Goal: Task Accomplishment & Management: Use online tool/utility

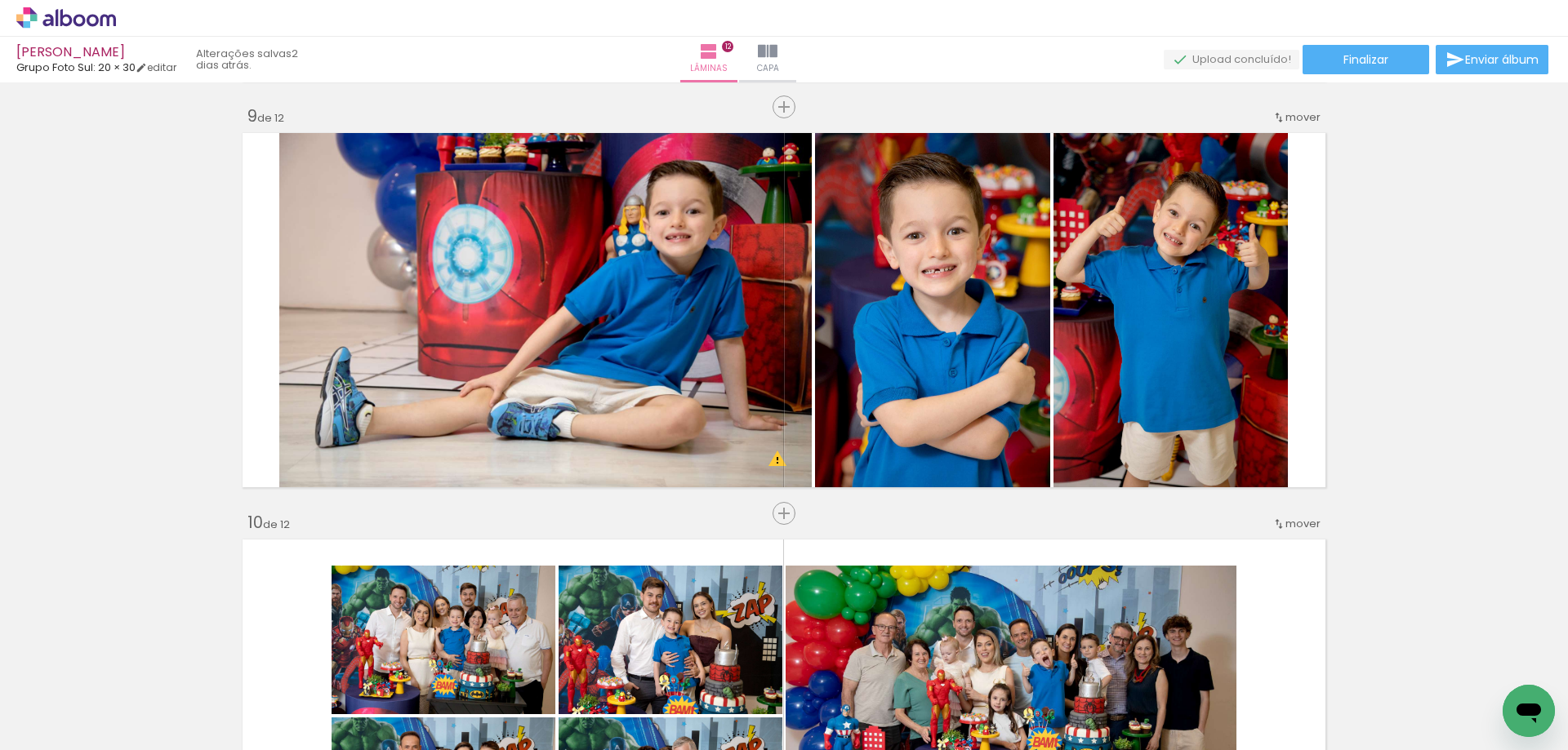
scroll to position [0, 2412]
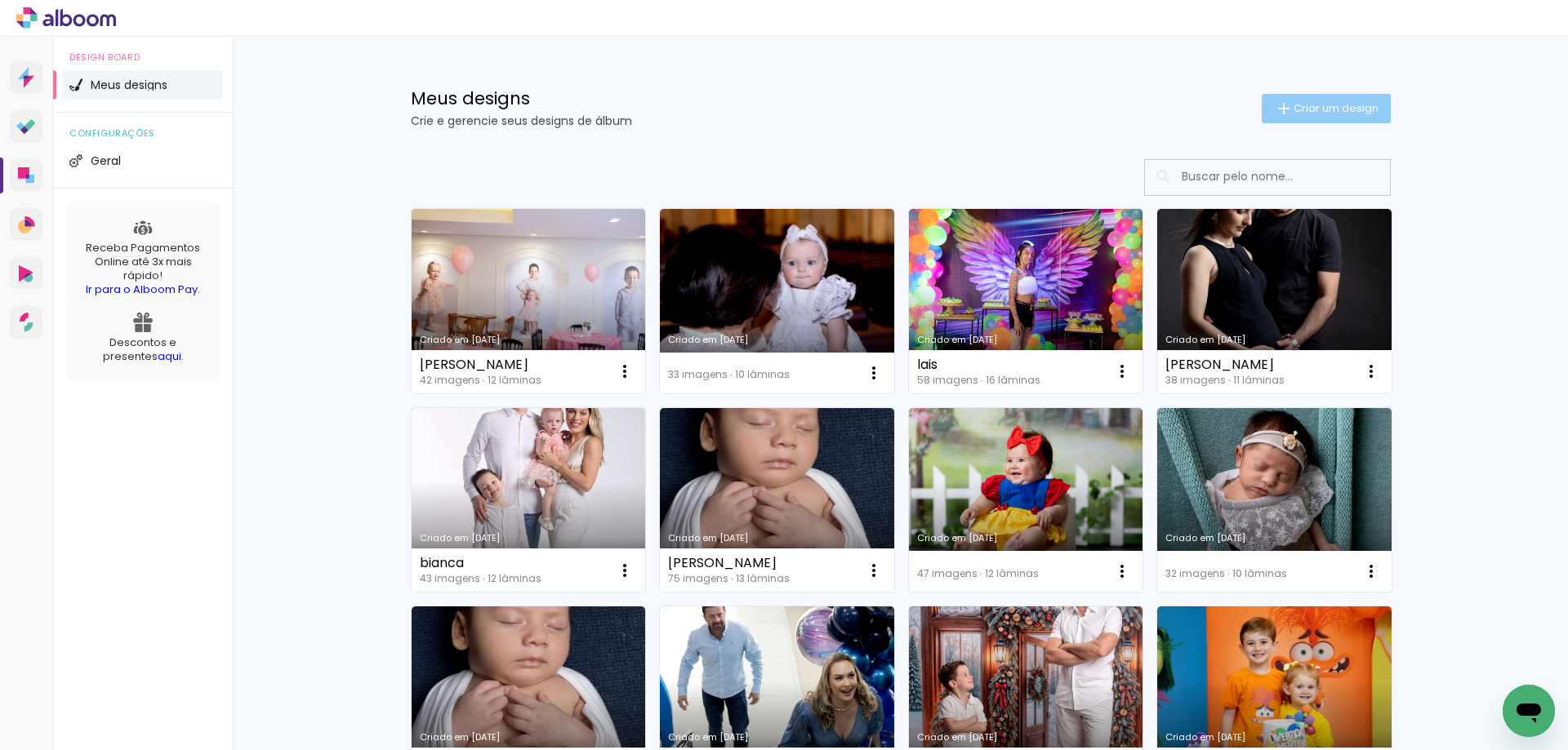
click at [1316, 105] on span "Criar um design" at bounding box center [1335, 108] width 85 height 11
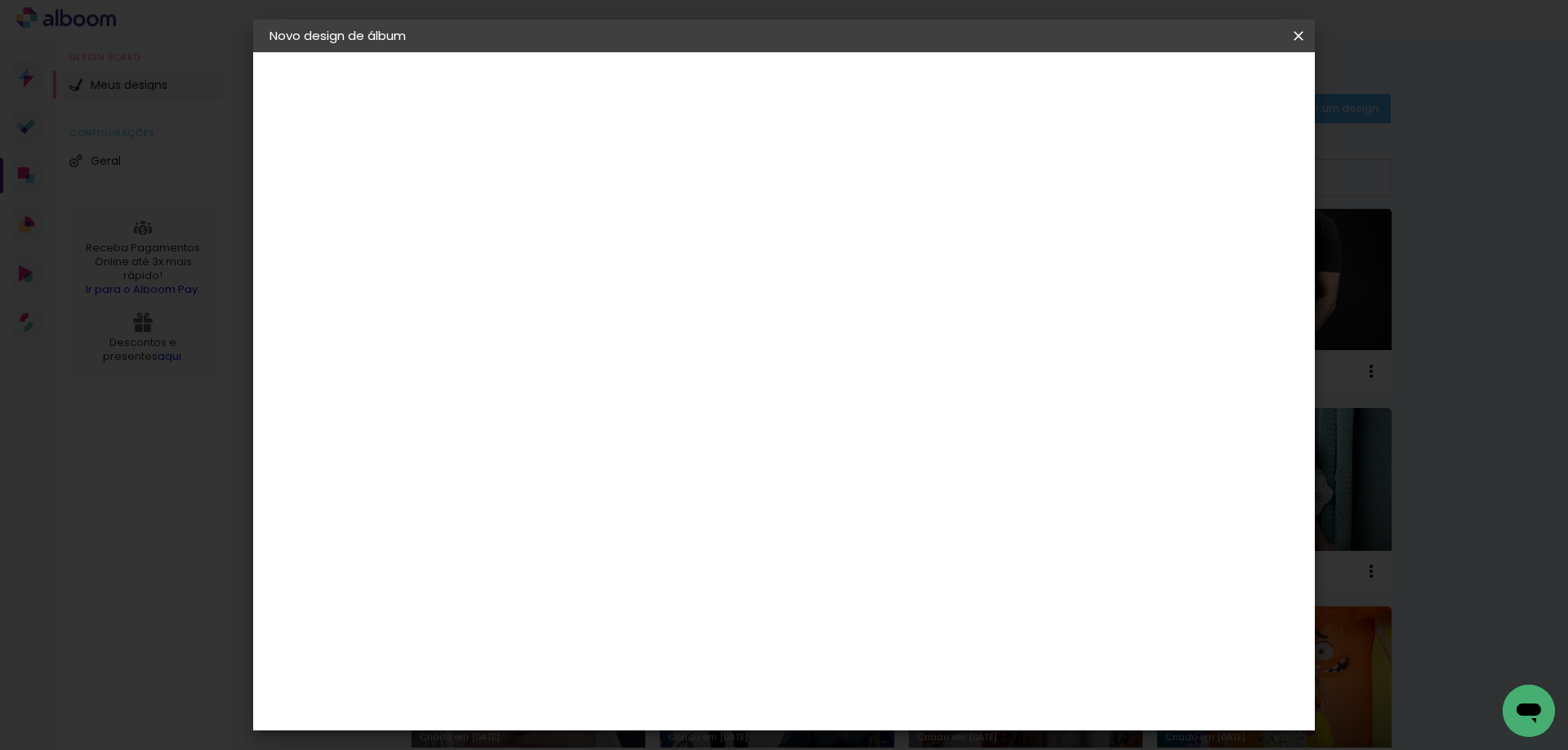
click at [537, 223] on input at bounding box center [537, 219] width 0 height 25
type input "[PERSON_NAME]"
type paper-input "[PERSON_NAME]"
click at [0, 0] on slot "Avançar" at bounding box center [0, 0] width 0 height 0
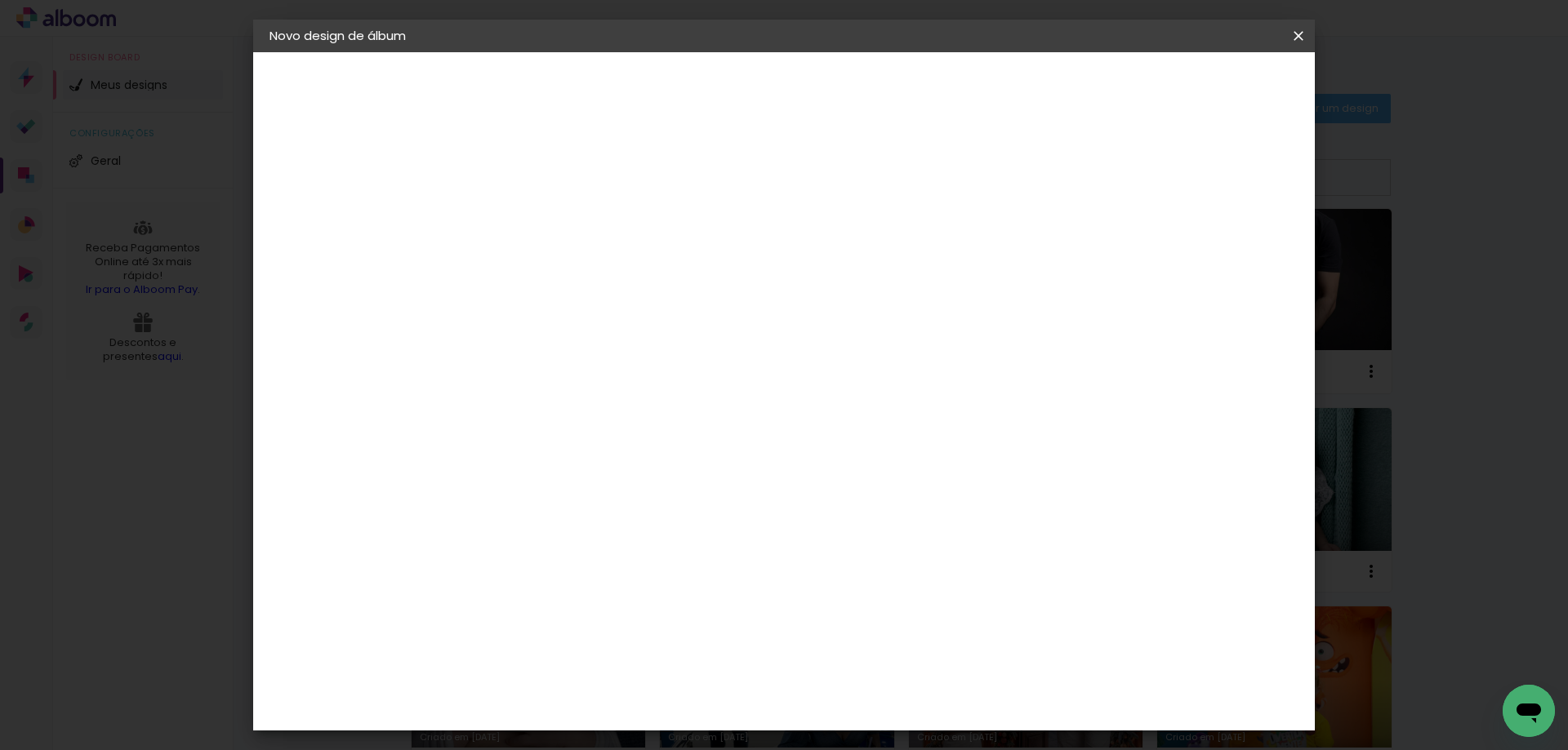
click at [647, 395] on span "20 × 30" at bounding box center [608, 416] width 75 height 44
click at [0, 0] on slot "Avançar" at bounding box center [0, 0] width 0 height 0
click at [1196, 81] on span "Iniciar design" at bounding box center [1160, 86] width 75 height 12
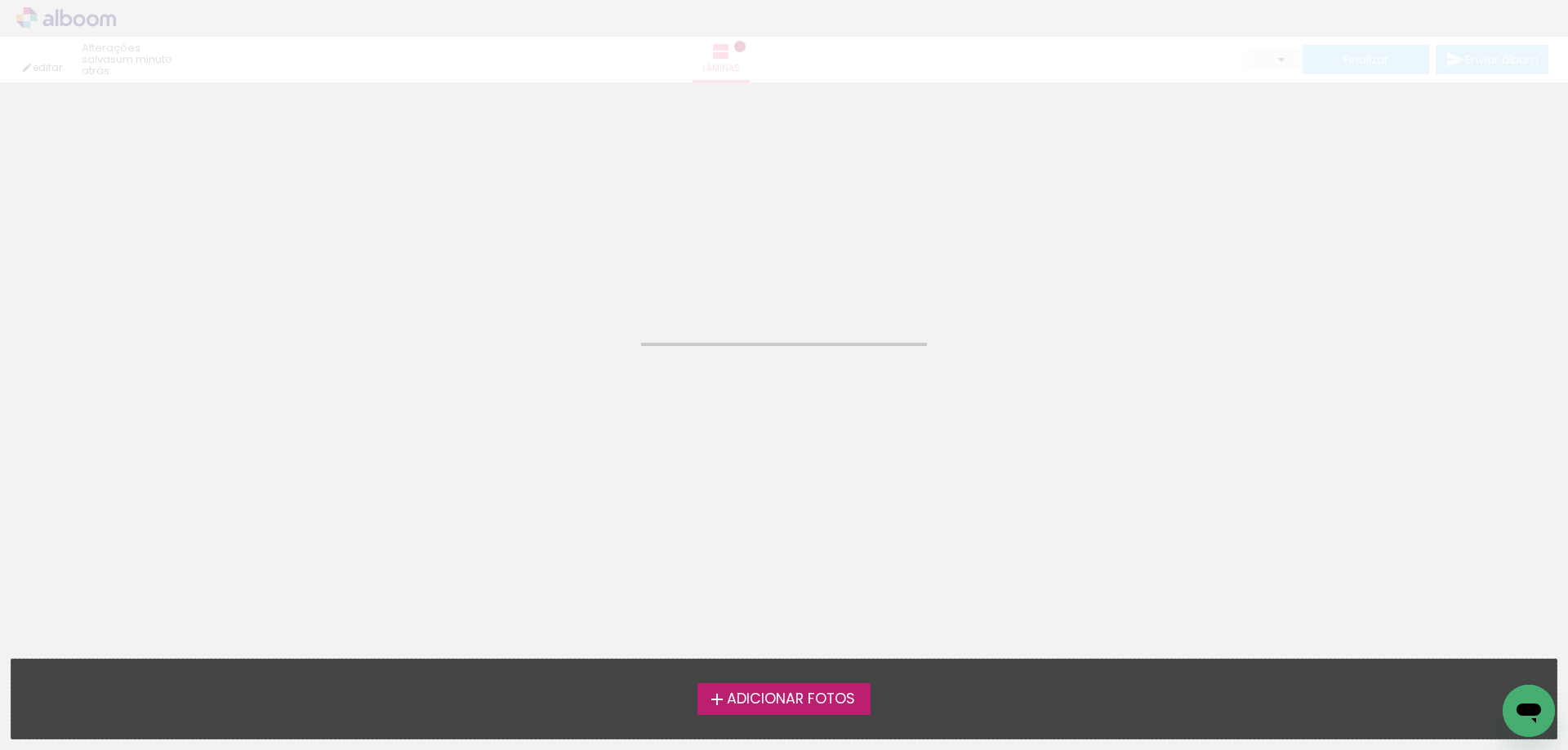
click at [782, 692] on span "Adicionar Fotos" at bounding box center [790, 699] width 128 height 15
click at [0, 0] on input "file" at bounding box center [0, 0] width 0 height 0
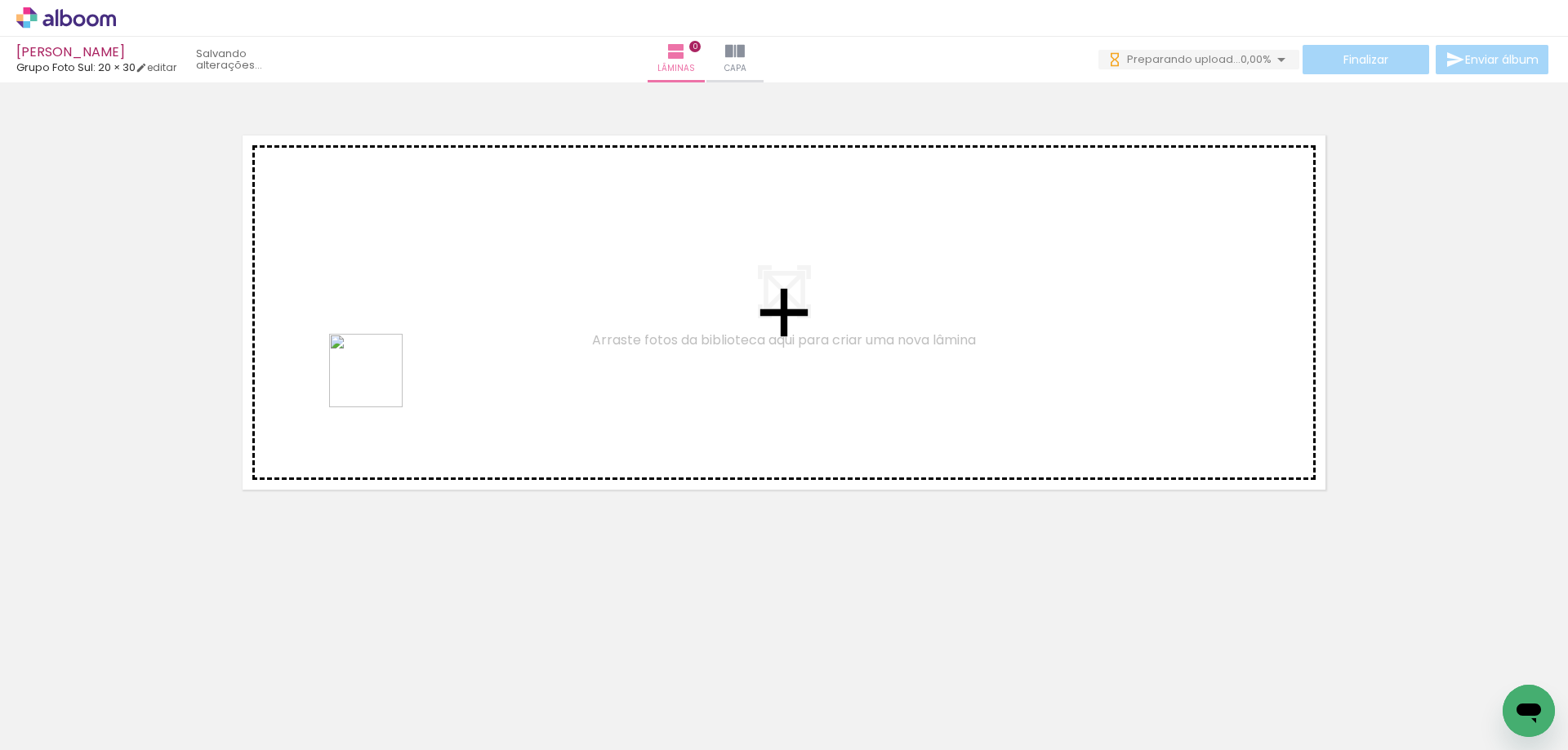
drag, startPoint x: 356, startPoint y: 675, endPoint x: 360, endPoint y: 389, distance: 286.0
click at [378, 375] on quentale-workspace at bounding box center [784, 375] width 1568 height 750
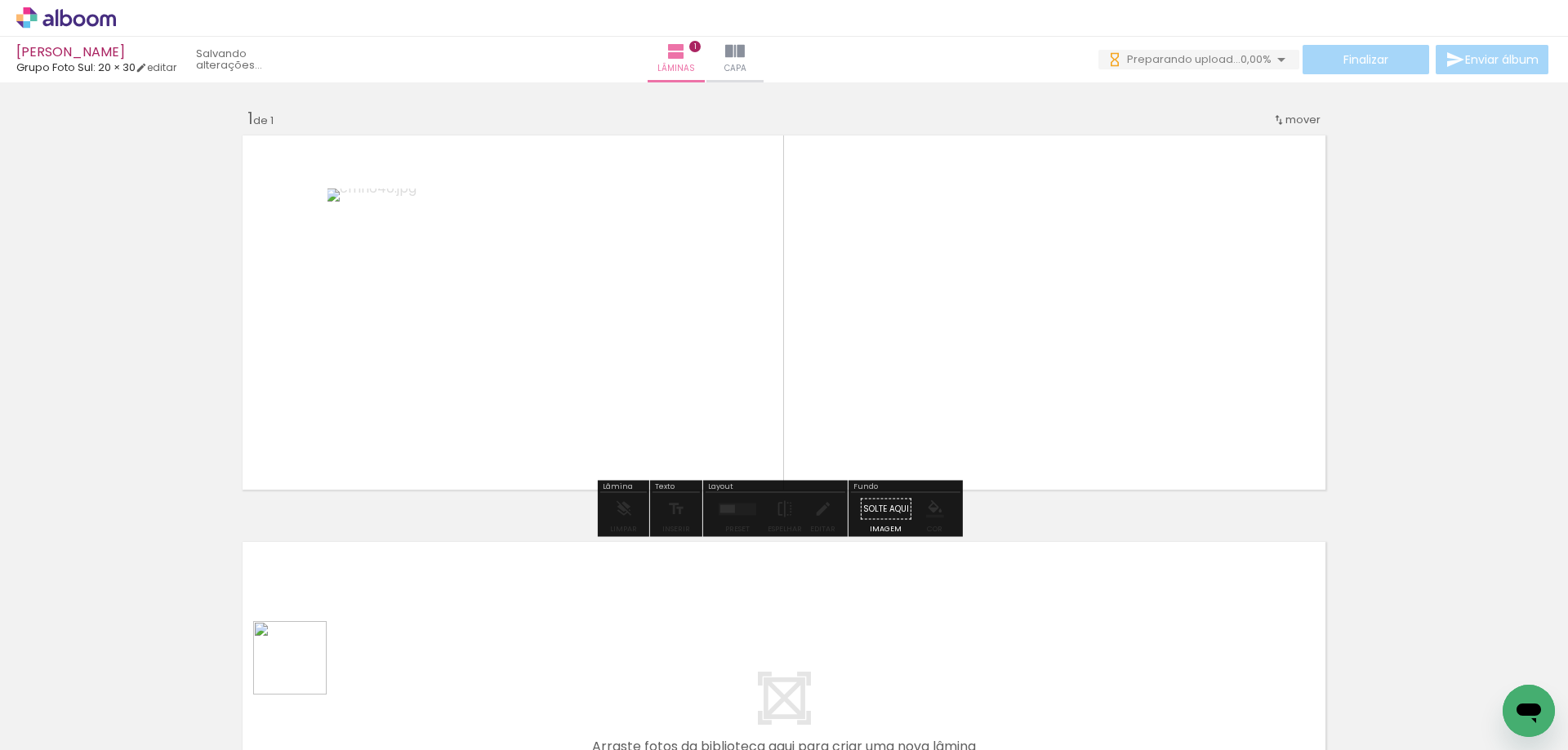
drag, startPoint x: 302, startPoint y: 670, endPoint x: 531, endPoint y: 514, distance: 277.1
click at [673, 464] on quentale-workspace at bounding box center [784, 375] width 1568 height 750
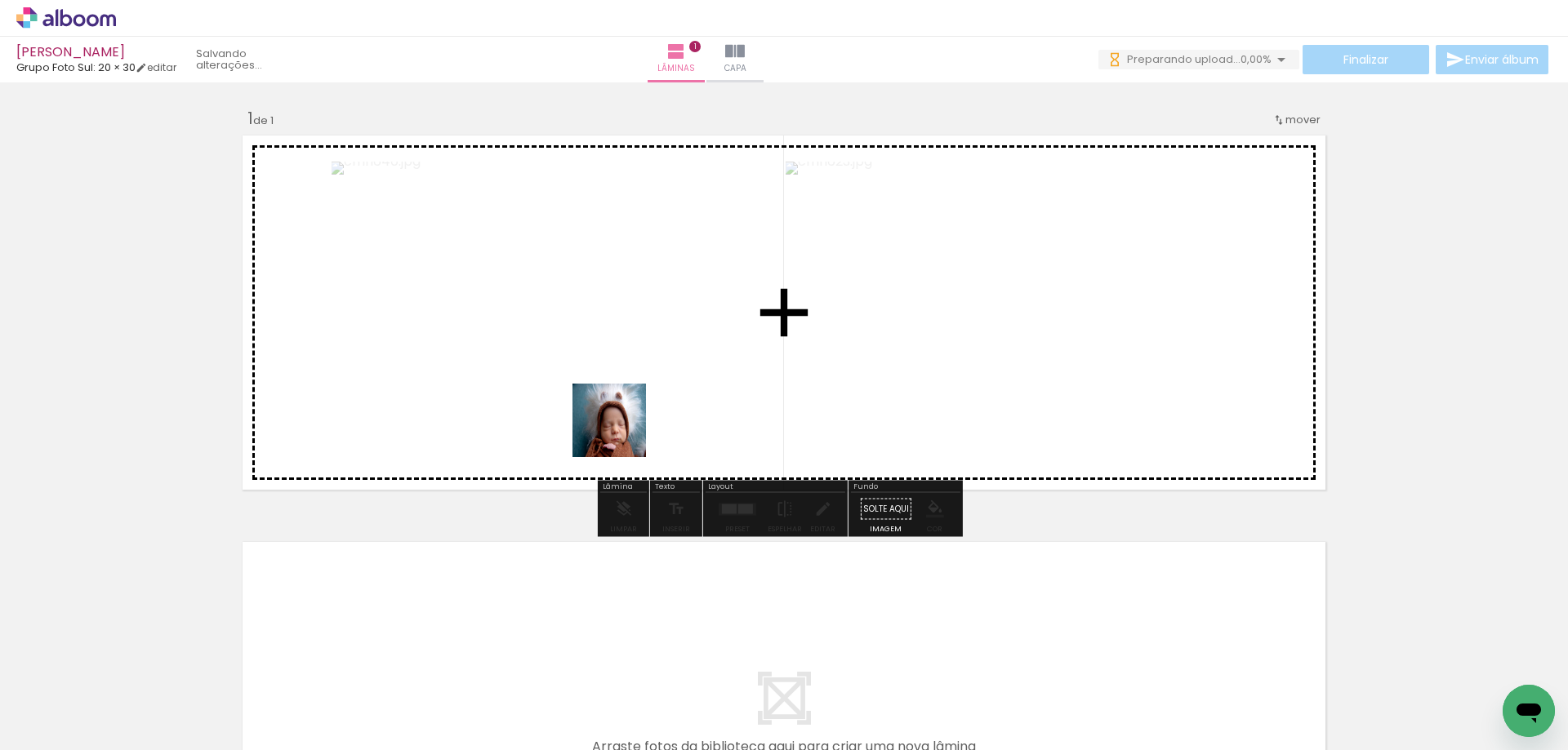
drag, startPoint x: 307, startPoint y: 615, endPoint x: 964, endPoint y: 379, distance: 698.1
click at [974, 381] on quentale-workspace at bounding box center [784, 375] width 1568 height 750
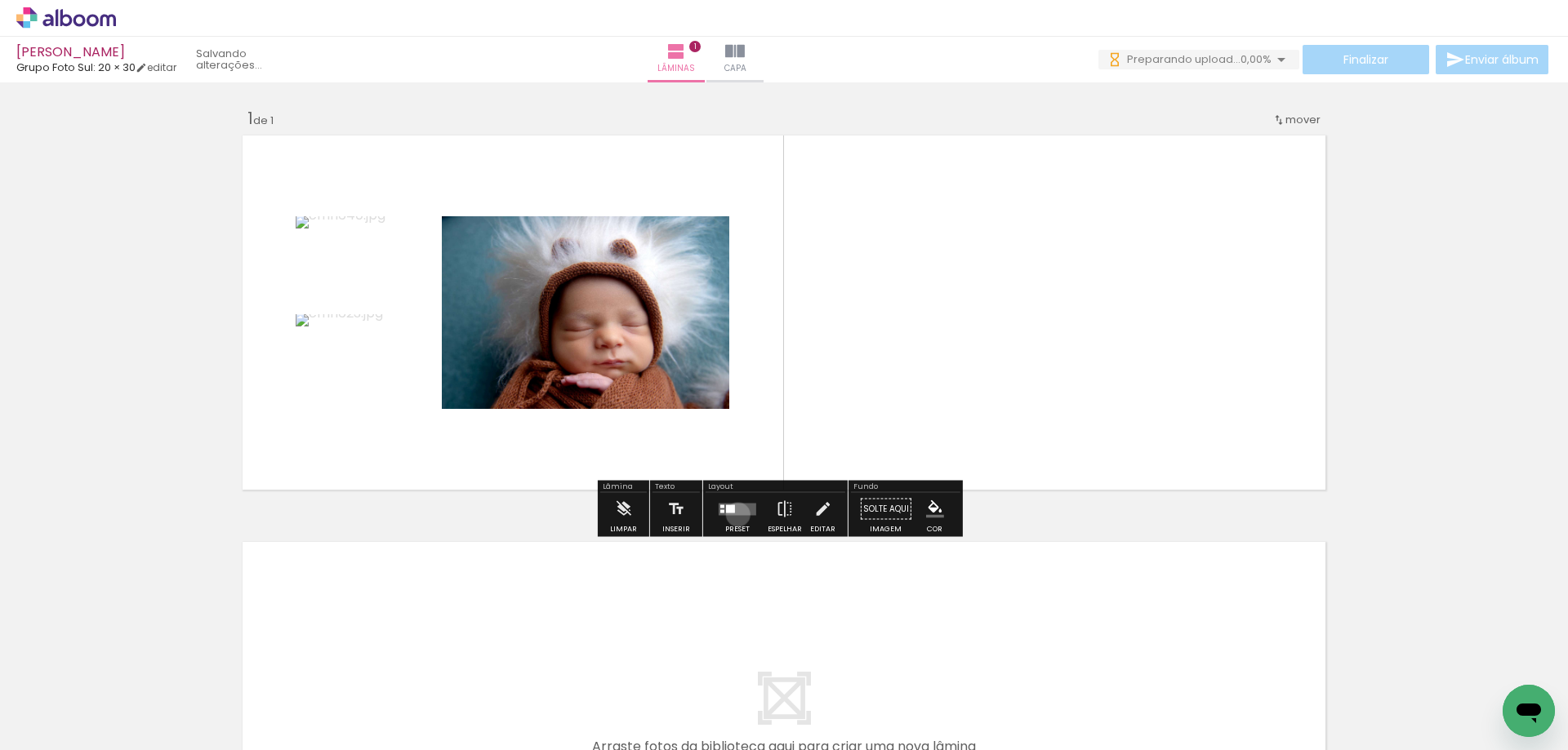
click at [734, 515] on quentale-layouter at bounding box center [737, 508] width 37 height 12
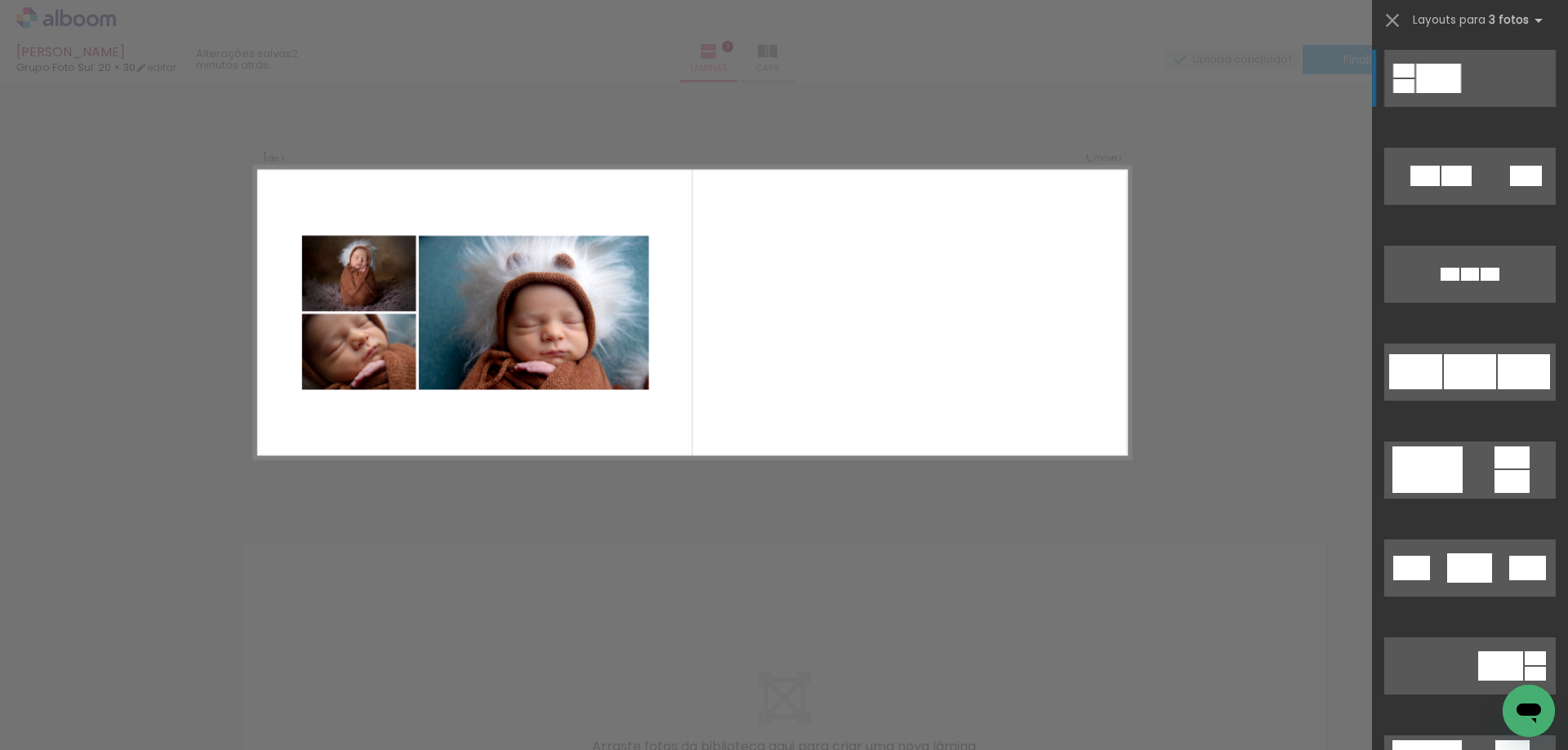
click at [52, 732] on span "Adicionar Fotos" at bounding box center [58, 728] width 49 height 18
click at [0, 0] on input "file" at bounding box center [0, 0] width 0 height 0
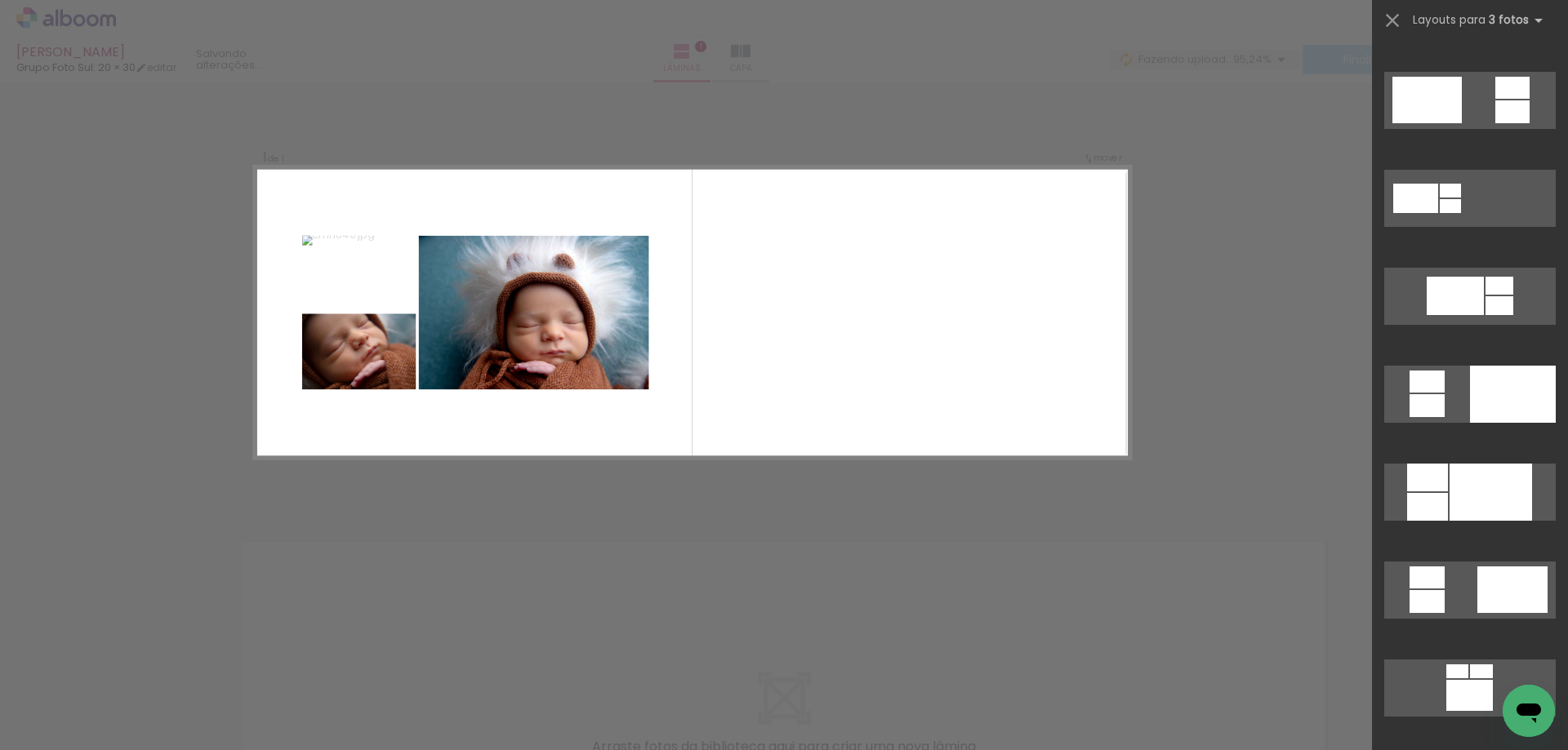
scroll to position [689, 0]
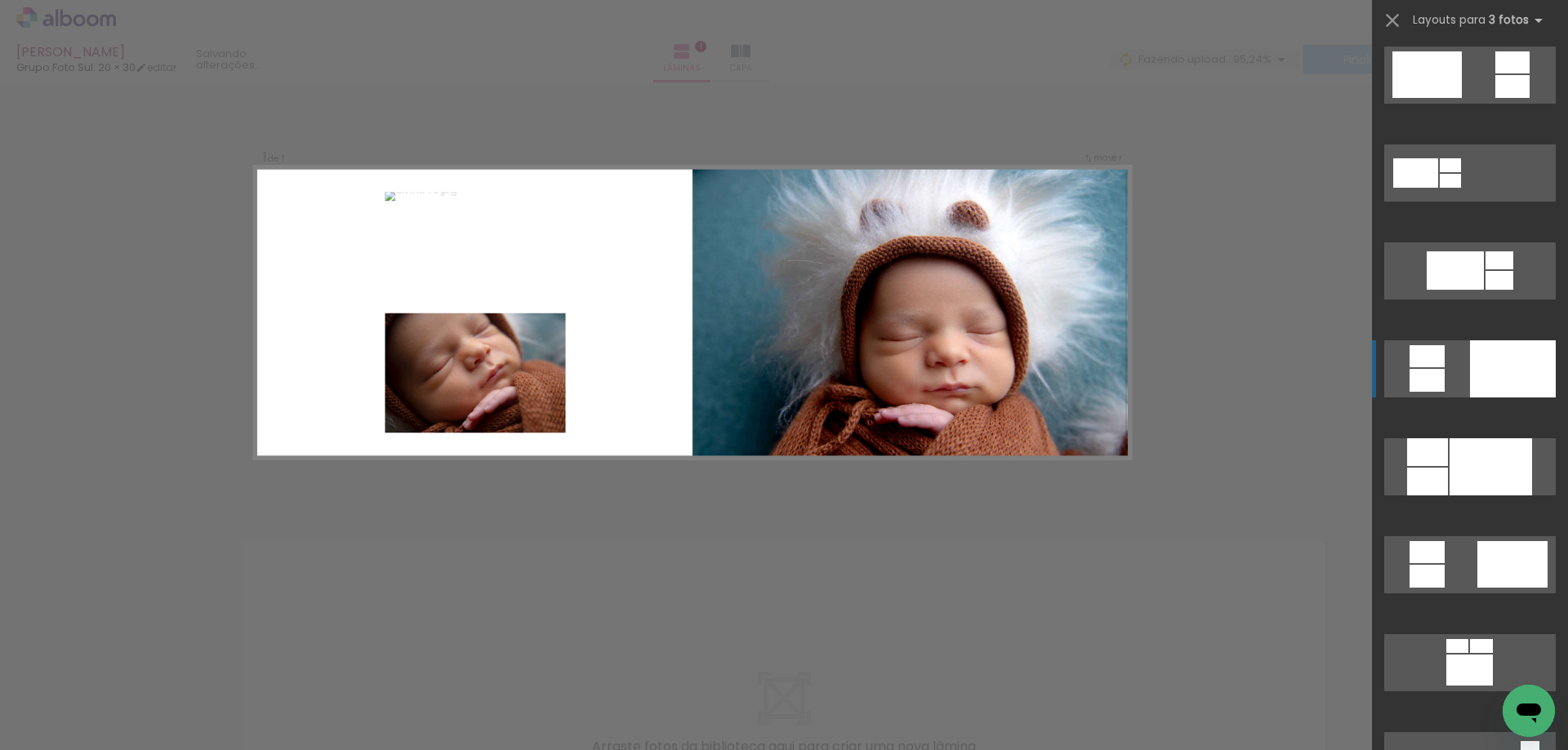
click at [1477, 371] on div at bounding box center [1513, 368] width 85 height 57
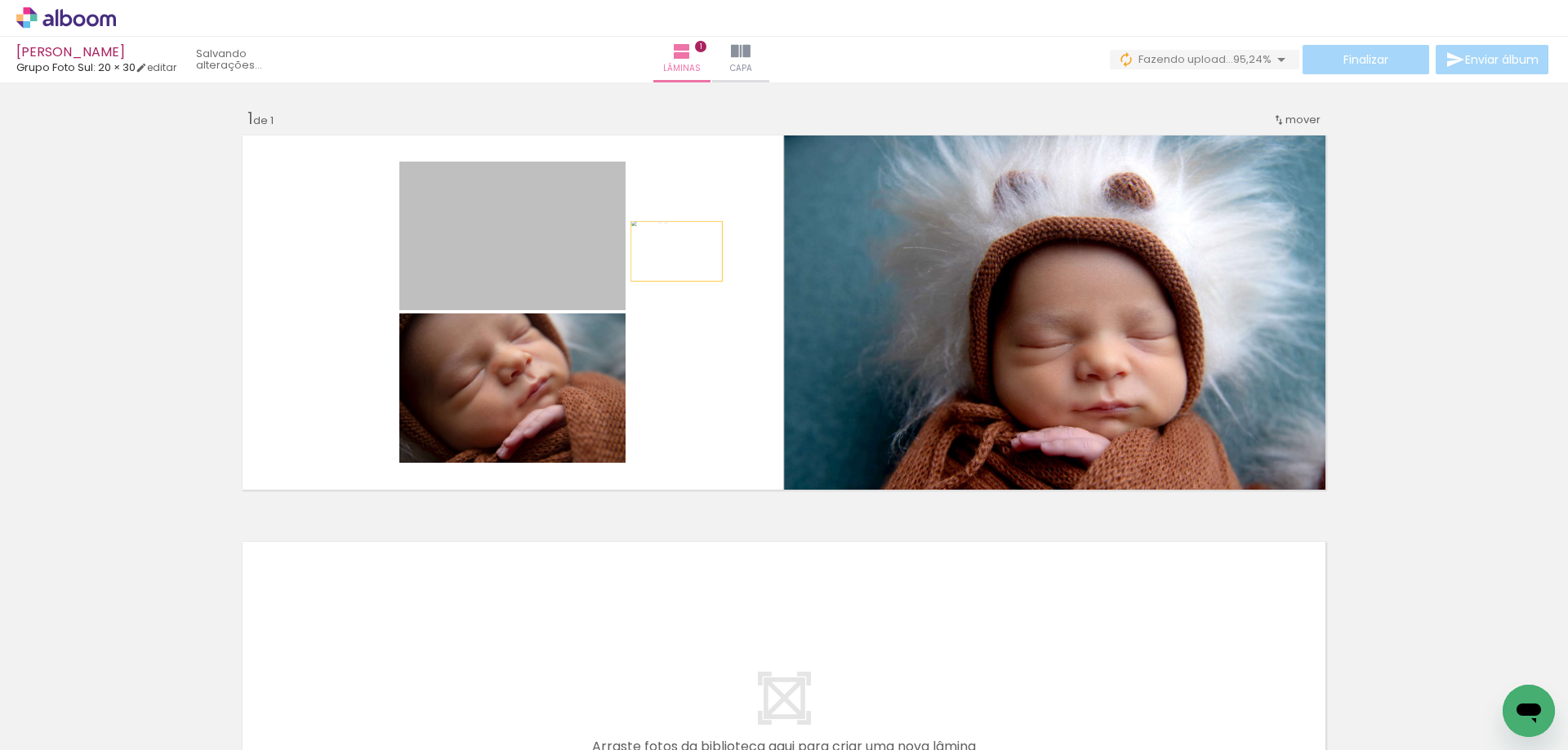
drag, startPoint x: 628, startPoint y: 252, endPoint x: 1020, endPoint y: 321, distance: 398.0
click at [0, 0] on slot at bounding box center [0, 0] width 0 height 0
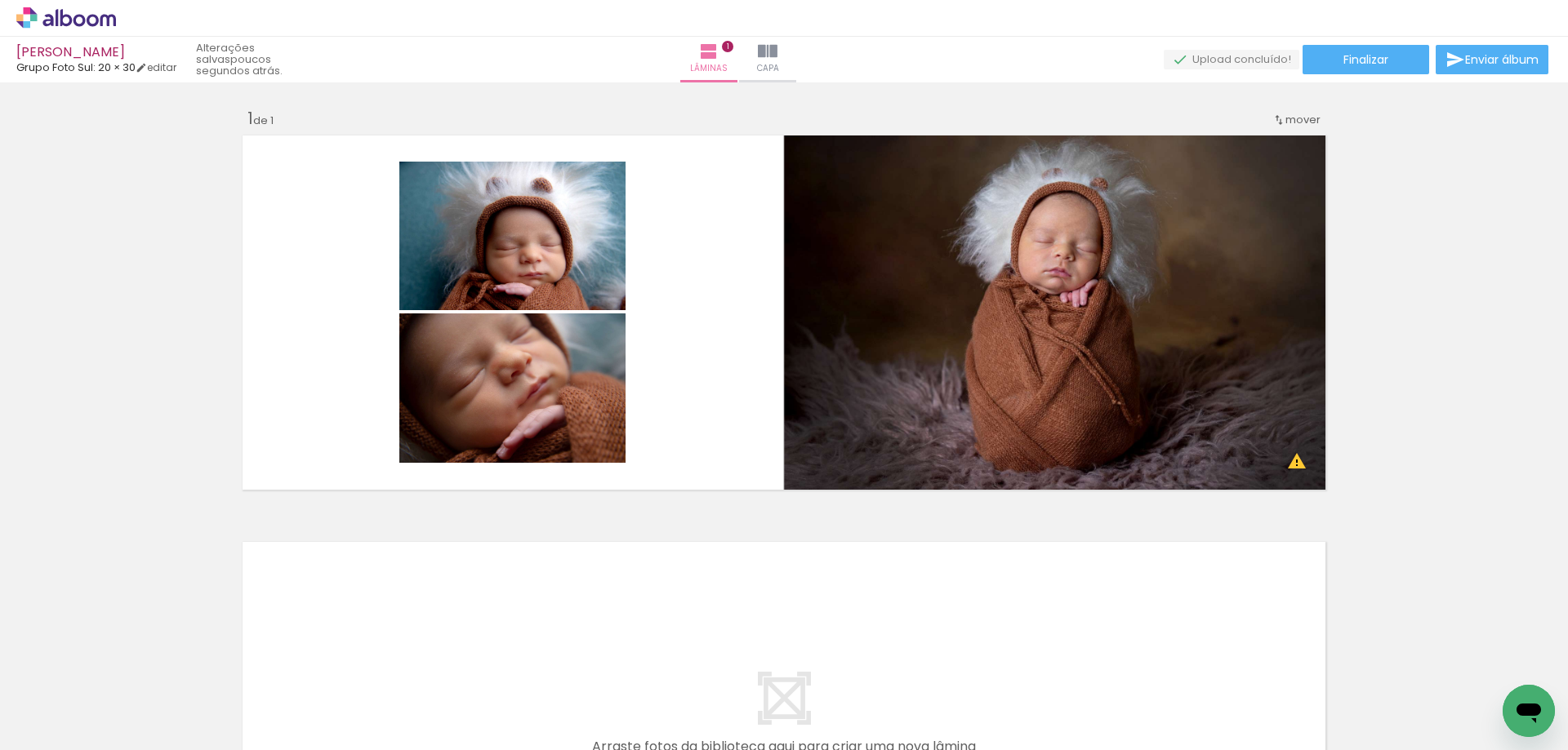
click at [45, 726] on span "Adicionar Fotos" at bounding box center [58, 728] width 49 height 18
click at [0, 0] on input "file" at bounding box center [0, 0] width 0 height 0
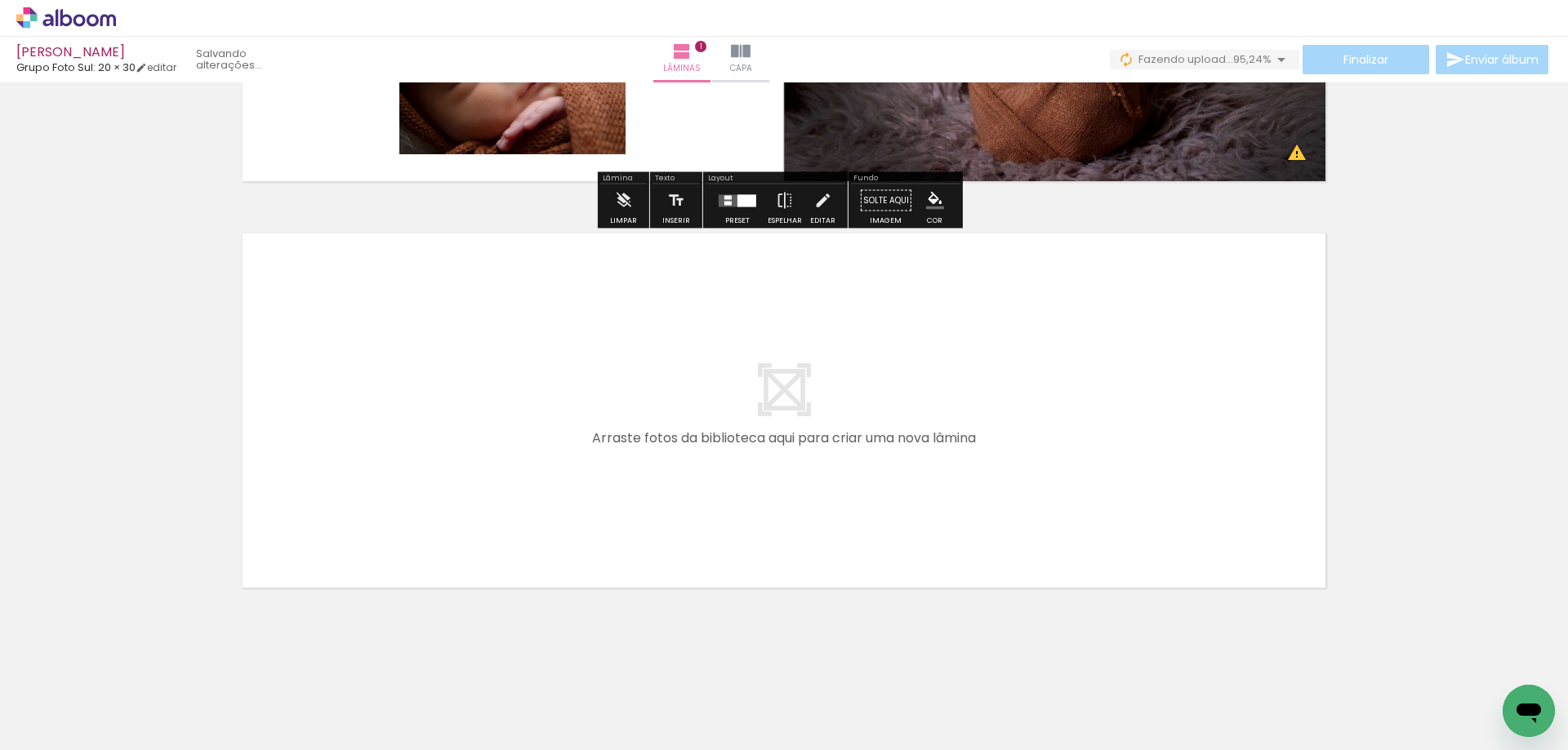
scroll to position [311, 0]
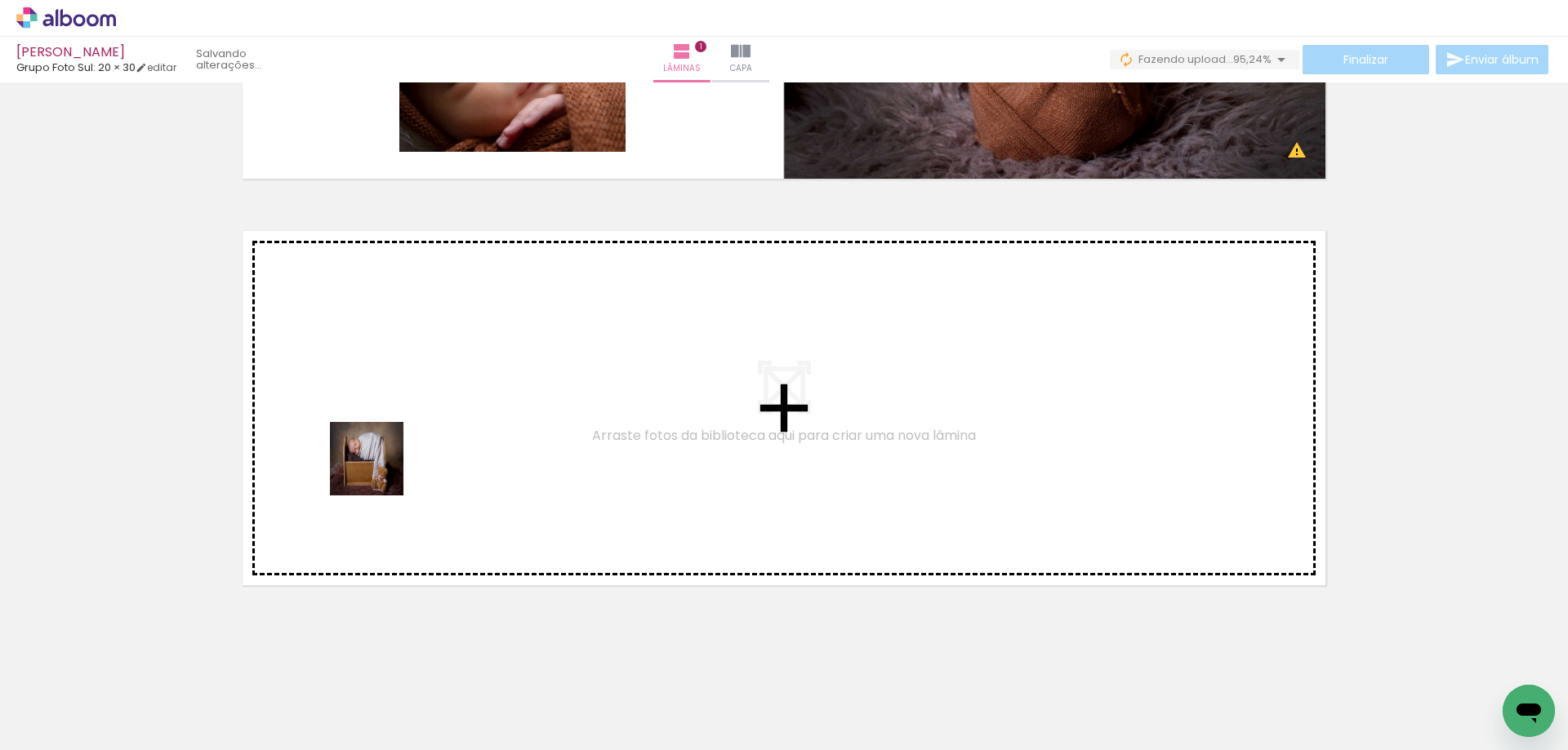
drag, startPoint x: 458, startPoint y: 576, endPoint x: 411, endPoint y: 675, distance: 109.6
click at [375, 465] on quentale-workspace at bounding box center [784, 375] width 1568 height 750
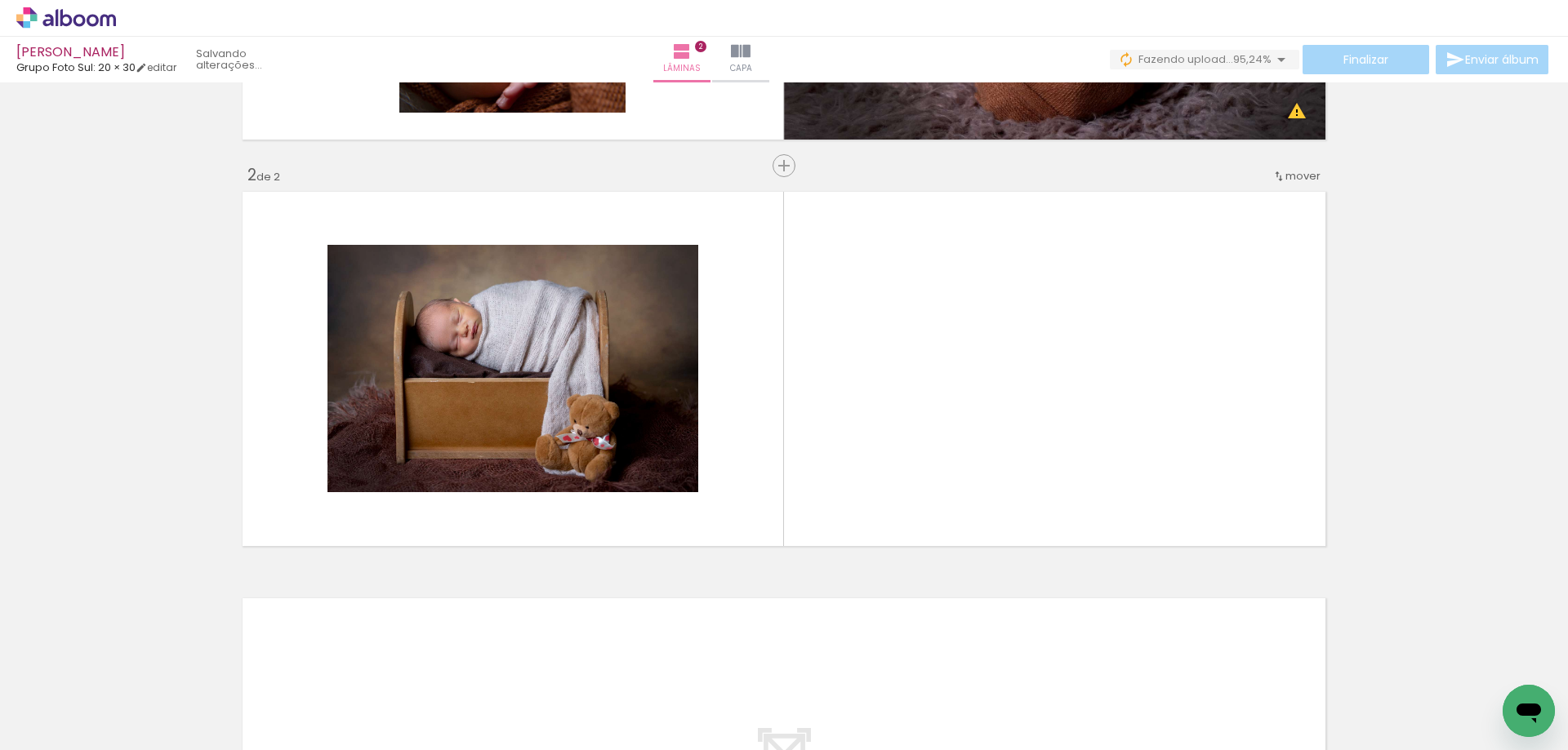
scroll to position [355, 0]
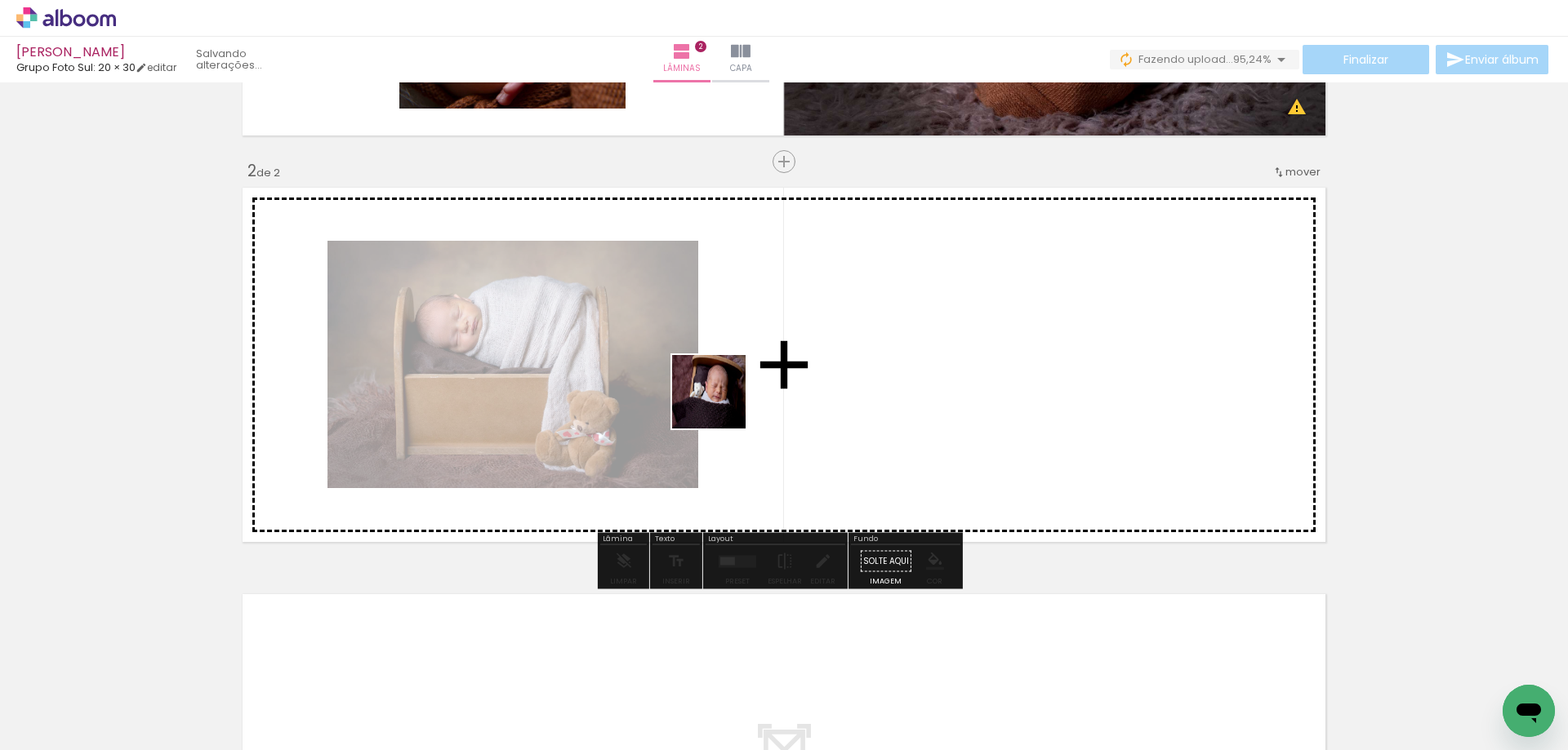
drag, startPoint x: 447, startPoint y: 706, endPoint x: 739, endPoint y: 381, distance: 436.9
click at [739, 381] on quentale-workspace at bounding box center [784, 375] width 1568 height 750
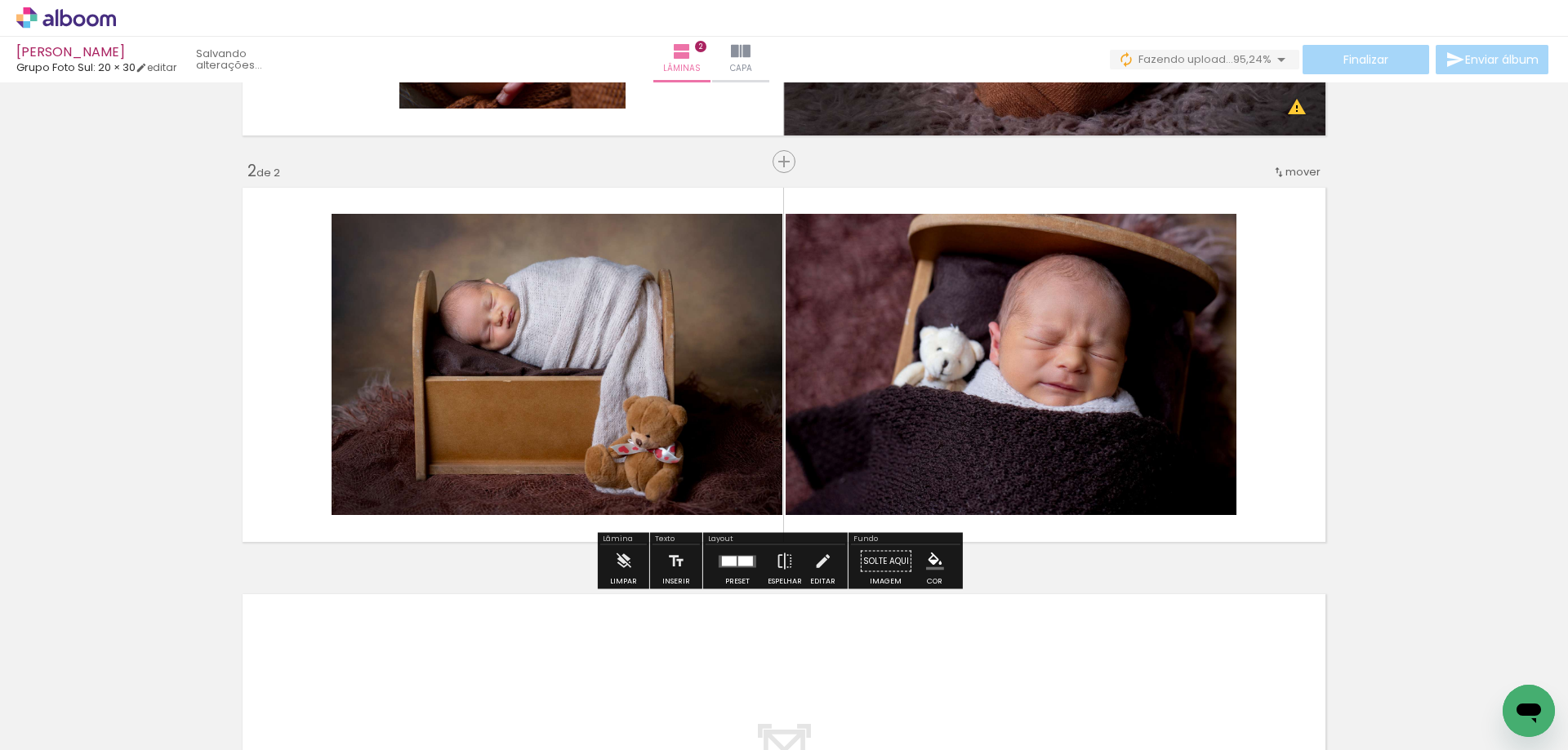
drag, startPoint x: 639, startPoint y: 690, endPoint x: 669, endPoint y: 398, distance: 293.5
click at [669, 398] on quentale-workspace at bounding box center [784, 375] width 1568 height 750
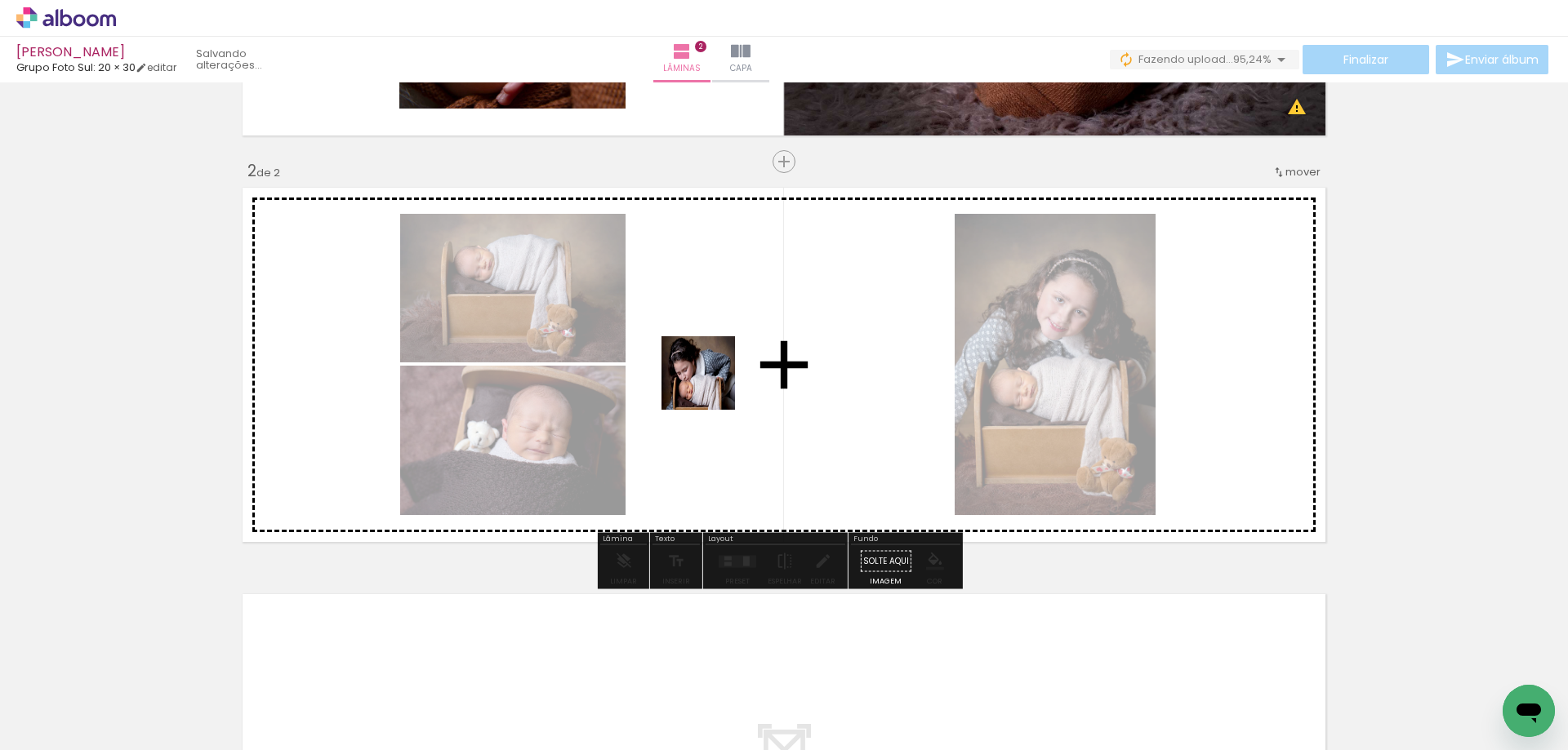
click at [710, 385] on quentale-workspace at bounding box center [784, 375] width 1568 height 750
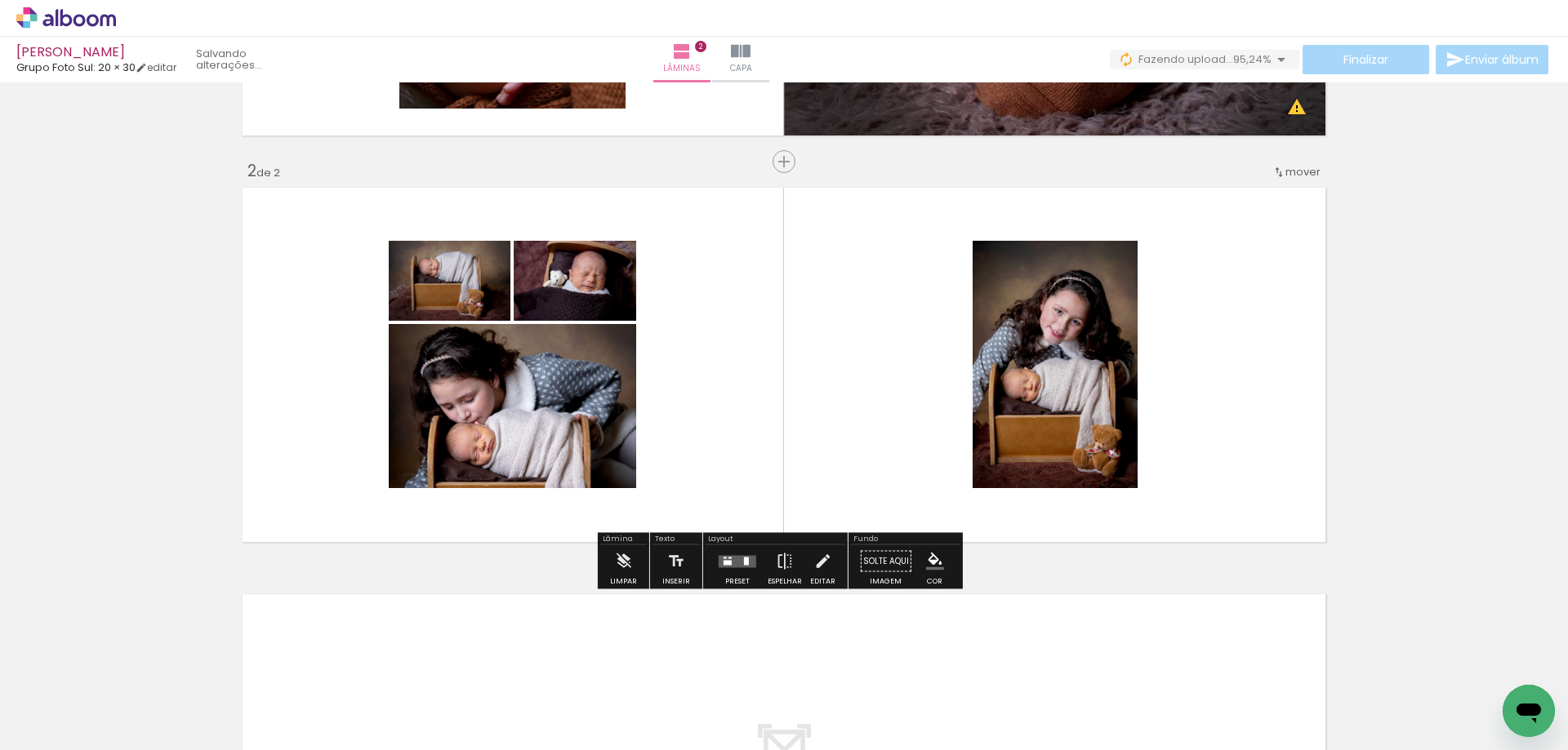
click at [725, 558] on quentale-layouter at bounding box center [737, 560] width 37 height 12
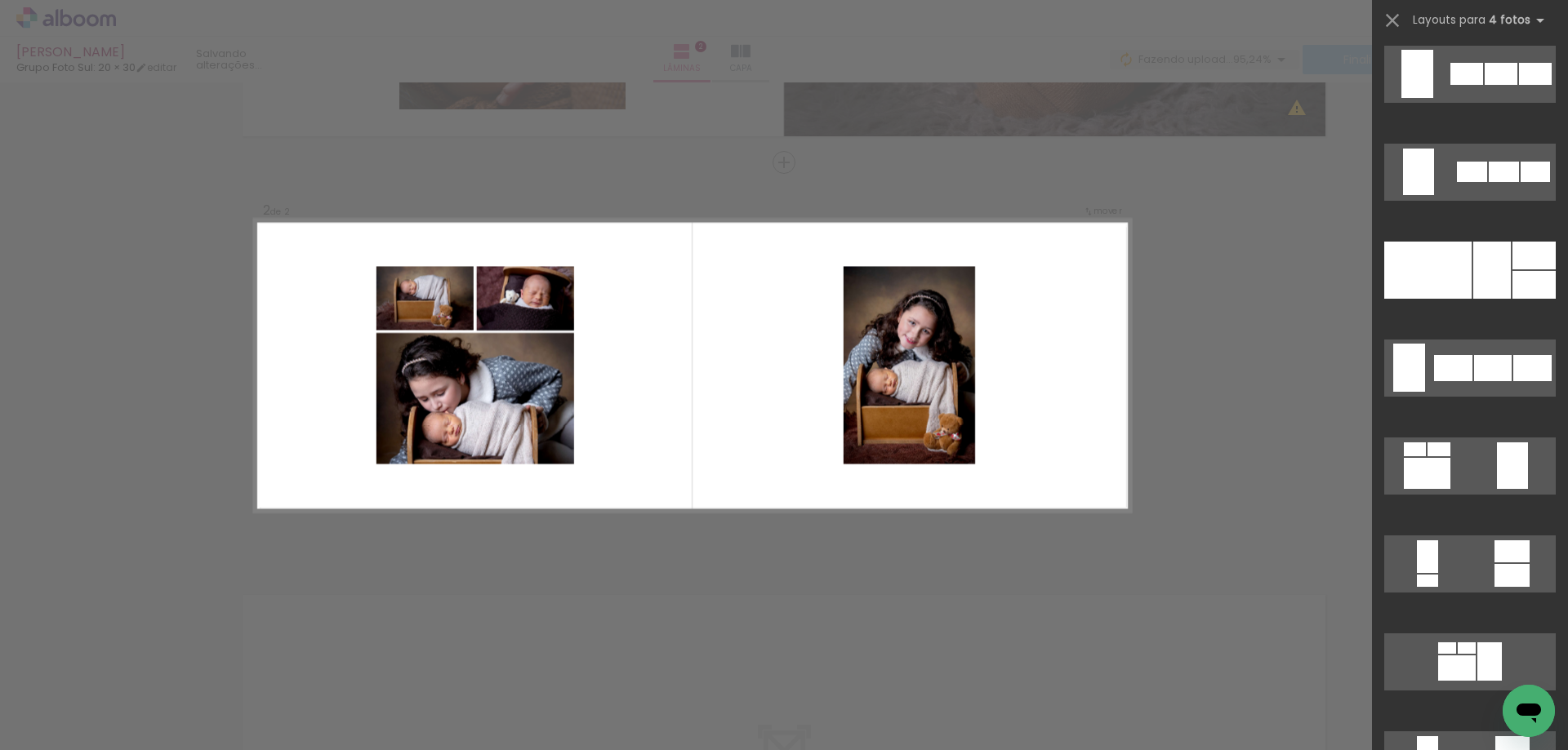
scroll to position [1224, 0]
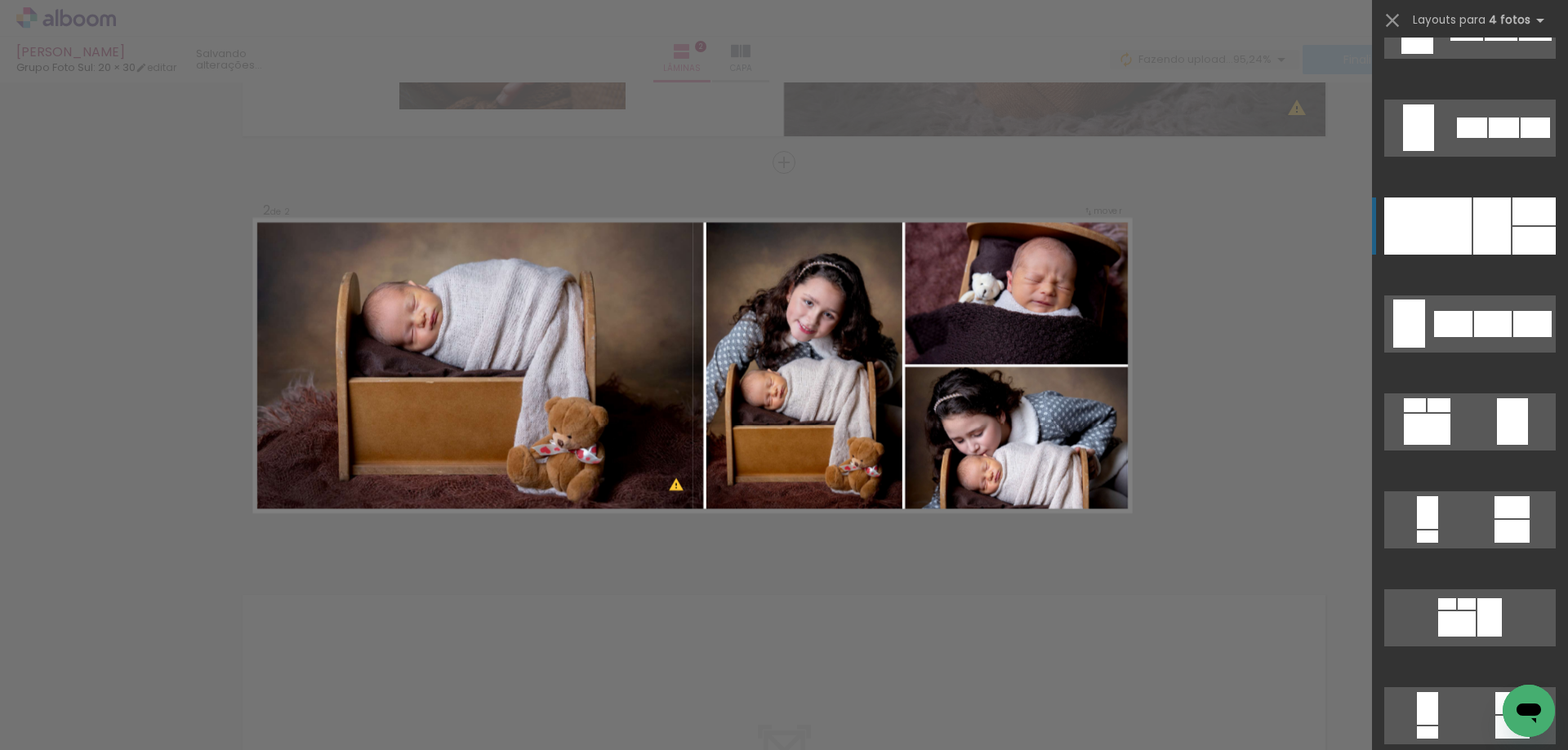
click at [1433, 235] on div at bounding box center [1428, 225] width 87 height 57
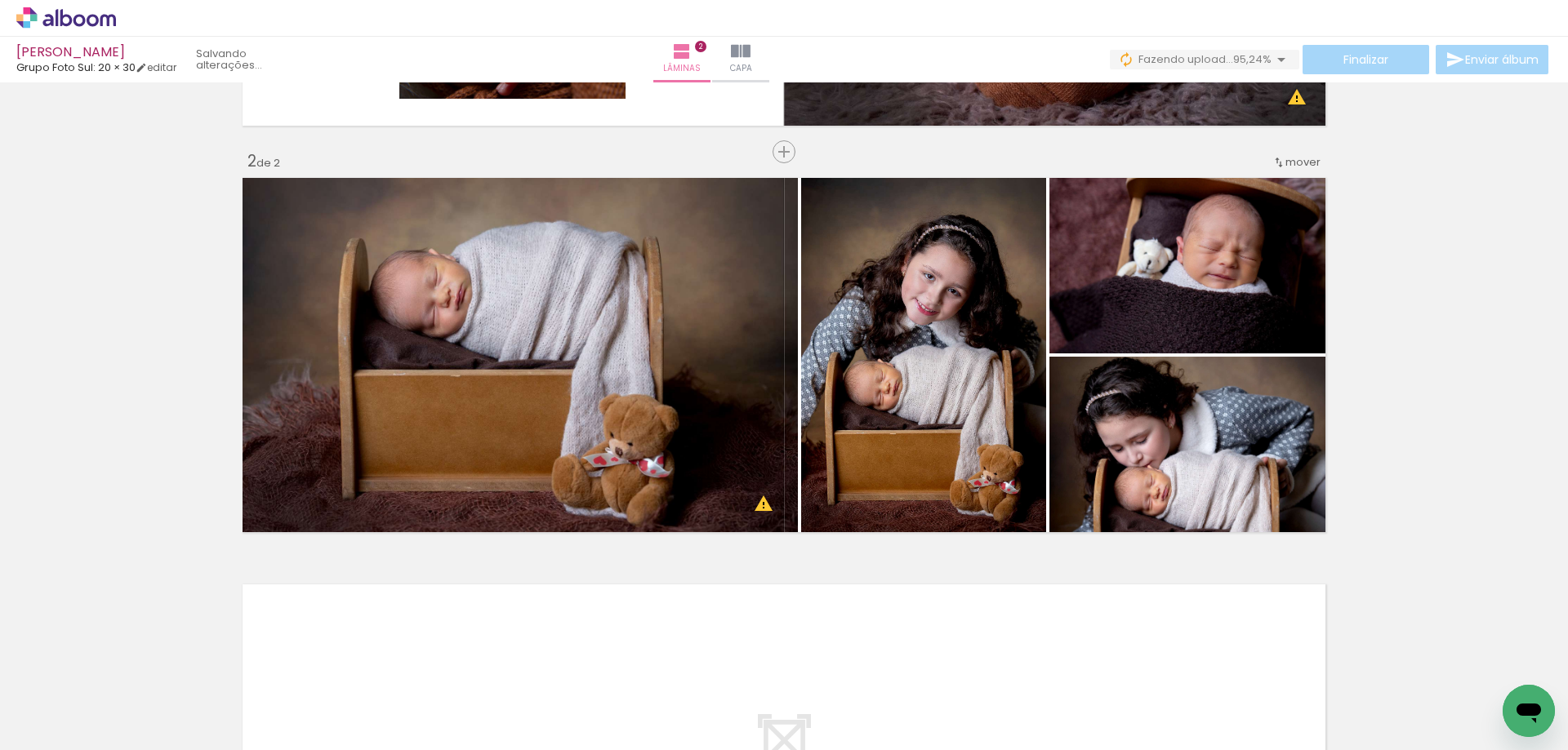
scroll to position [373, 0]
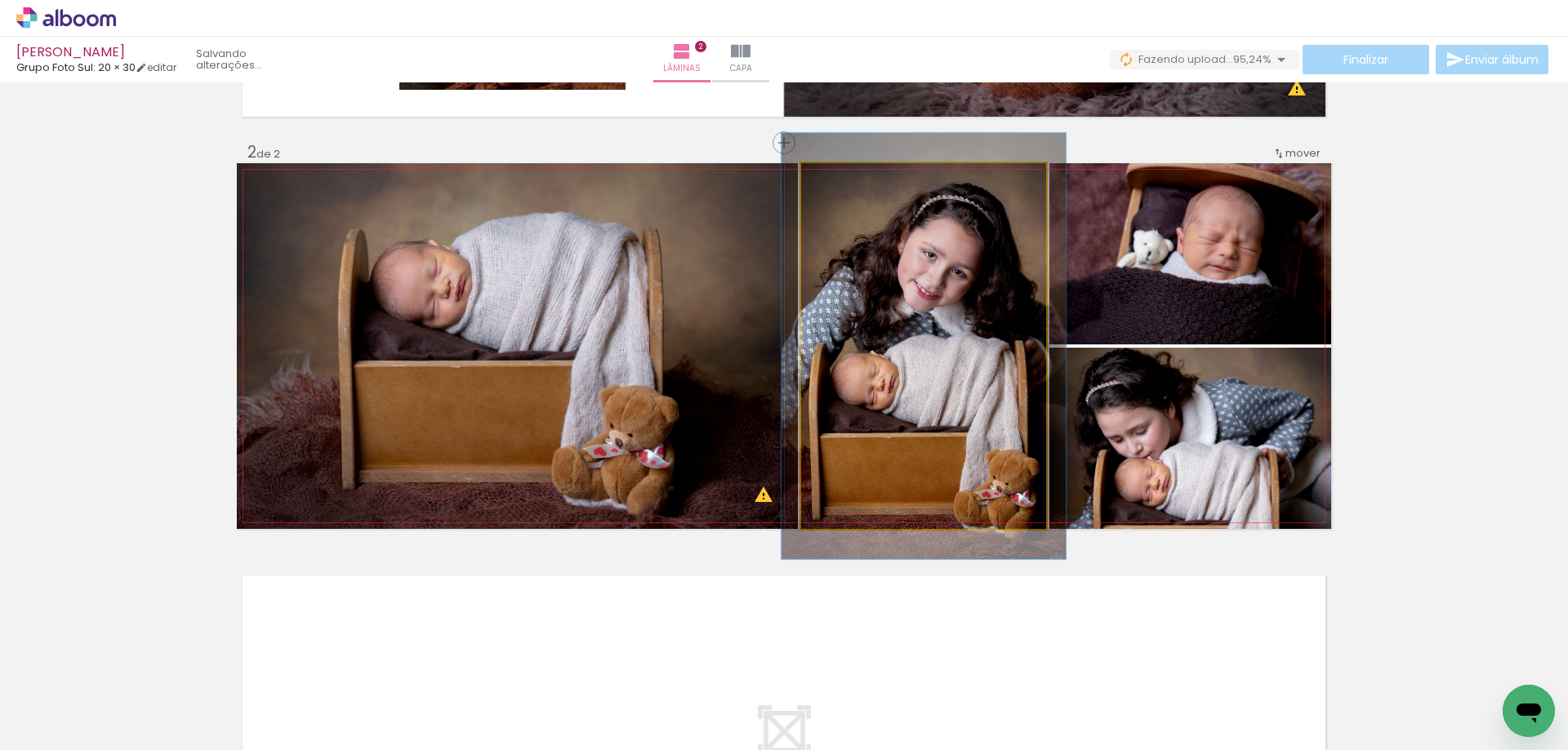
drag, startPoint x: 839, startPoint y: 183, endPoint x: 869, endPoint y: 204, distance: 36.6
type paper-slider "116"
click at [848, 181] on div at bounding box center [848, 180] width 26 height 26
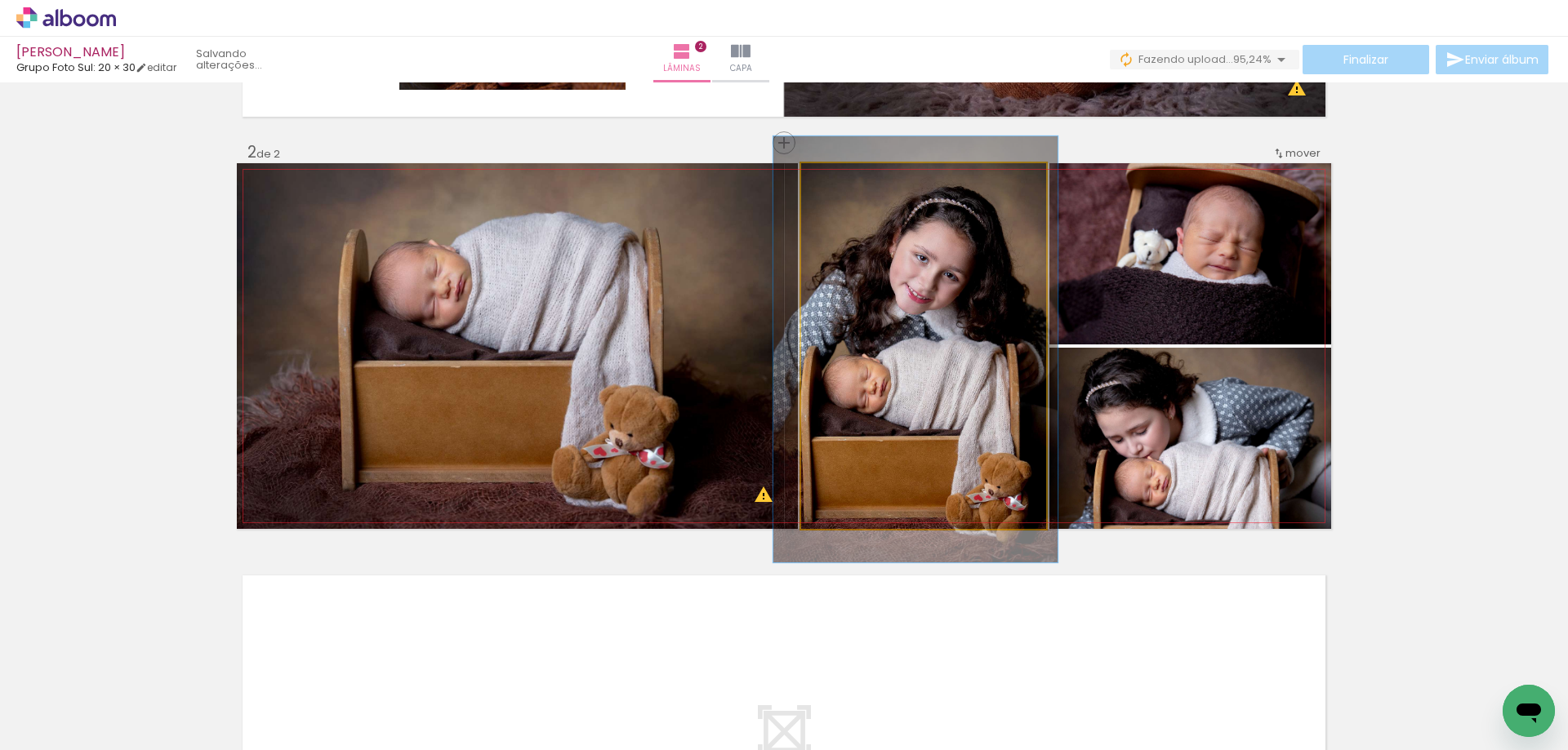
drag, startPoint x: 882, startPoint y: 255, endPoint x: 874, endPoint y: 259, distance: 8.9
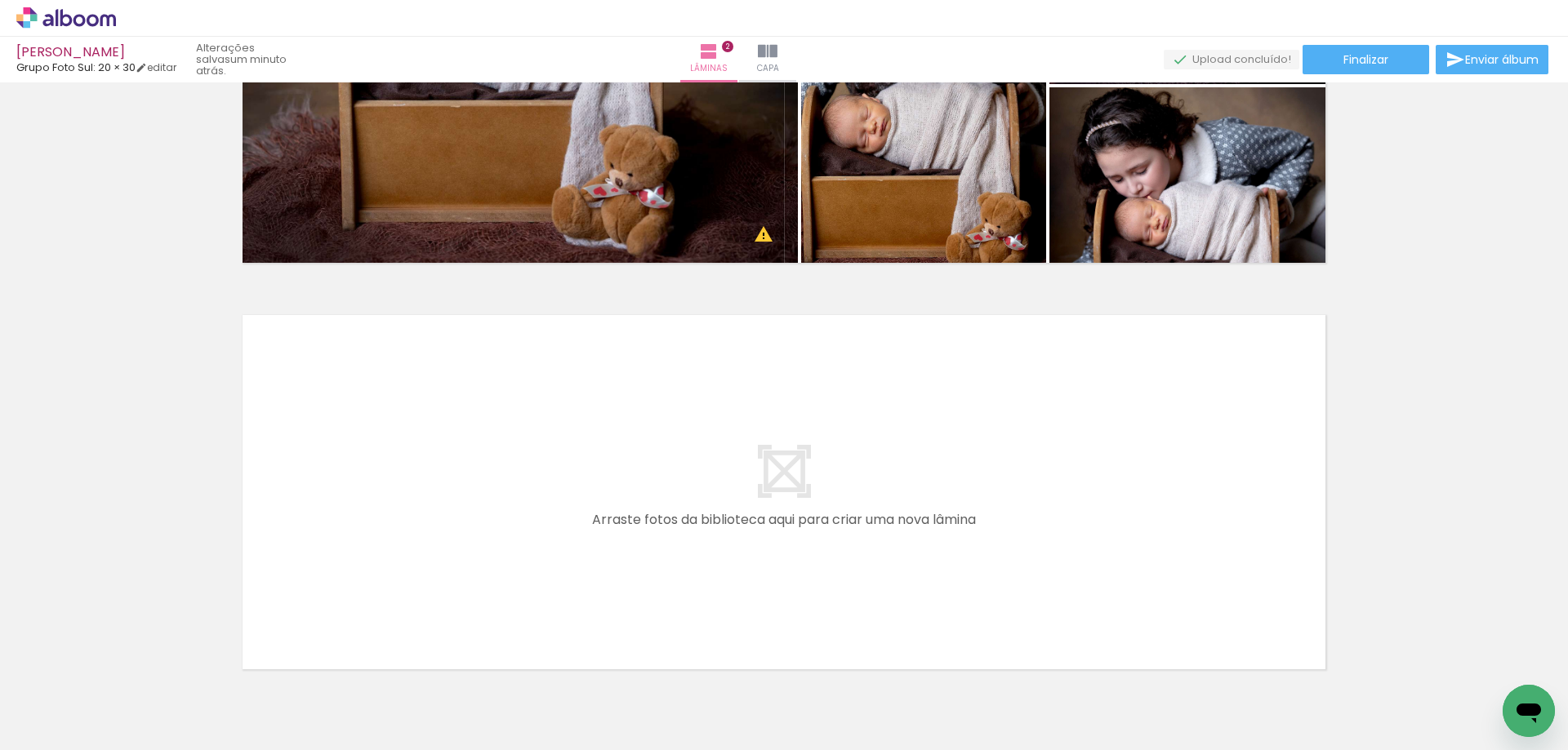
scroll to position [649, 0]
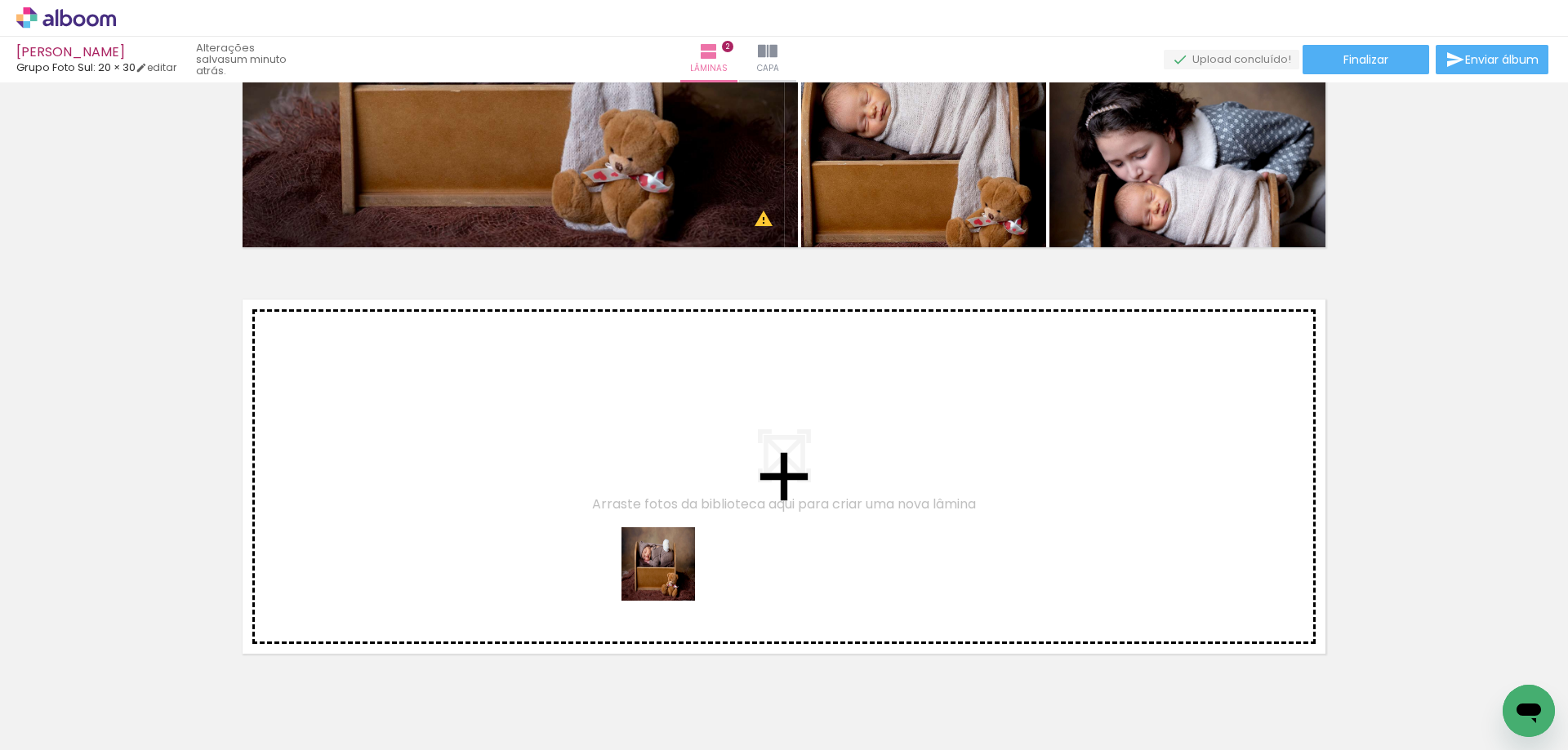
drag, startPoint x: 827, startPoint y: 709, endPoint x: 914, endPoint y: 684, distance: 90.5
click at [622, 554] on quentale-workspace at bounding box center [784, 375] width 1568 height 750
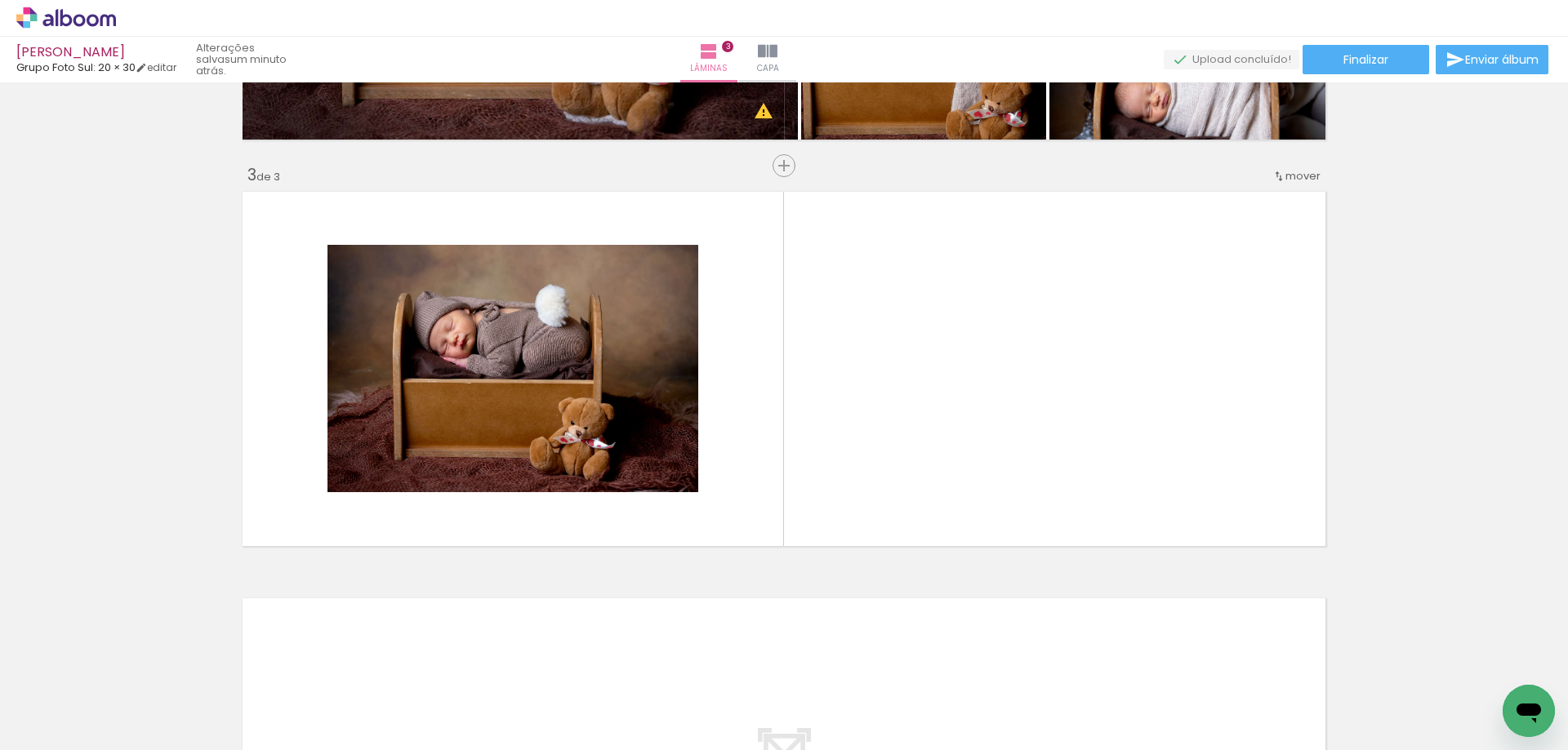
scroll to position [761, 0]
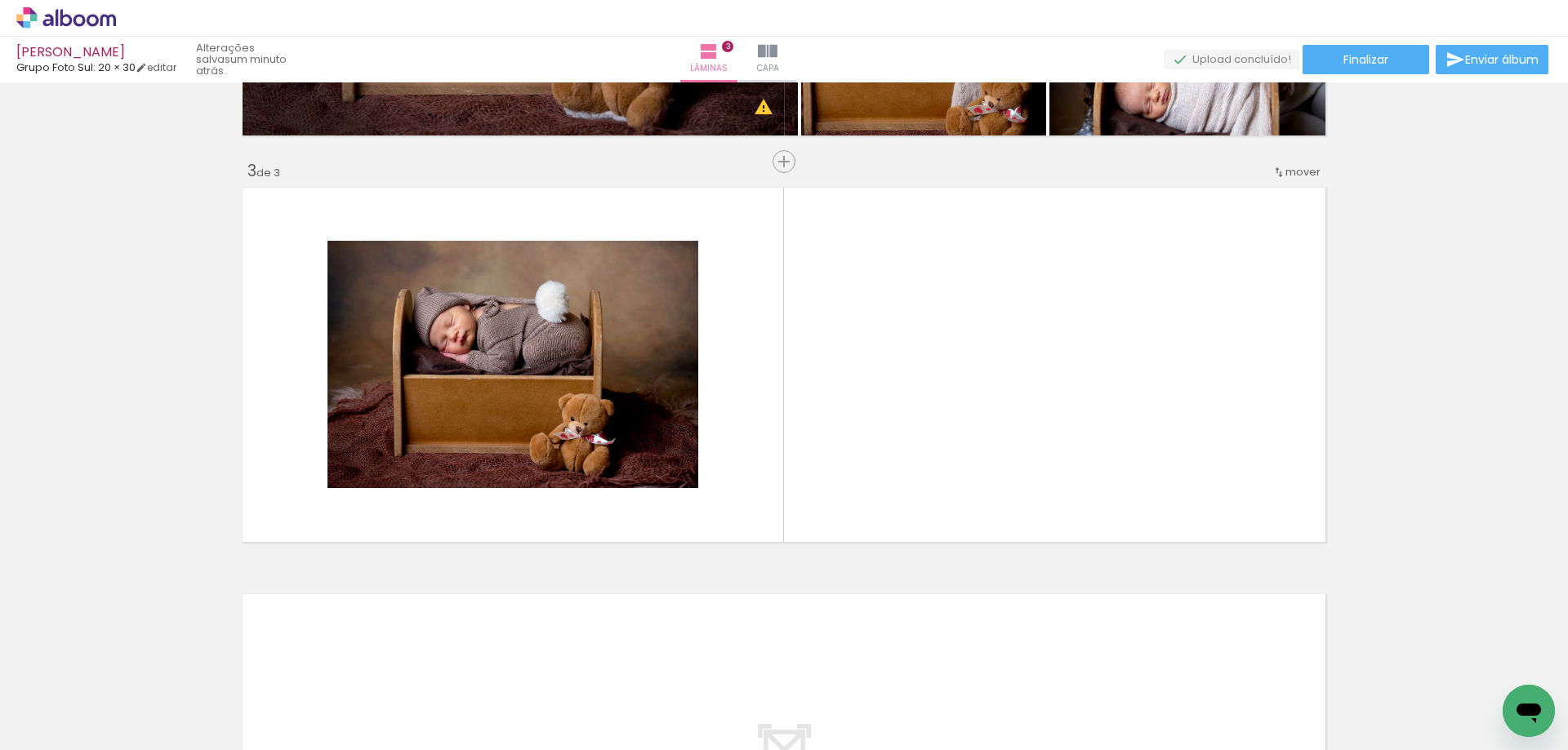
drag, startPoint x: 901, startPoint y: 705, endPoint x: 1000, endPoint y: 670, distance: 105.0
click at [821, 523] on quentale-workspace at bounding box center [784, 375] width 1568 height 750
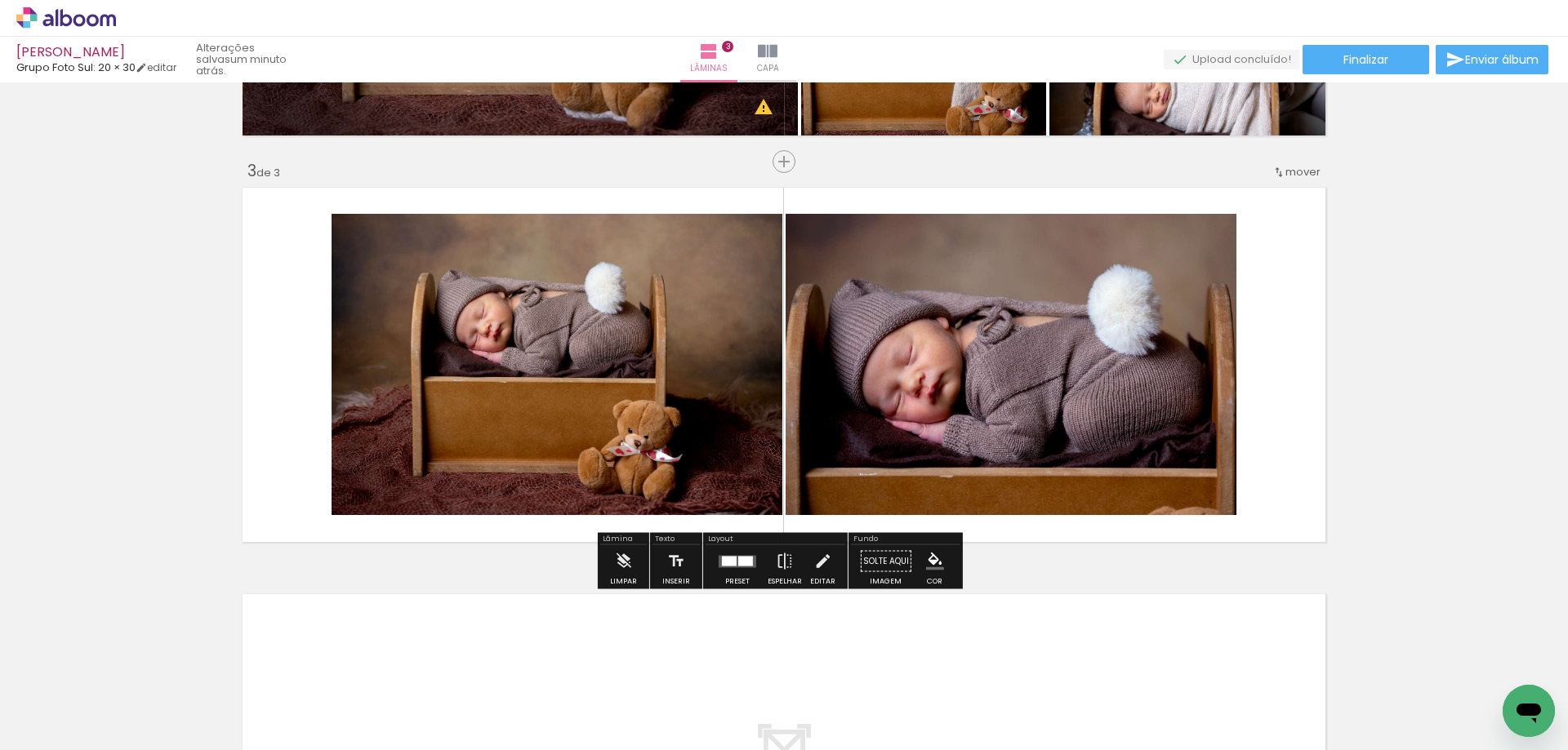
drag, startPoint x: 1000, startPoint y: 706, endPoint x: 1044, endPoint y: 643, distance: 76.8
click at [835, 427] on quentale-workspace at bounding box center [784, 375] width 1568 height 750
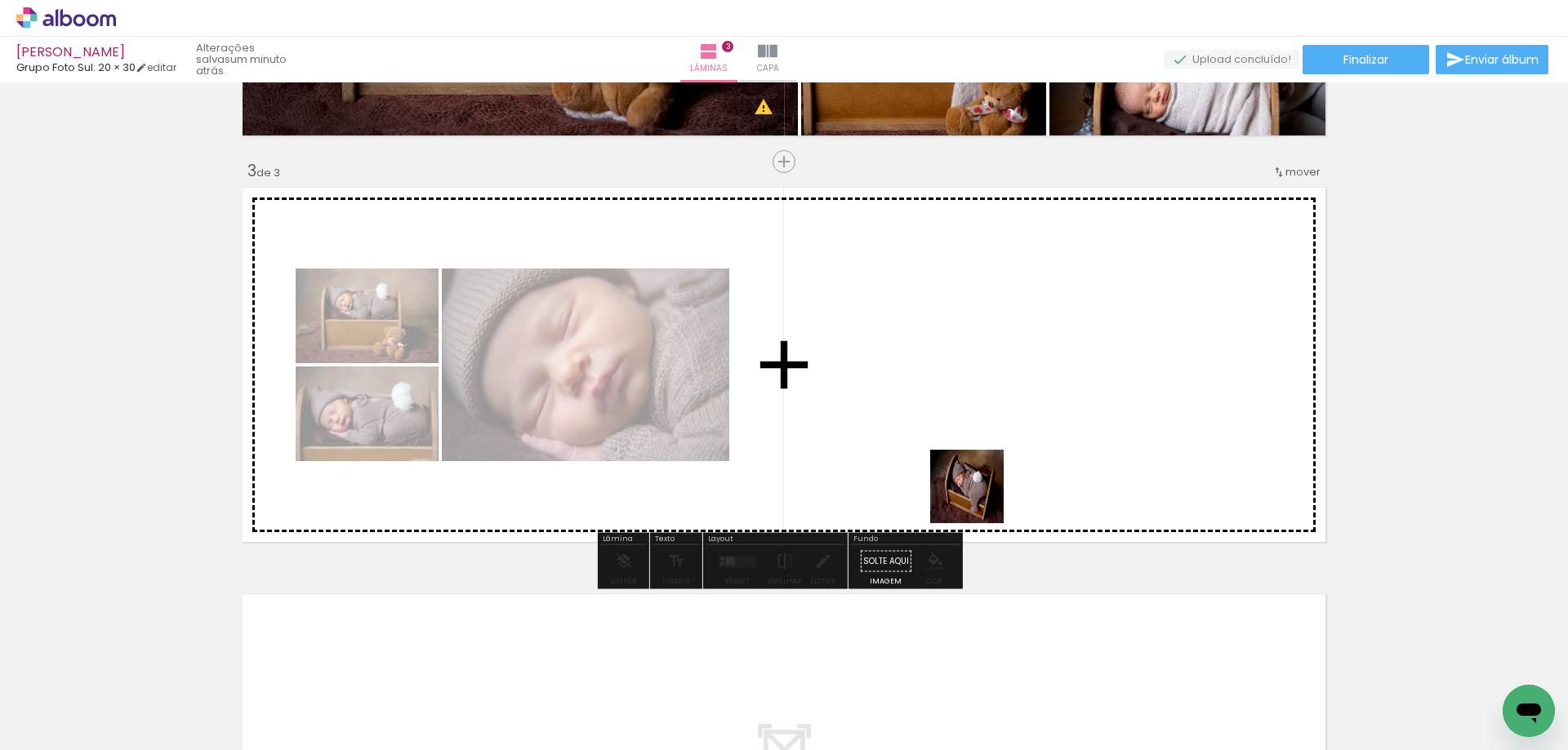
drag, startPoint x: 1089, startPoint y: 696, endPoint x: 872, endPoint y: 387, distance: 377.6
click at [872, 387] on quentale-workspace at bounding box center [784, 375] width 1568 height 750
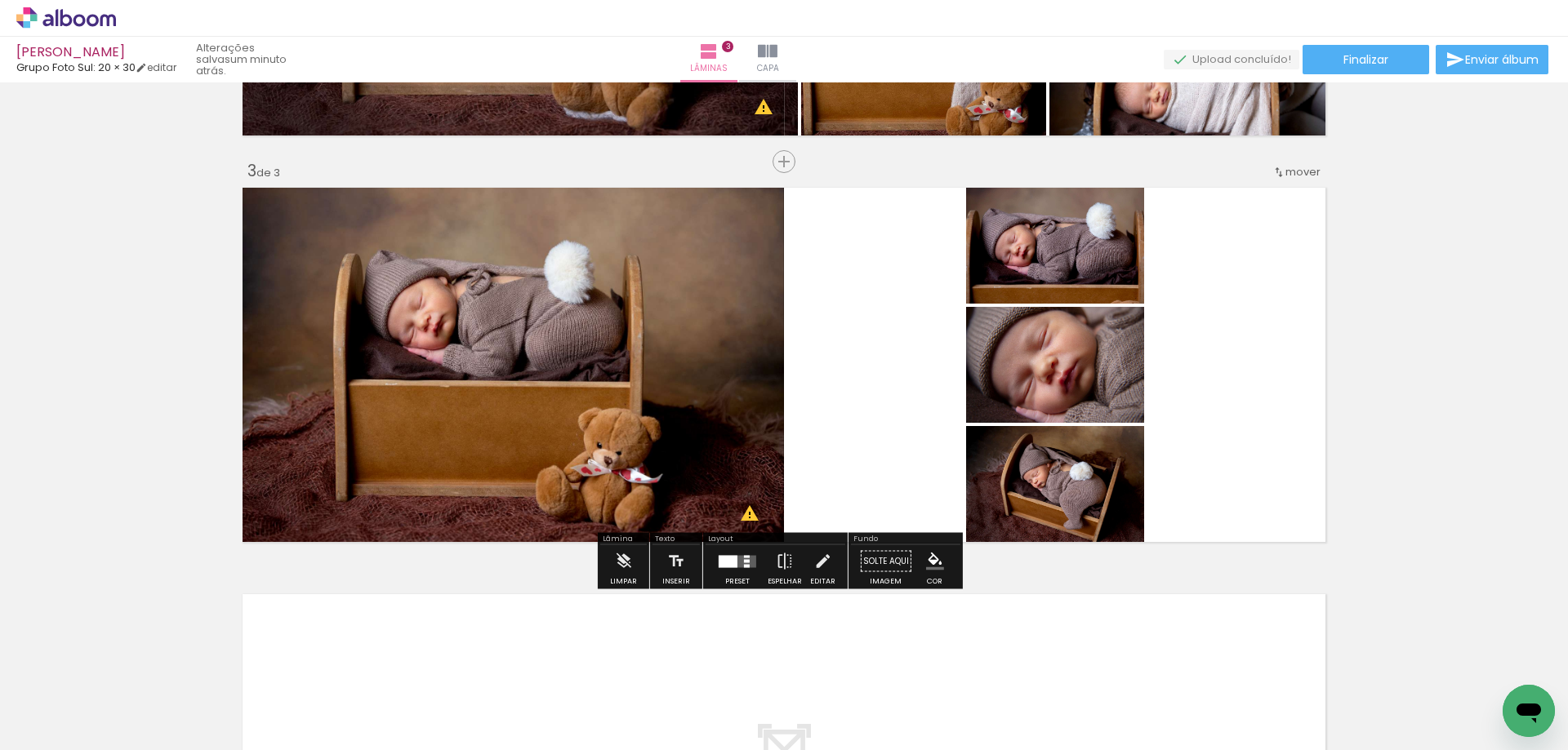
drag, startPoint x: 729, startPoint y: 563, endPoint x: 724, endPoint y: 574, distance: 12.1
click at [728, 563] on div at bounding box center [728, 560] width 19 height 12
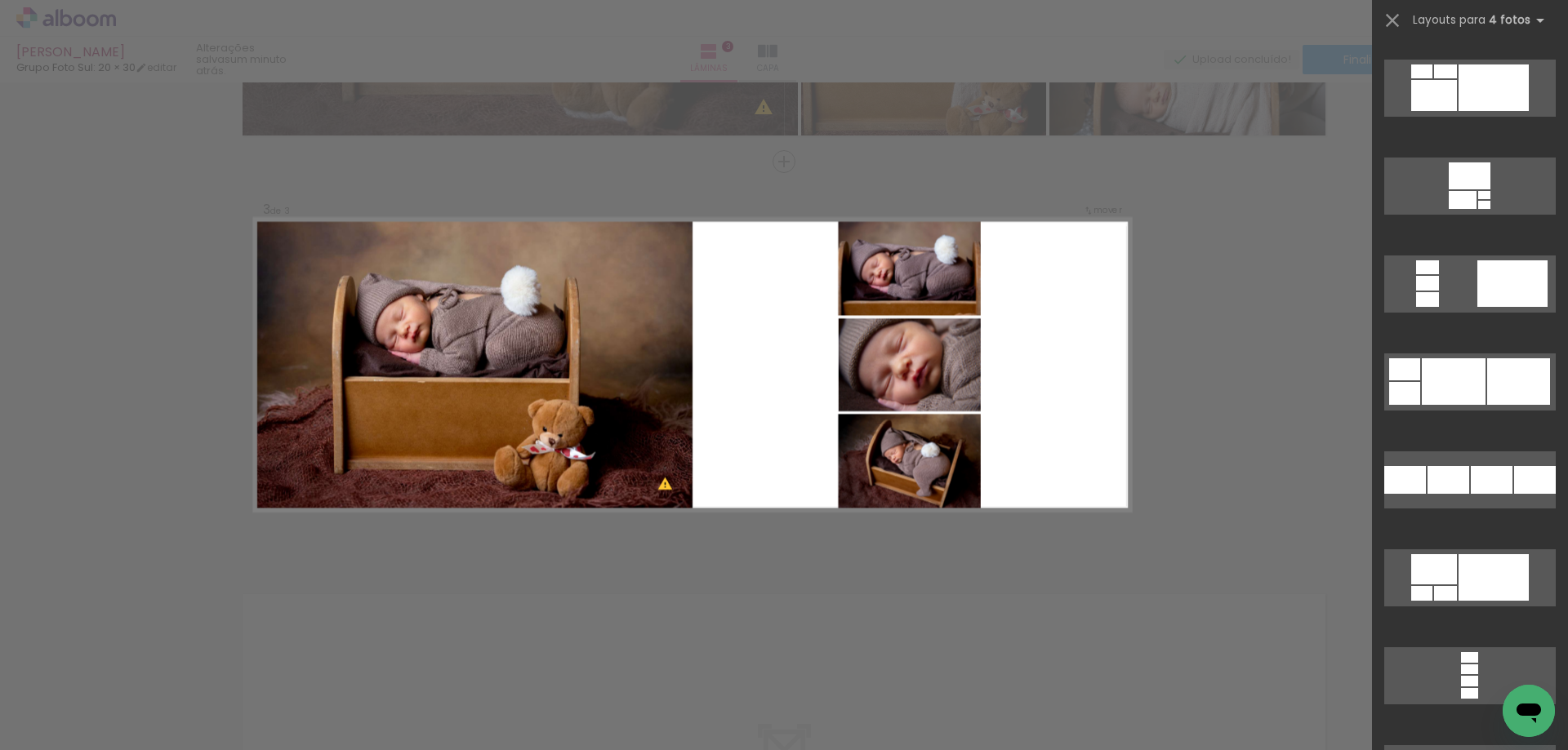
scroll to position [6115, 0]
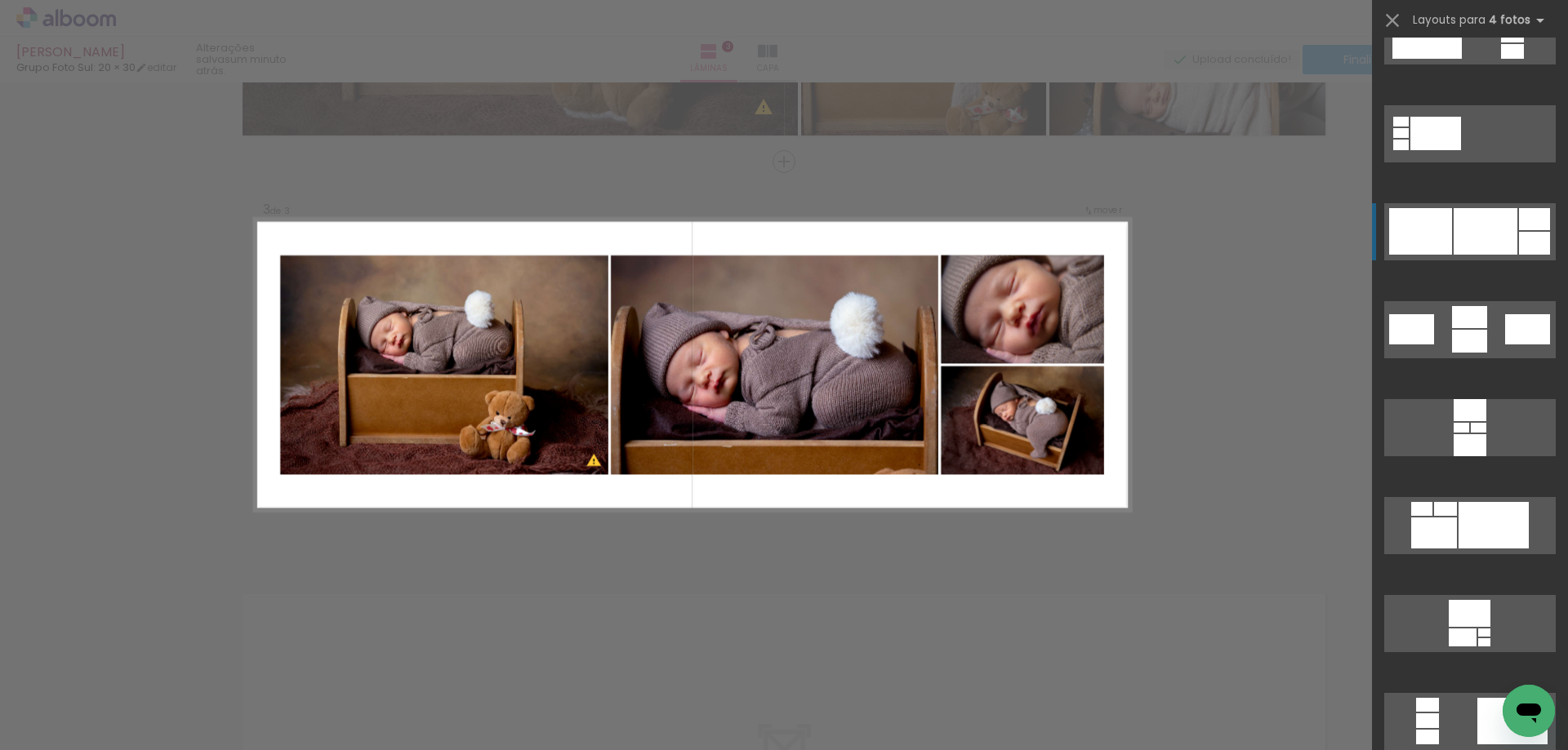
click at [1462, 235] on div at bounding box center [1485, 231] width 64 height 46
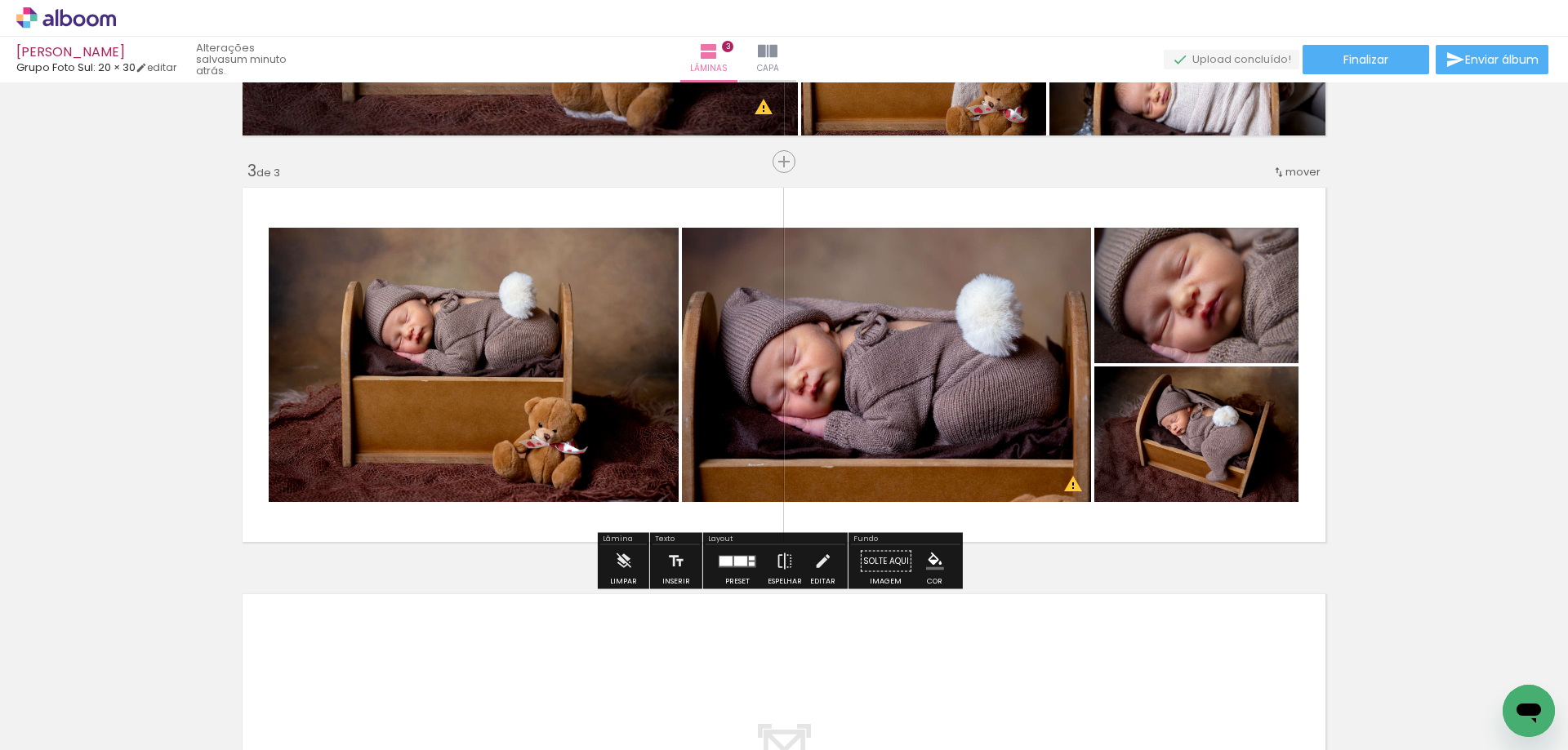
click at [722, 563] on div at bounding box center [726, 560] width 13 height 10
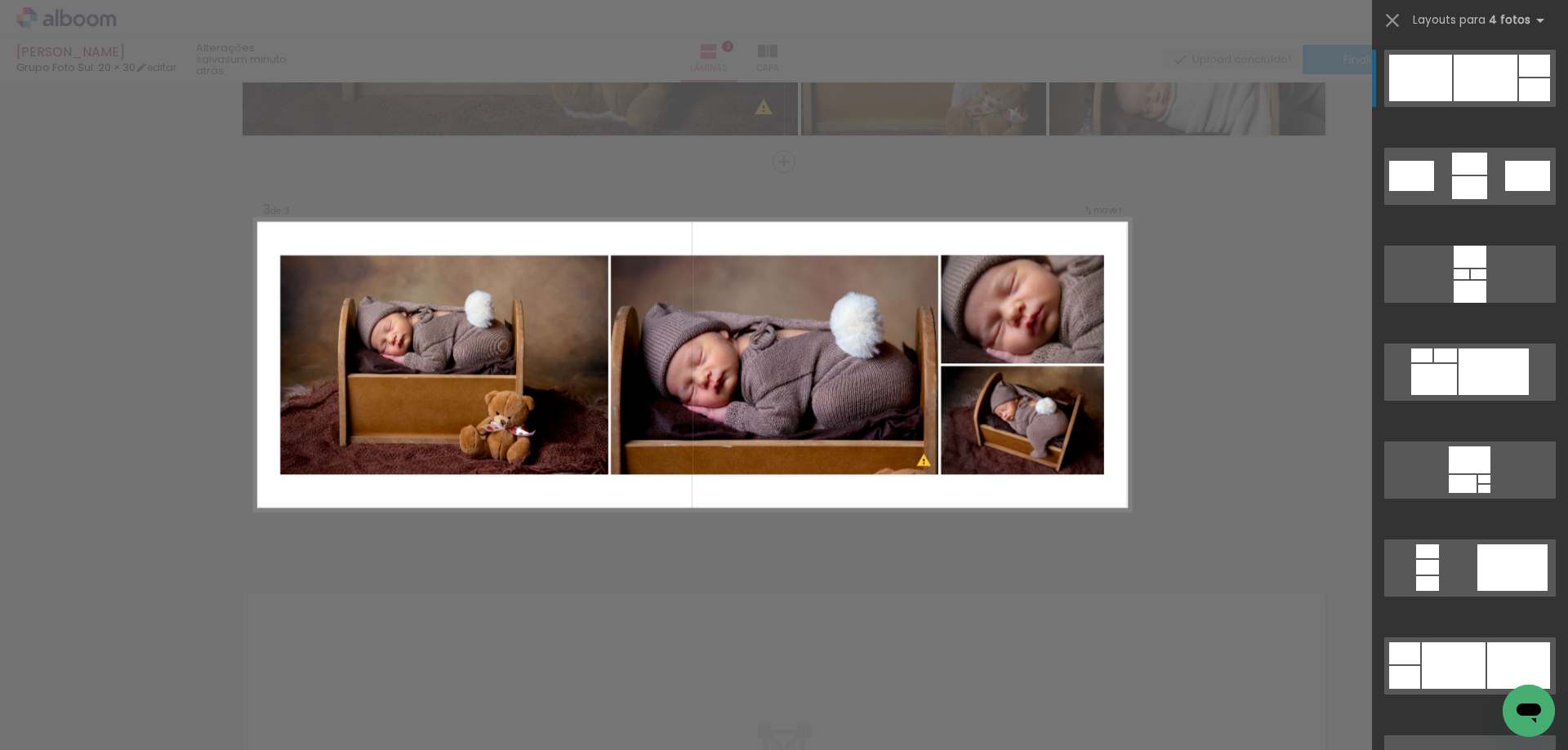
scroll to position [6749, 0]
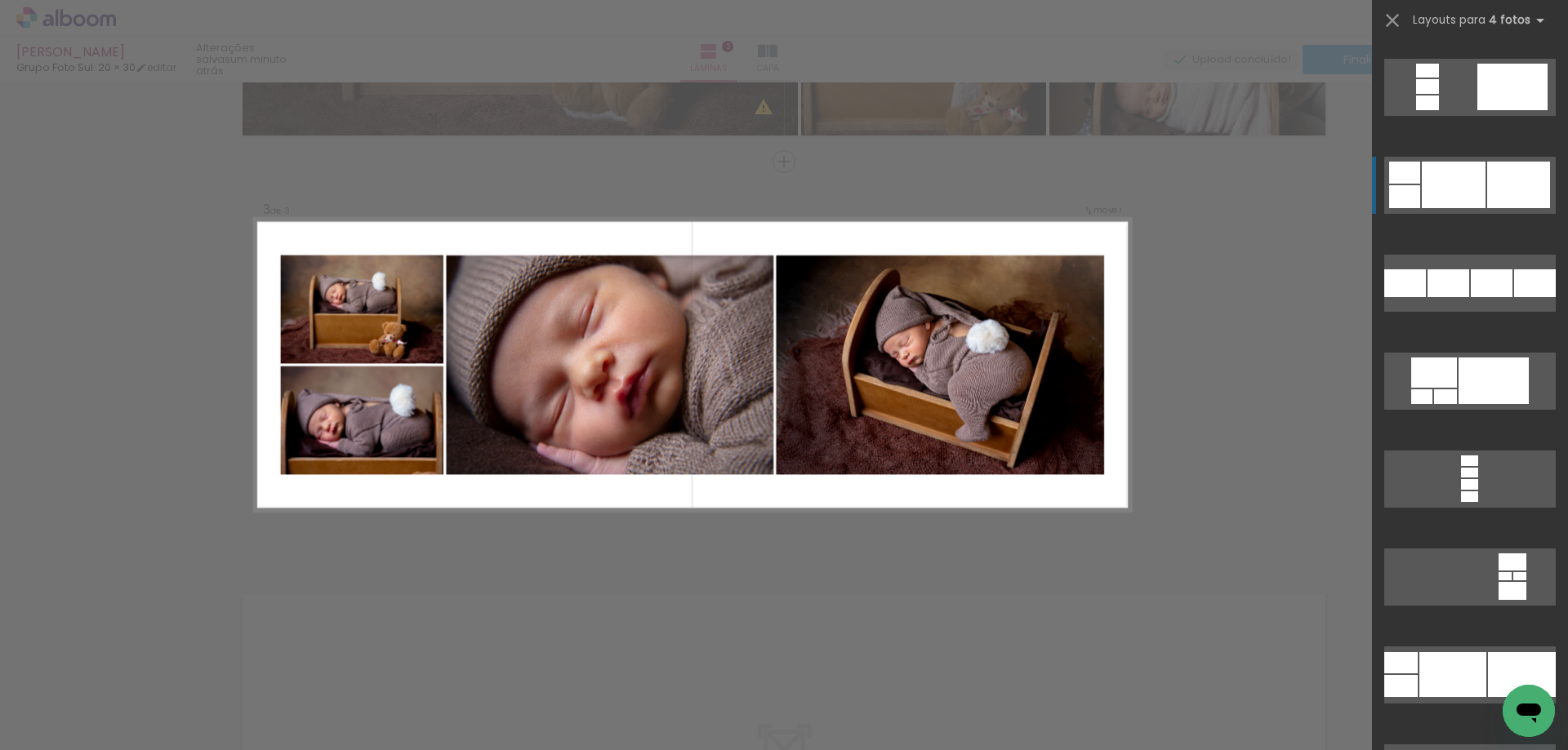
click at [1500, 185] on div at bounding box center [1518, 185] width 63 height 46
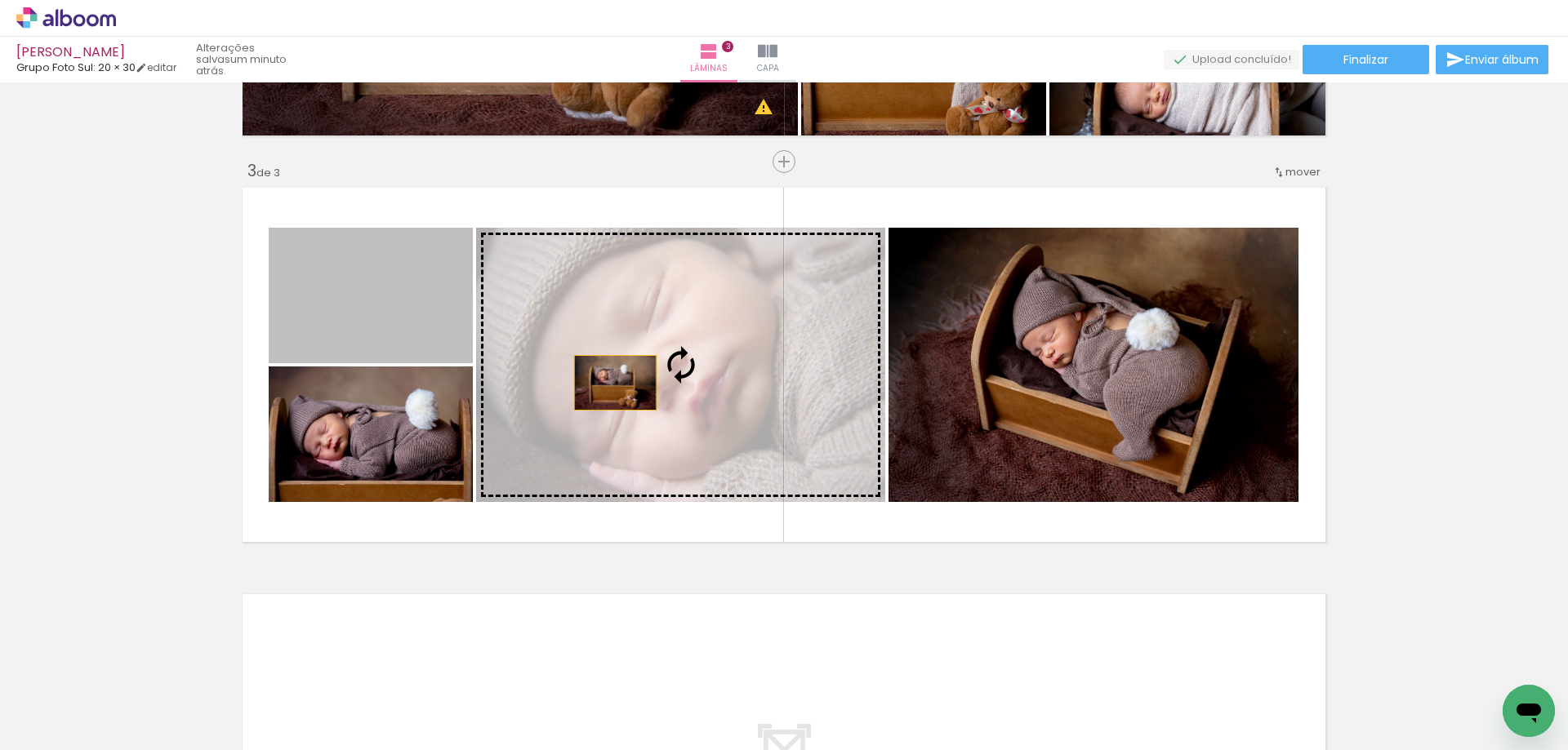
drag, startPoint x: 349, startPoint y: 302, endPoint x: 606, endPoint y: 380, distance: 268.6
click at [0, 0] on slot at bounding box center [0, 0] width 0 height 0
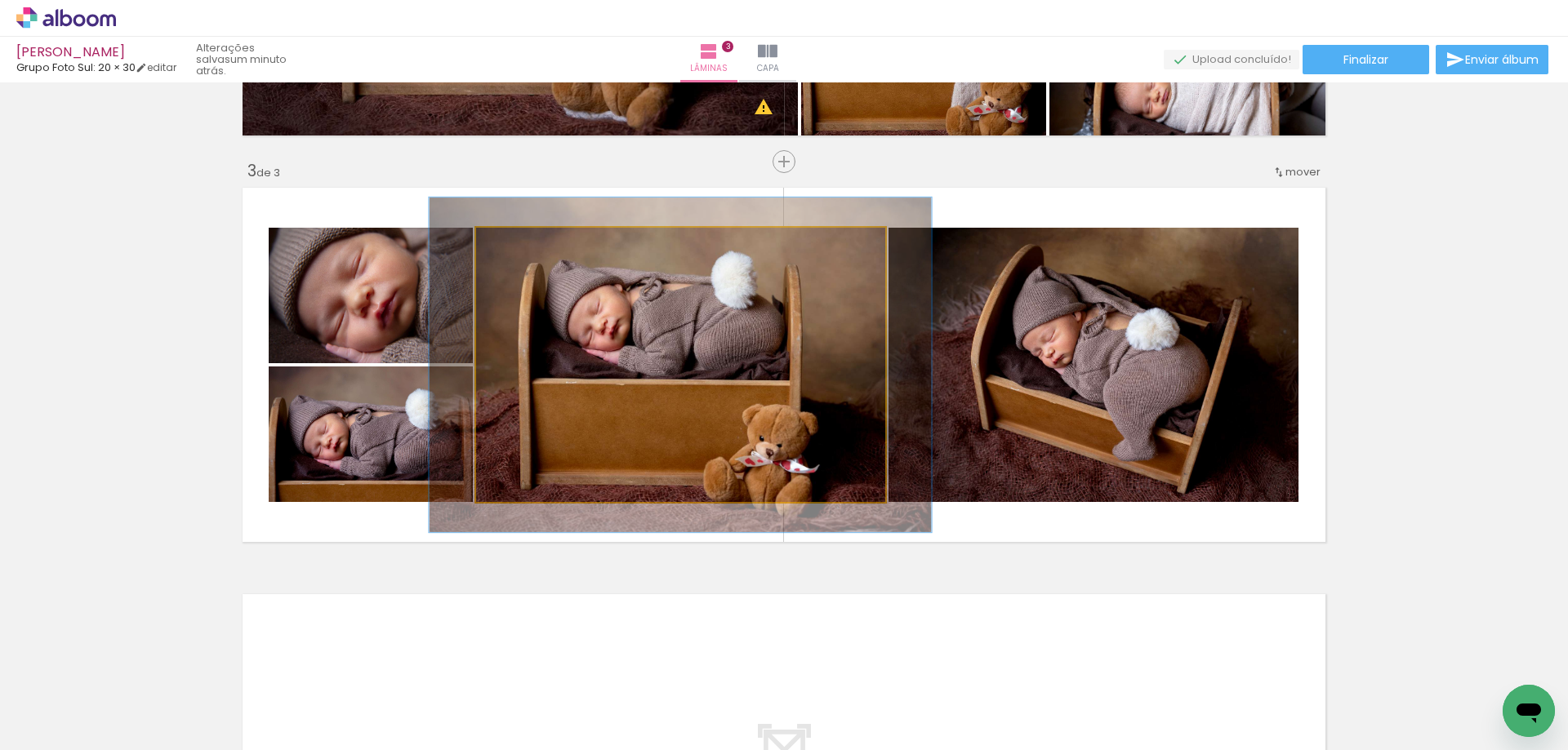
drag, startPoint x: 518, startPoint y: 245, endPoint x: 640, endPoint y: 321, distance: 143.7
click at [531, 245] on div at bounding box center [527, 245] width 26 height 26
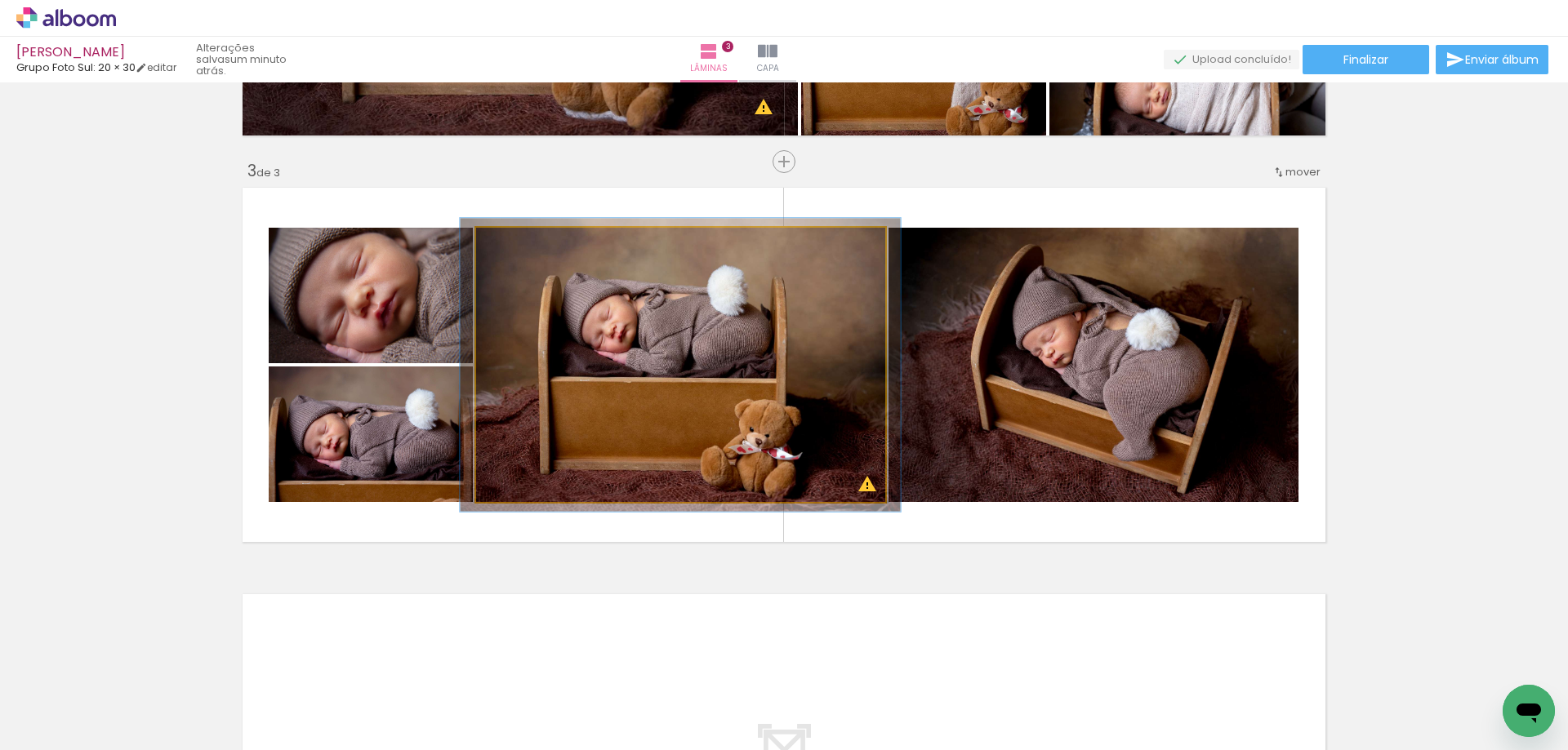
drag, startPoint x: 524, startPoint y: 244, endPoint x: 513, endPoint y: 244, distance: 11.0
click at [513, 244] on div at bounding box center [518, 245] width 15 height 15
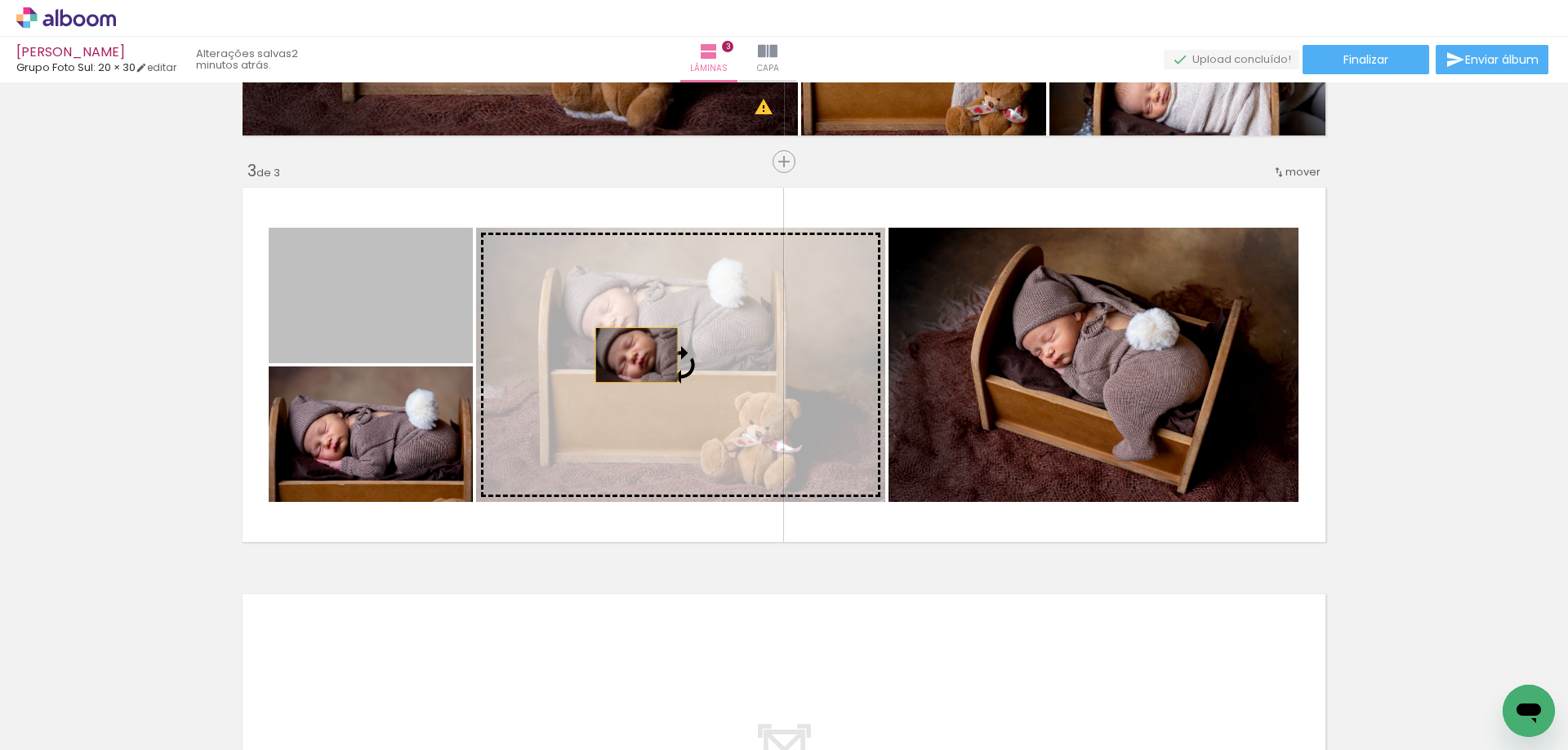
drag, startPoint x: 326, startPoint y: 283, endPoint x: 628, endPoint y: 355, distance: 310.5
click at [0, 0] on slot at bounding box center [0, 0] width 0 height 0
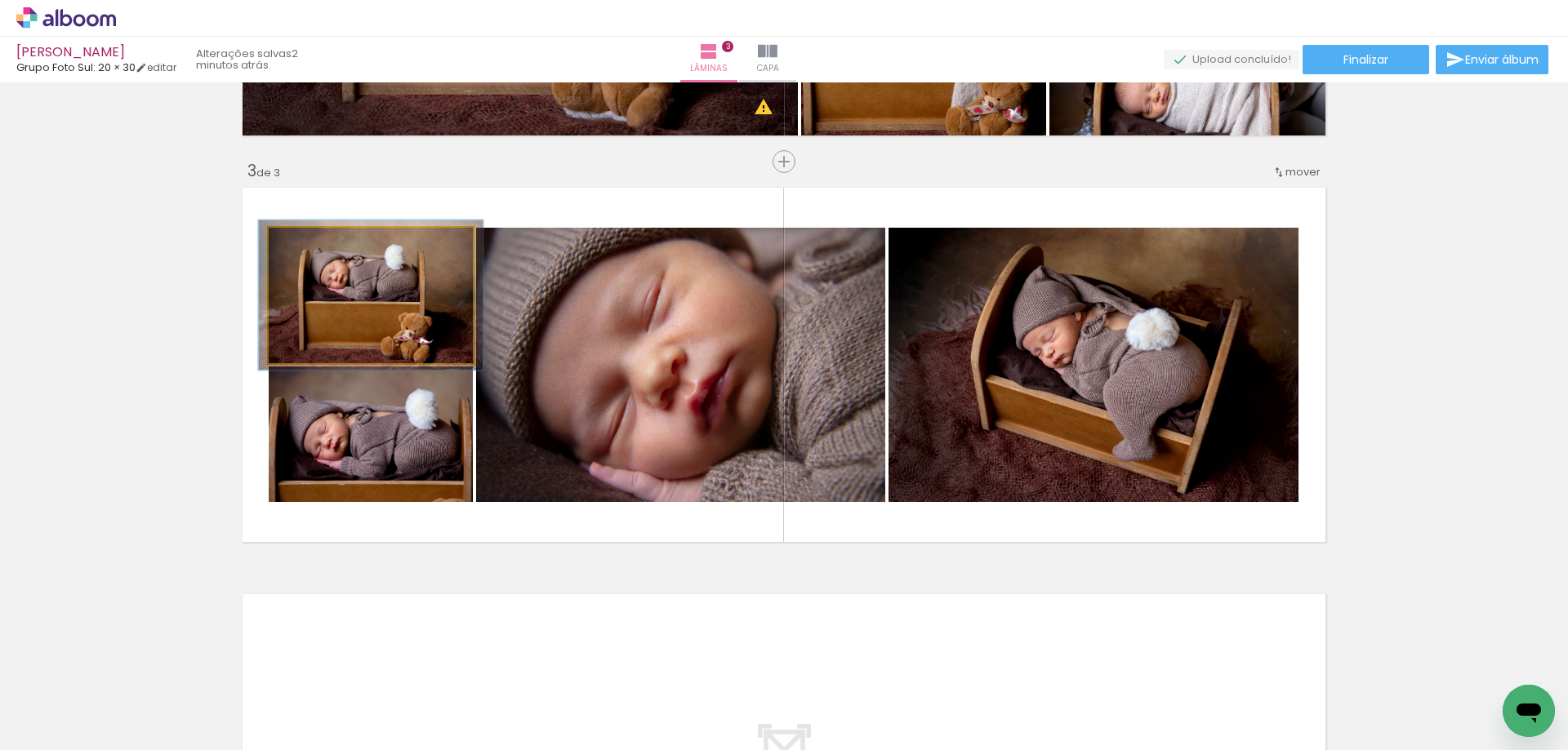
drag, startPoint x: 303, startPoint y: 245, endPoint x: 314, endPoint y: 252, distance: 13.0
type paper-slider "110"
click at [308, 244] on div at bounding box center [313, 245] width 15 height 15
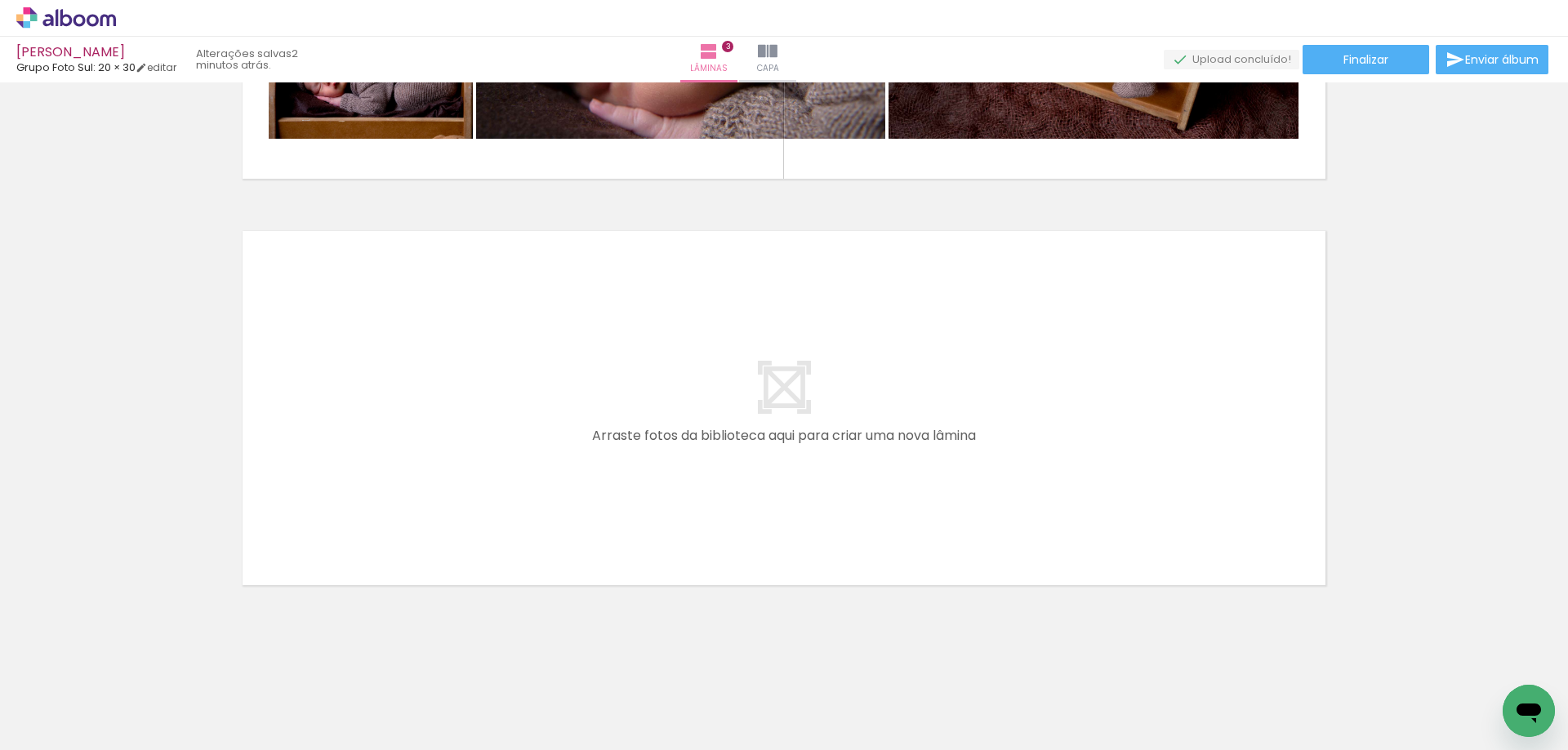
scroll to position [0, 411]
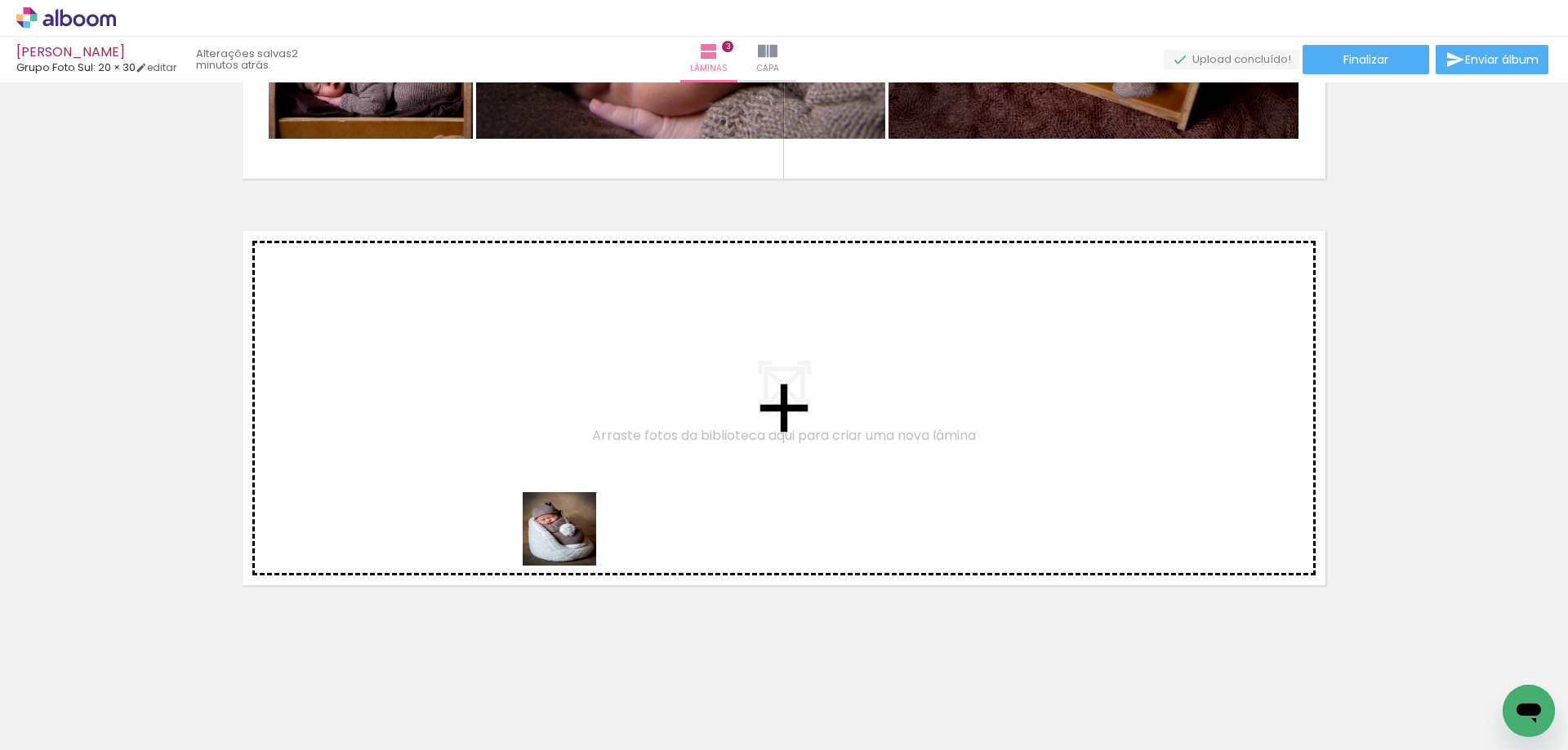
drag, startPoint x: 689, startPoint y: 635, endPoint x: 807, endPoint y: 677, distance: 125.3
click at [500, 492] on quentale-workspace at bounding box center [784, 375] width 1568 height 750
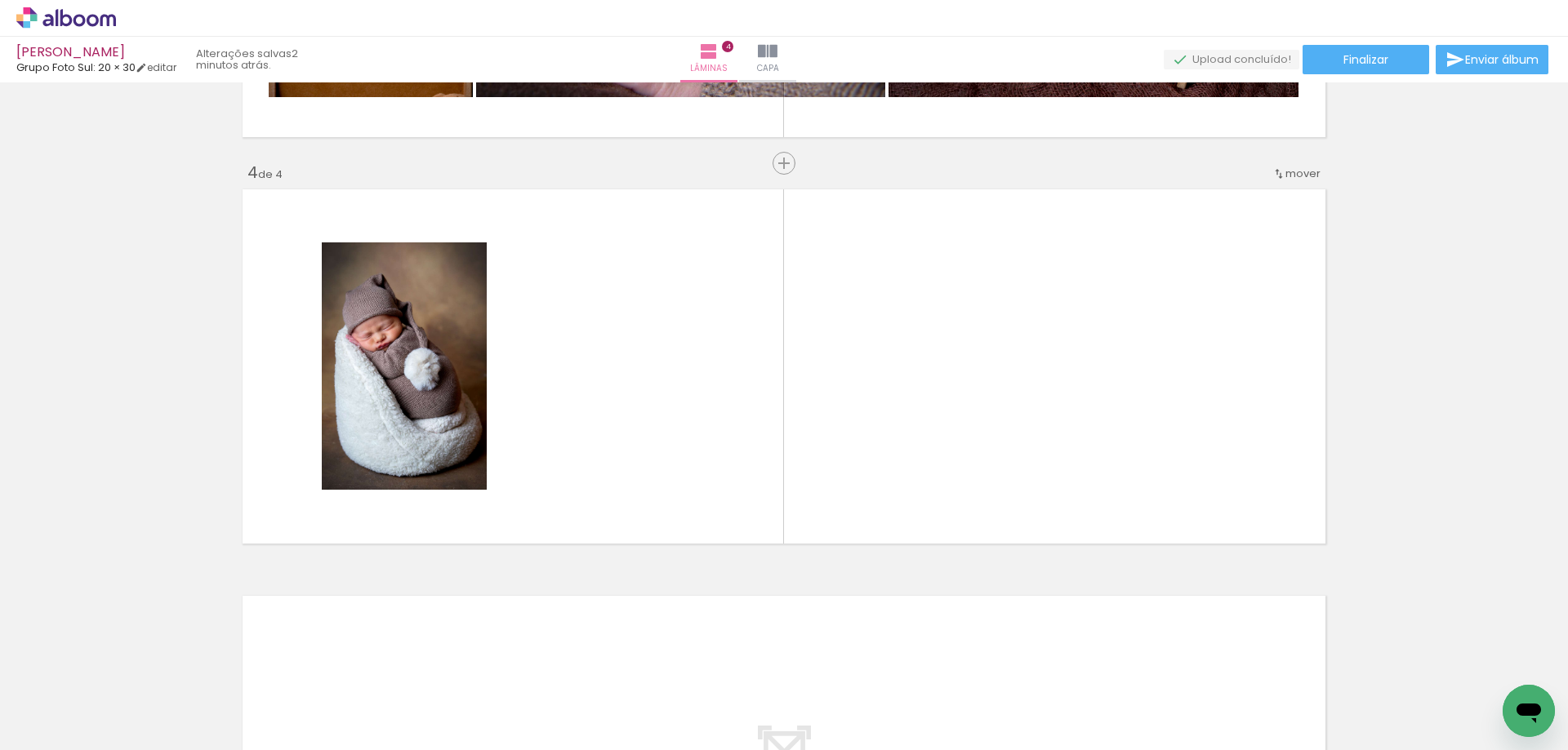
scroll to position [1167, 0]
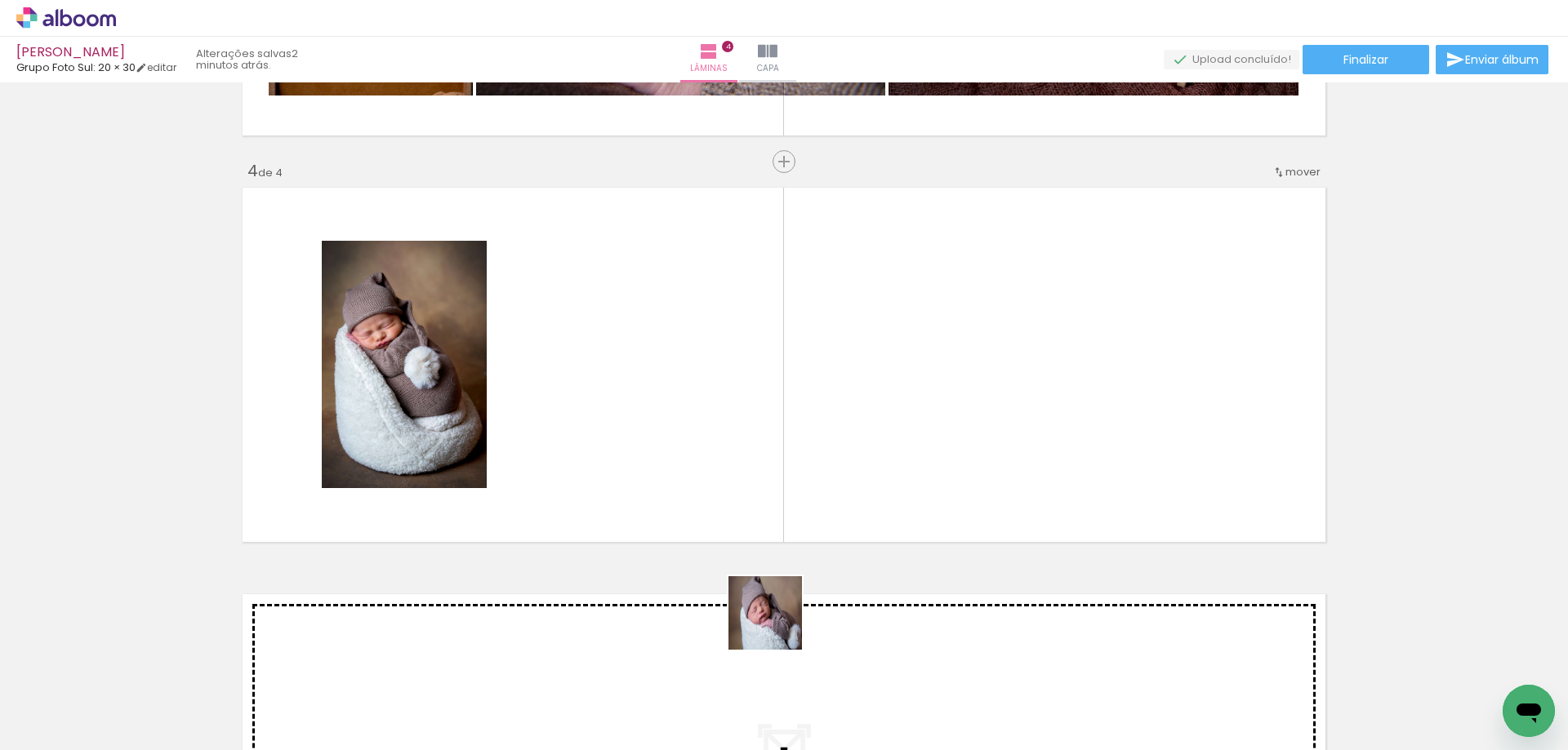
drag, startPoint x: 778, startPoint y: 625, endPoint x: 839, endPoint y: 636, distance: 62.0
click at [609, 459] on quentale-workspace at bounding box center [784, 375] width 1568 height 750
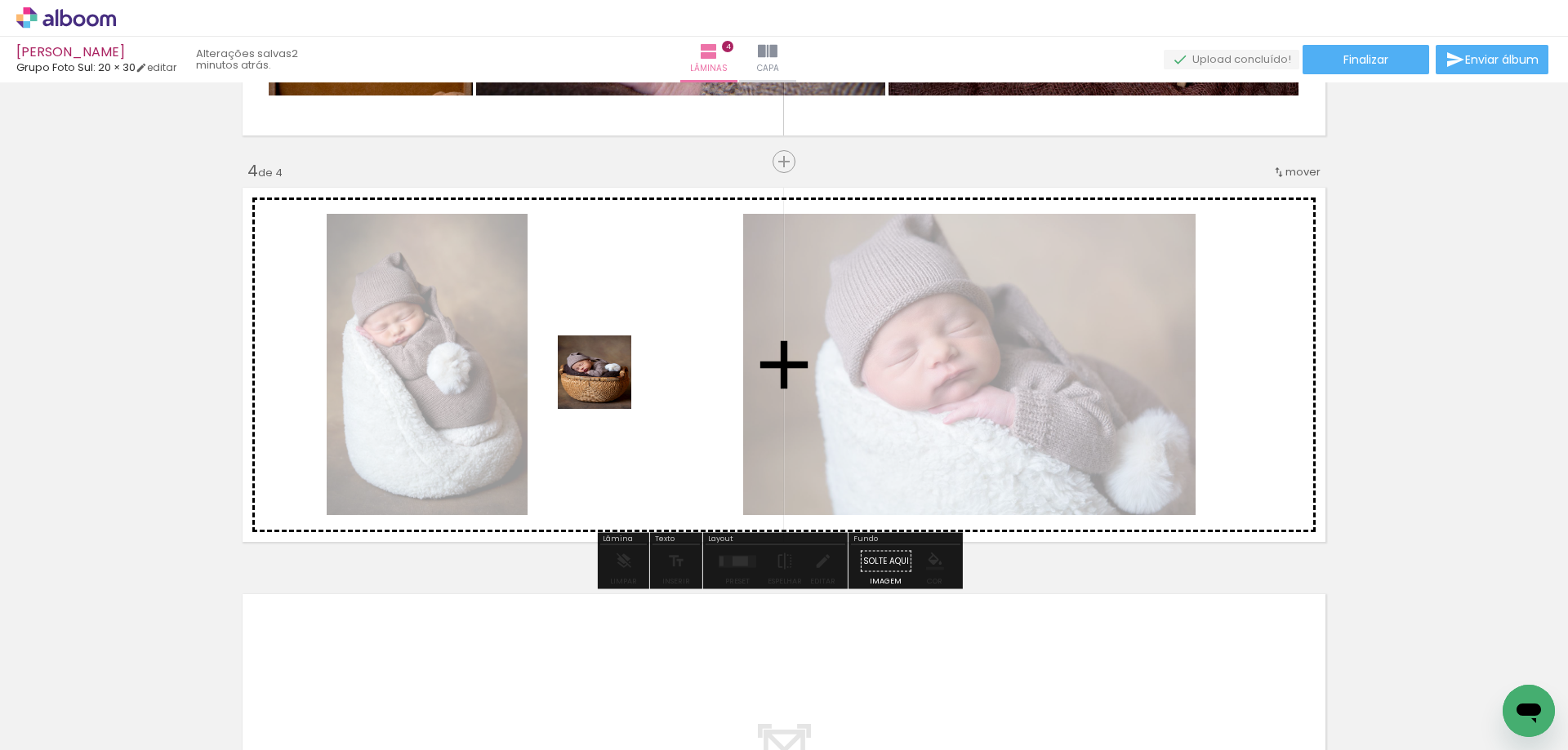
drag, startPoint x: 936, startPoint y: 679, endPoint x: 964, endPoint y: 655, distance: 36.9
click at [608, 385] on quentale-workspace at bounding box center [784, 375] width 1568 height 750
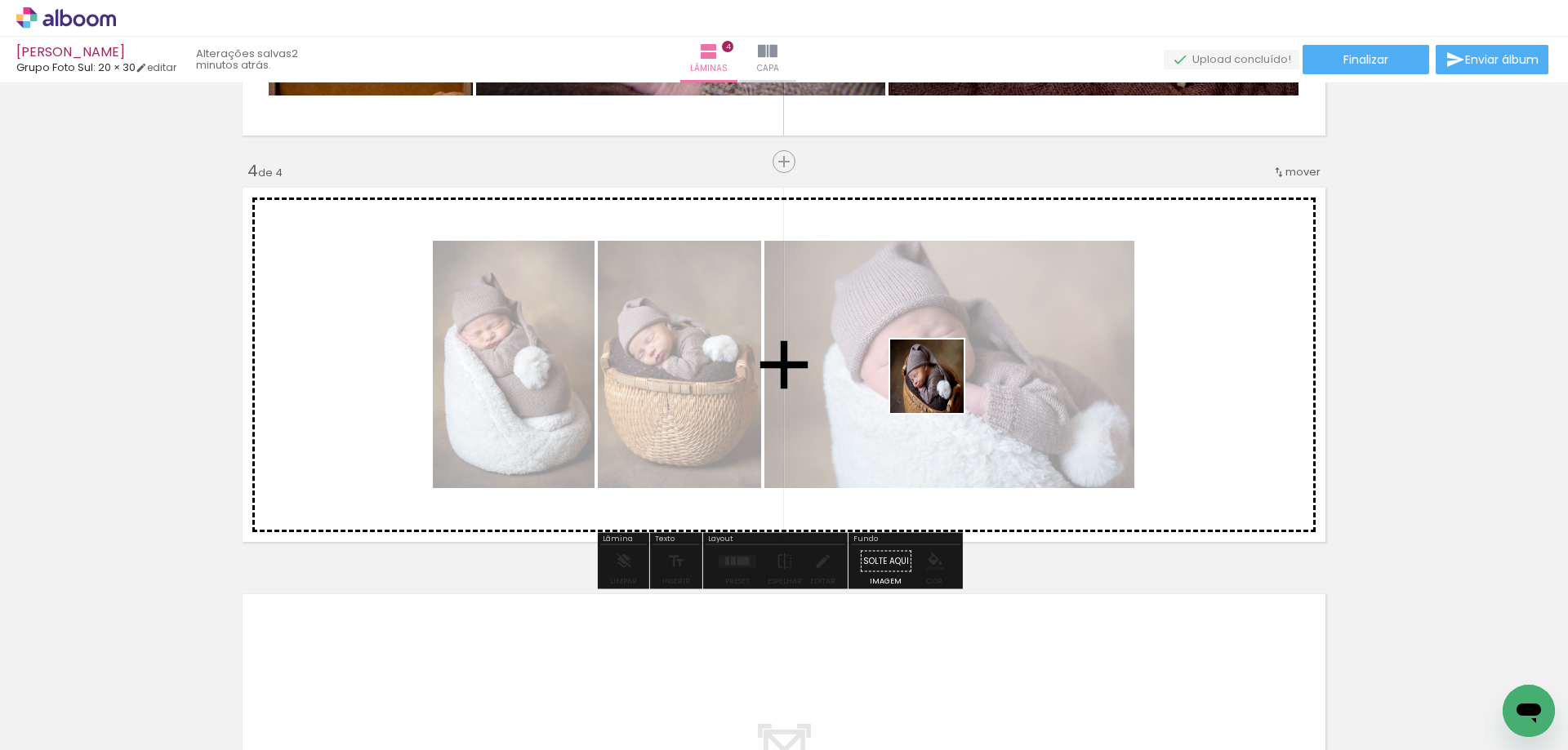
drag, startPoint x: 1036, startPoint y: 669, endPoint x: 870, endPoint y: 365, distance: 346.4
click at [922, 375] on quentale-workspace at bounding box center [784, 375] width 1568 height 750
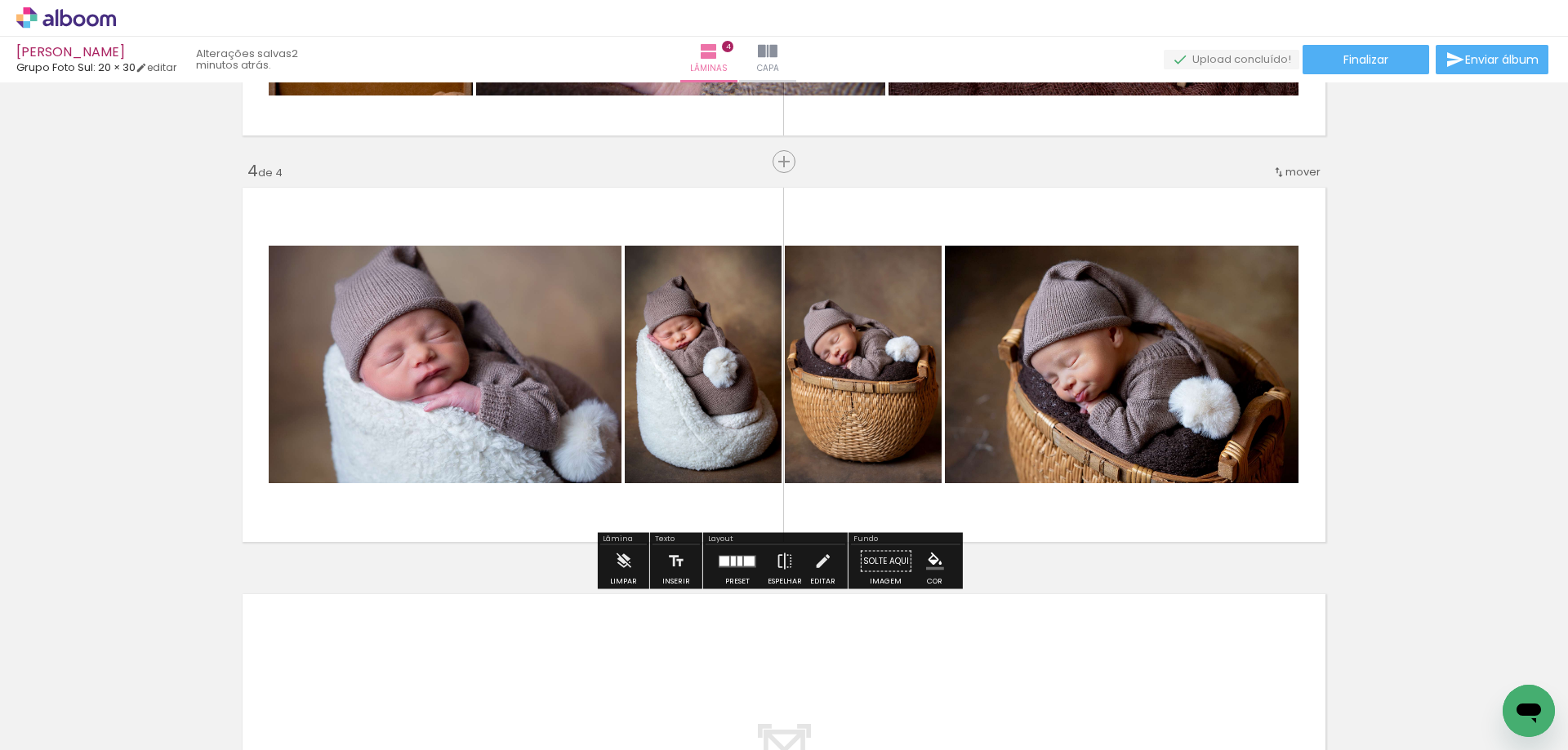
click at [730, 560] on div at bounding box center [732, 560] width 5 height 10
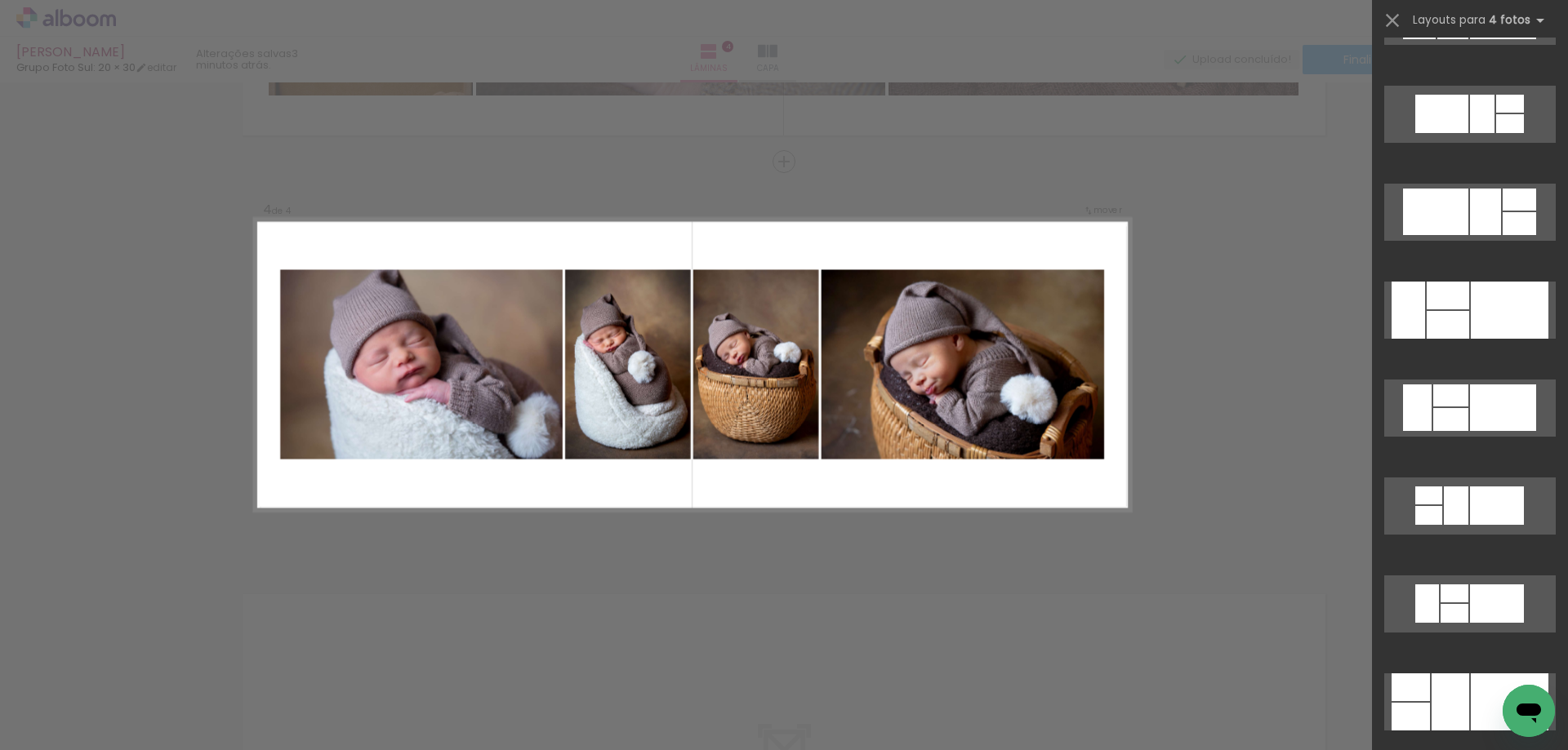
scroll to position [5198, 0]
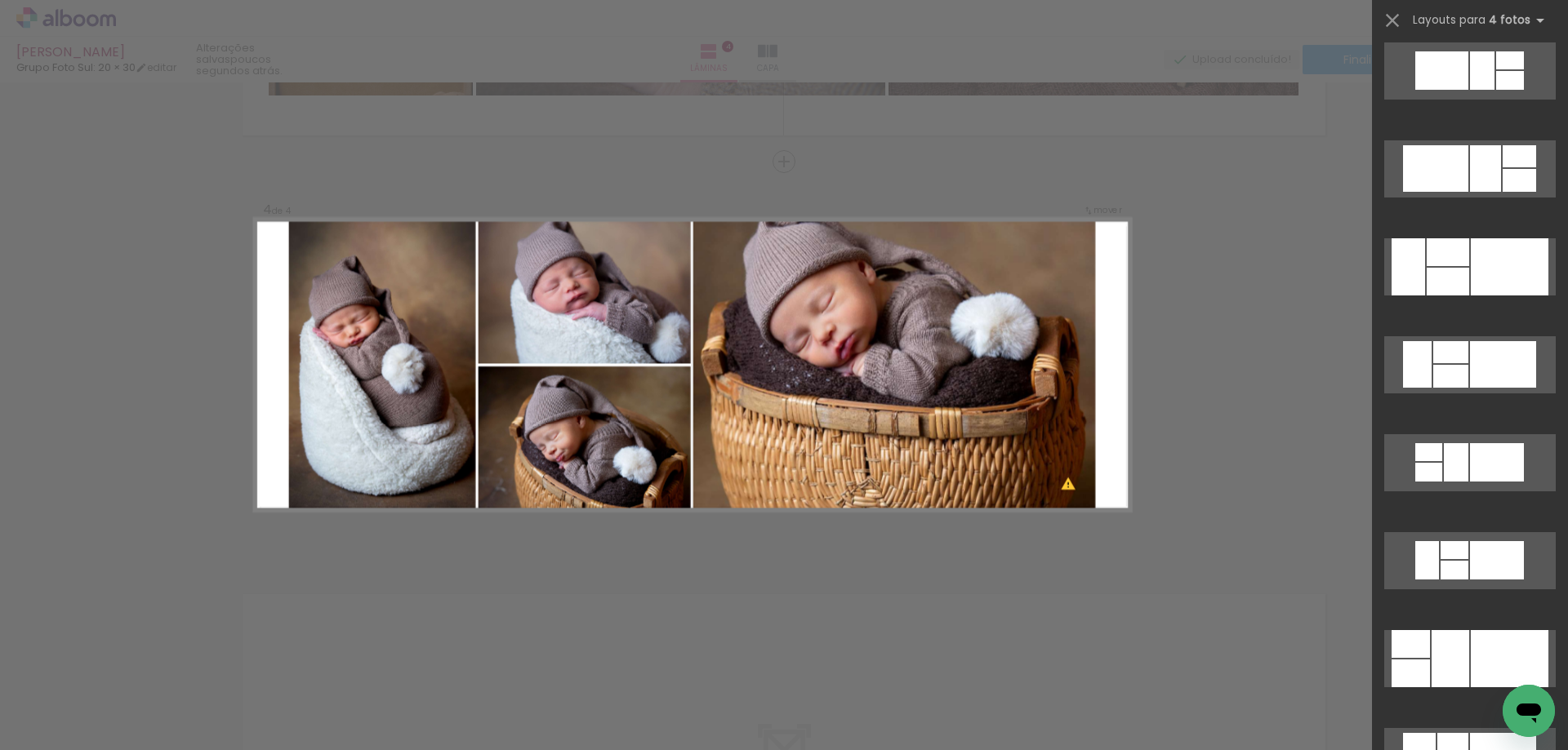
click at [1471, 282] on div at bounding box center [1509, 266] width 77 height 57
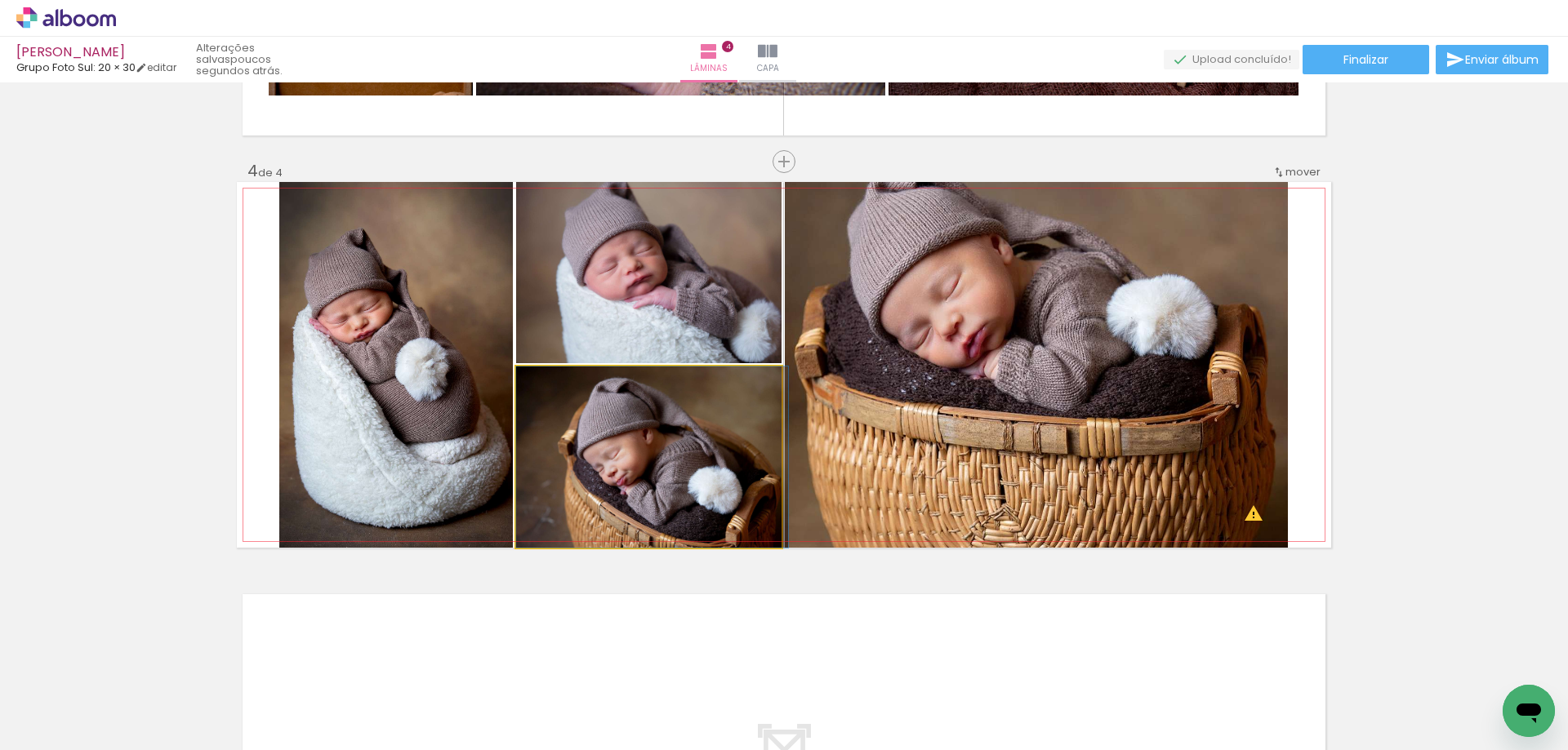
drag, startPoint x: 648, startPoint y: 474, endPoint x: 986, endPoint y: 362, distance: 356.1
click at [0, 0] on slot at bounding box center [0, 0] width 0 height 0
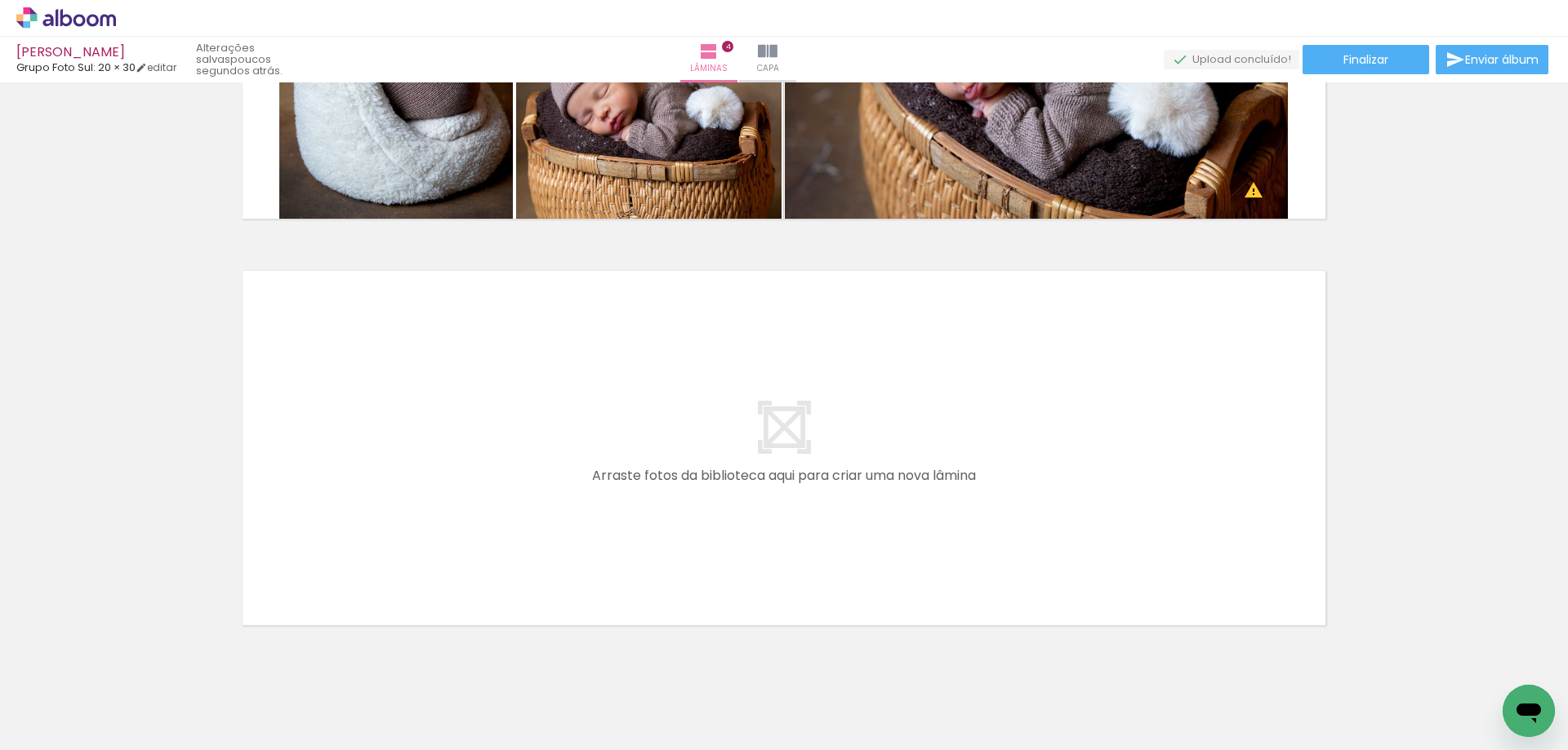
scroll to position [1502, 0]
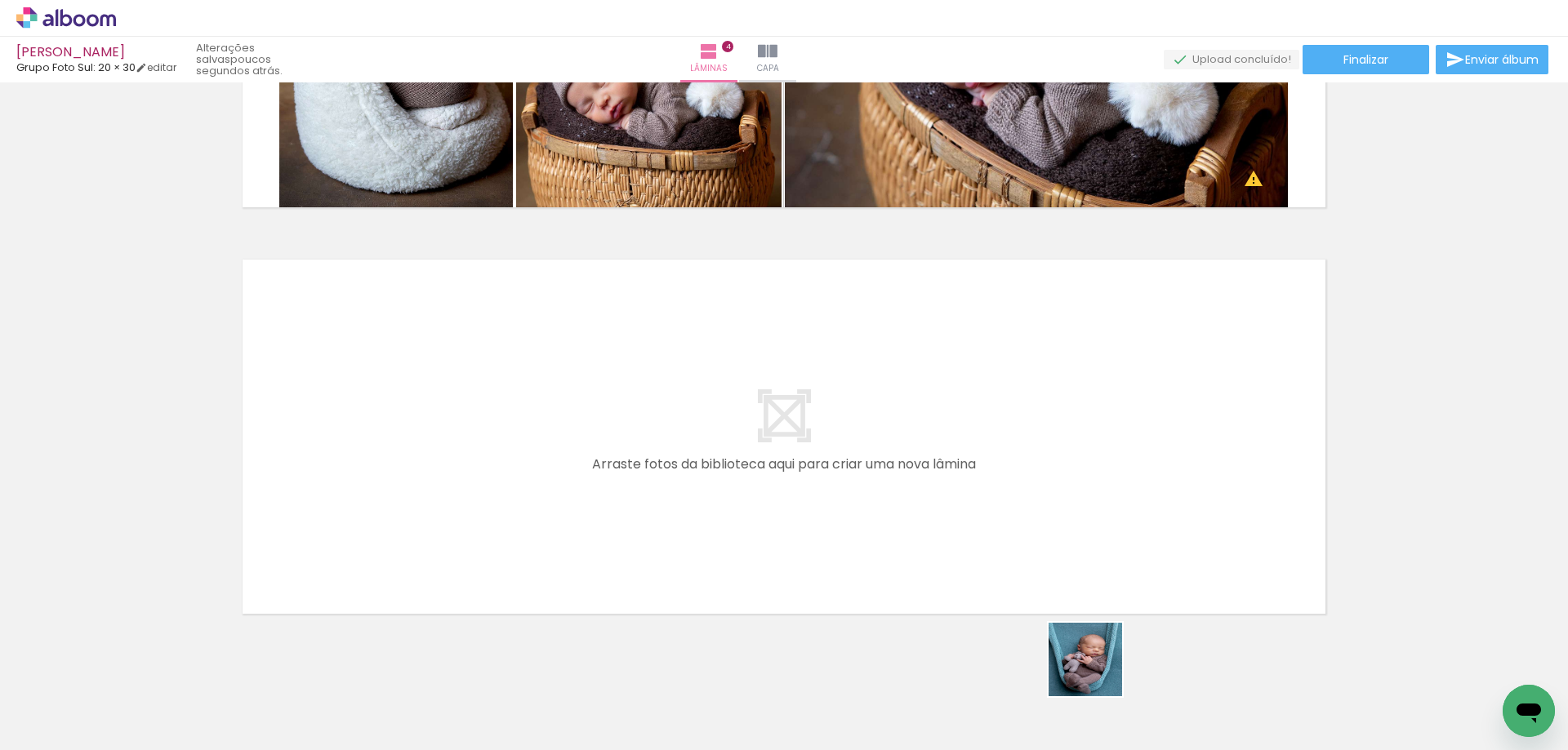
drag, startPoint x: 1125, startPoint y: 687, endPoint x: 1162, endPoint y: 644, distance: 56.7
click at [569, 489] on quentale-workspace at bounding box center [784, 375] width 1568 height 750
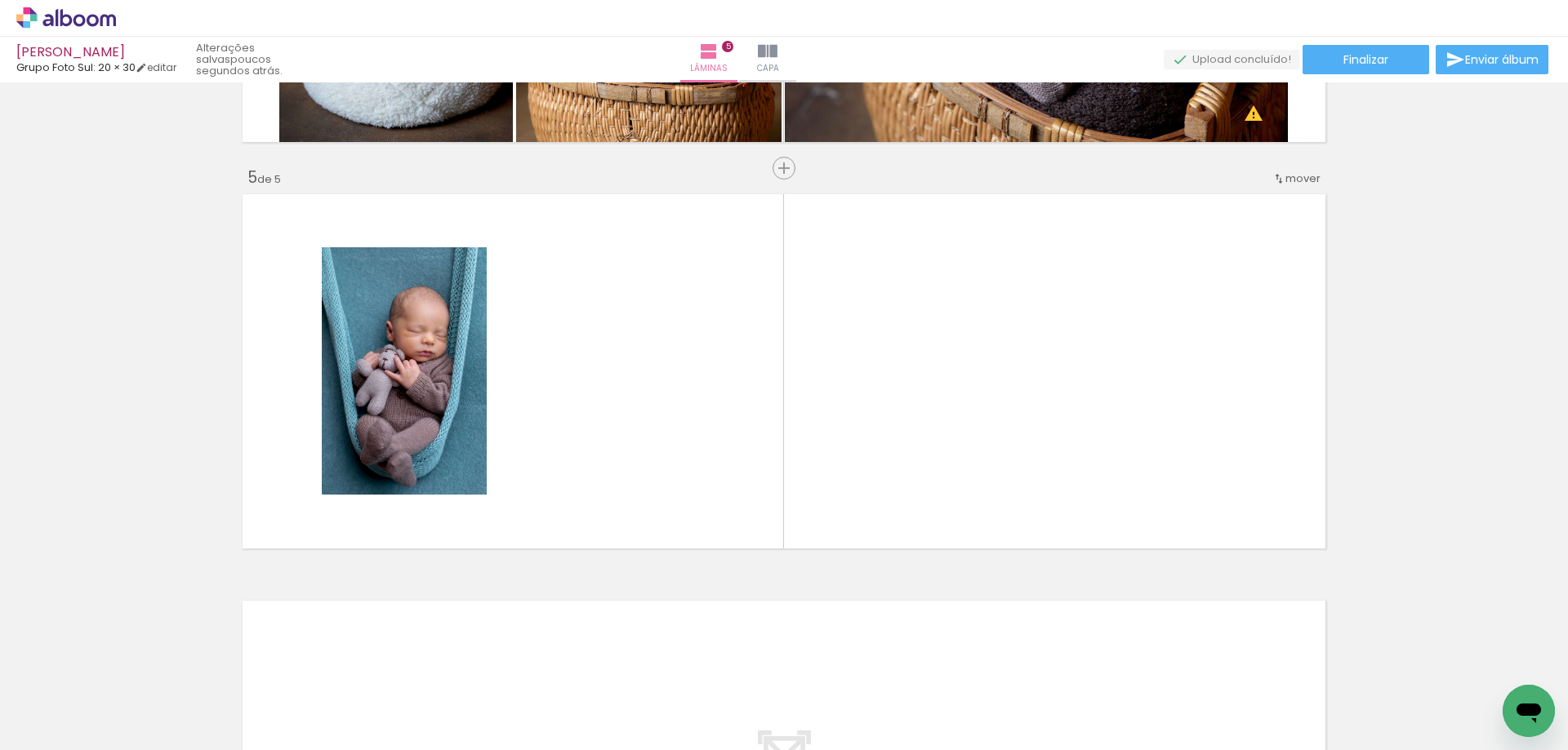
scroll to position [1574, 0]
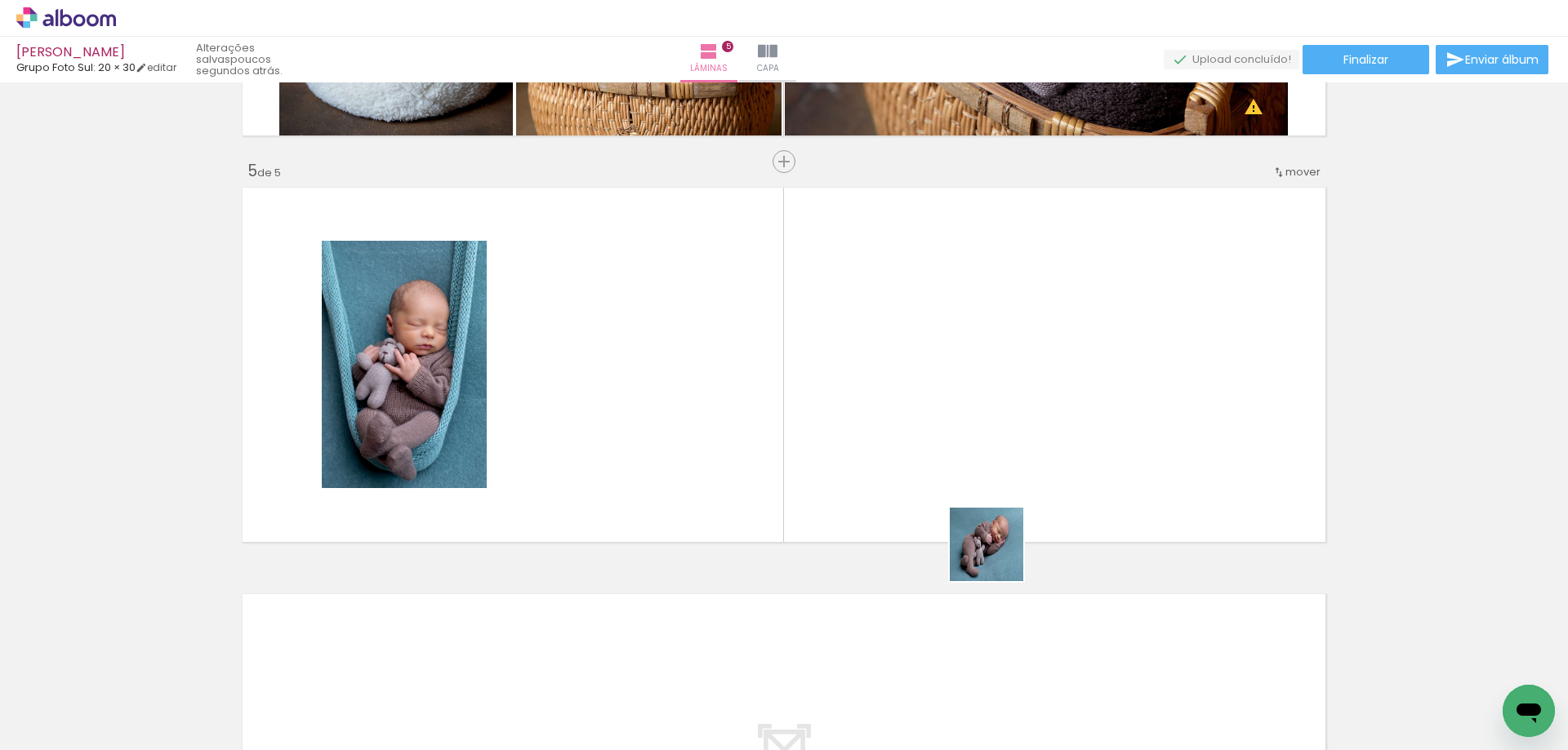
drag, startPoint x: 1223, startPoint y: 701, endPoint x: 612, endPoint y: 397, distance: 682.4
click at [598, 403] on quentale-workspace at bounding box center [784, 375] width 1568 height 750
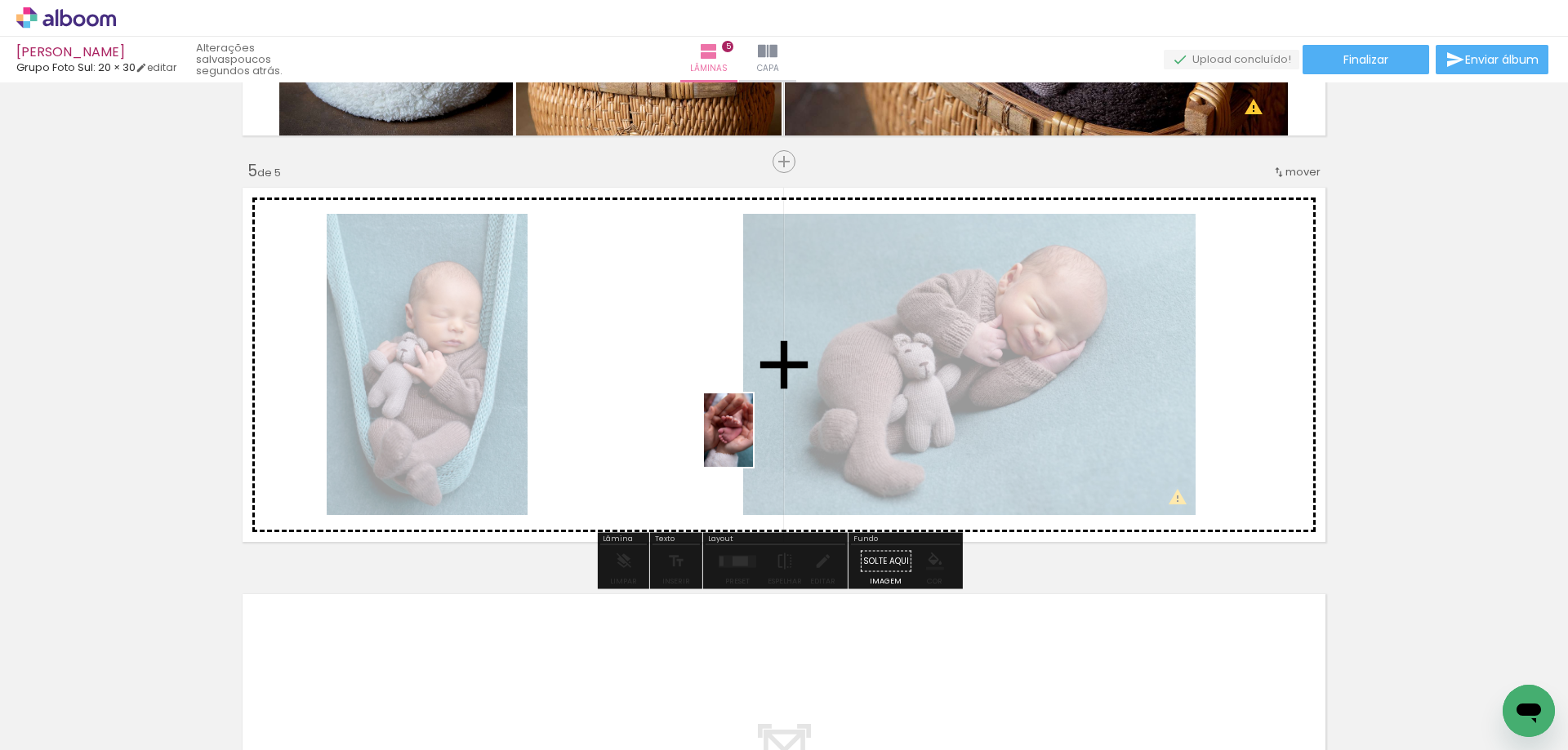
drag, startPoint x: 1321, startPoint y: 673, endPoint x: 744, endPoint y: 434, distance: 624.5
click at [744, 438] on quentale-workspace at bounding box center [784, 375] width 1568 height 750
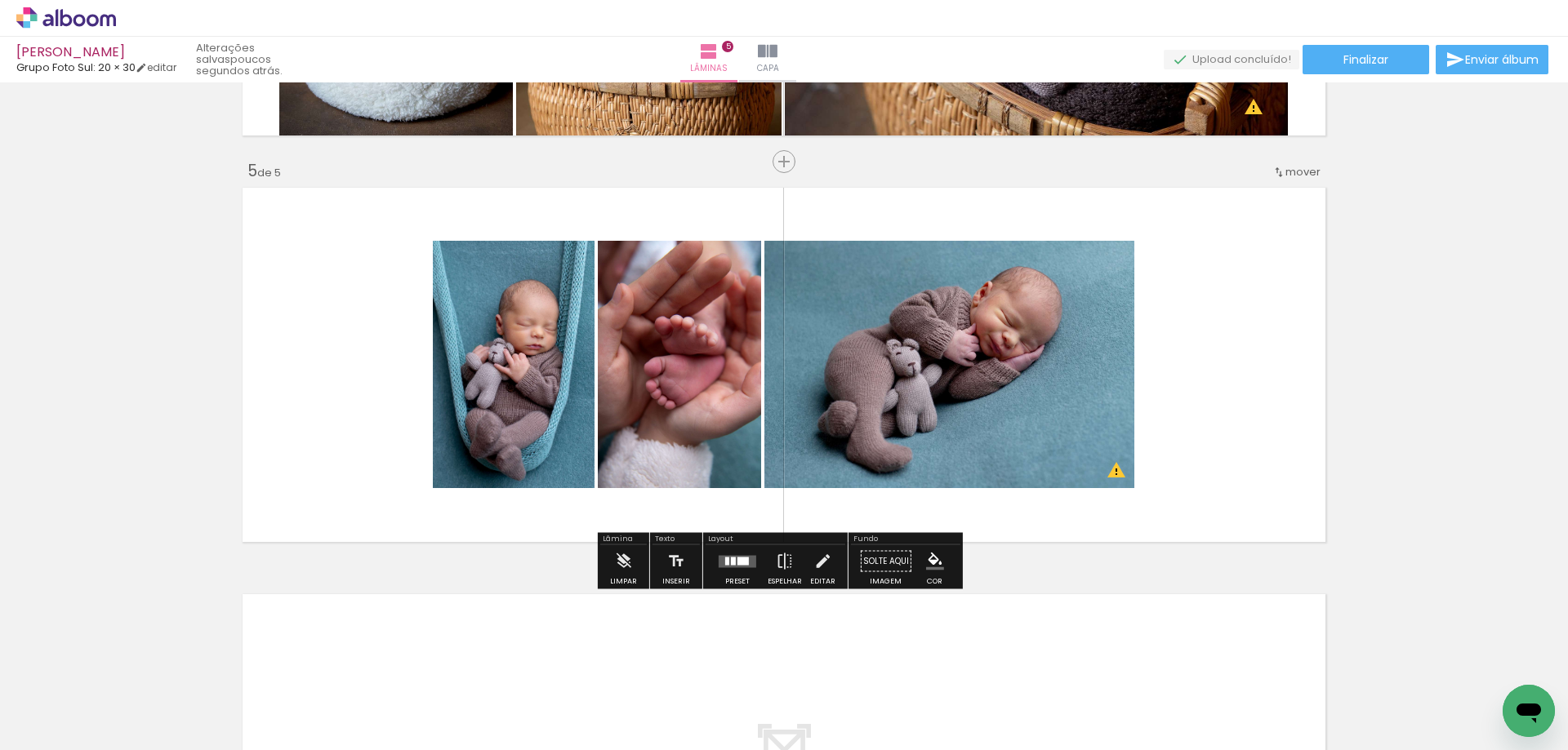
click at [719, 564] on quentale-layouter at bounding box center [737, 560] width 37 height 12
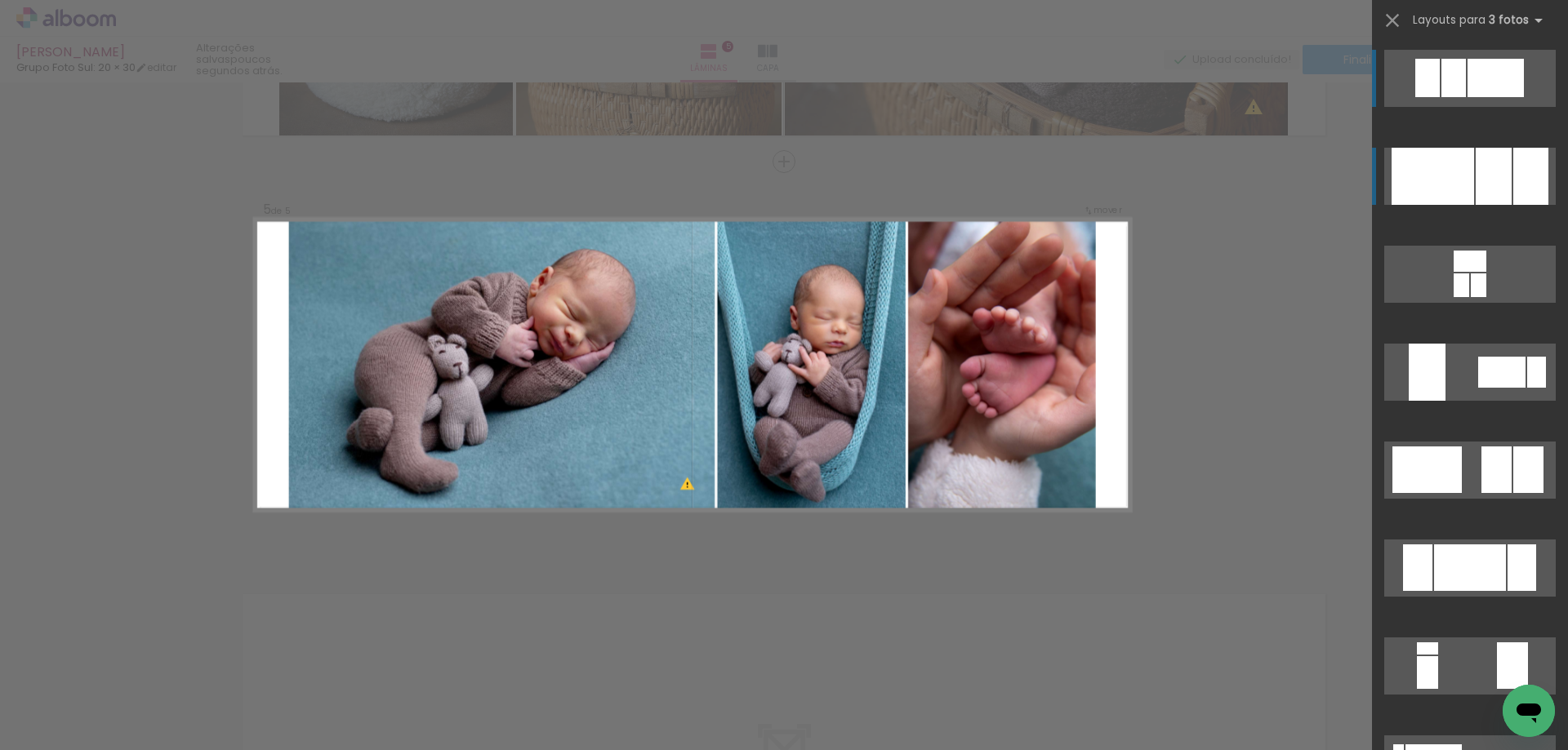
click at [1448, 165] on div at bounding box center [1432, 175] width 83 height 57
